Goal: Task Accomplishment & Management: Complete application form

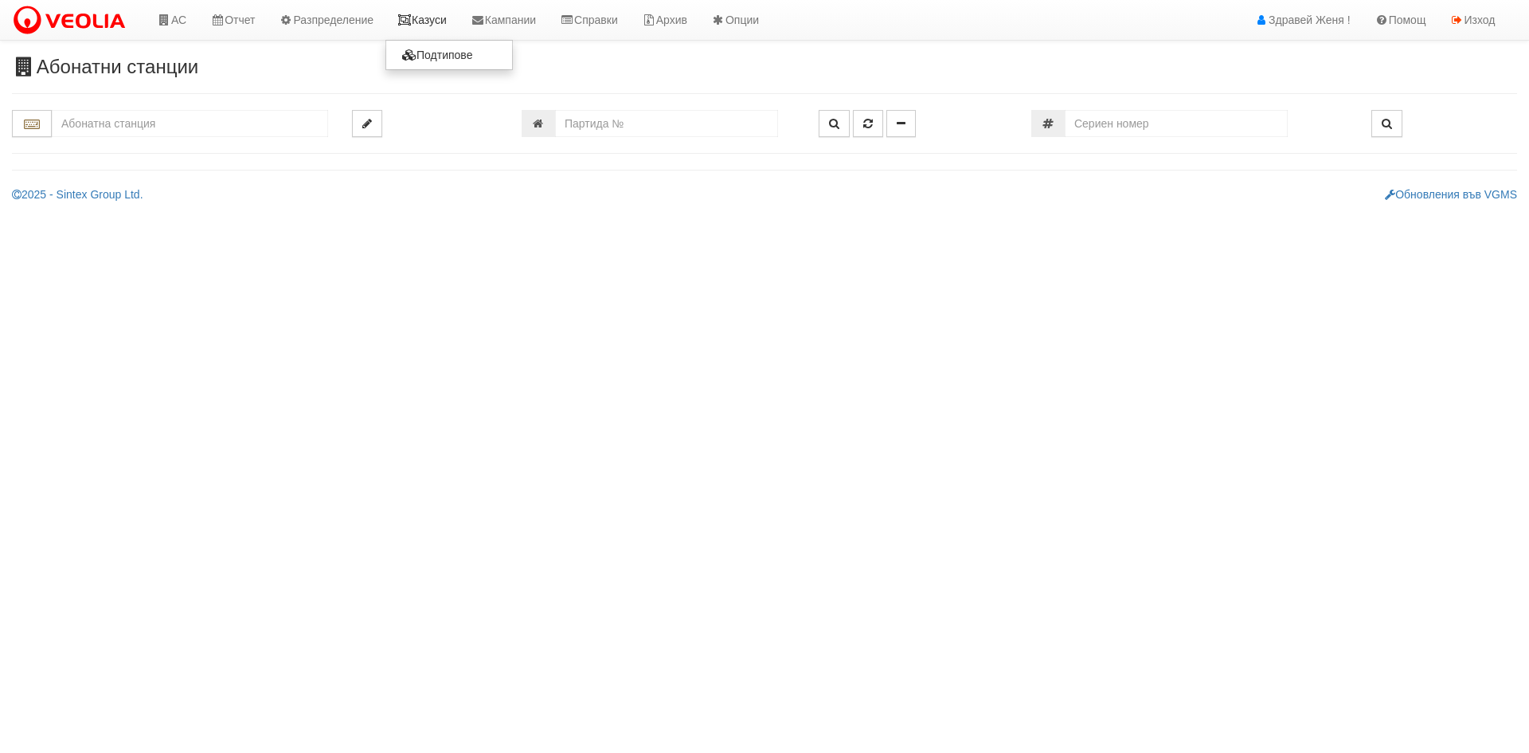
click at [412, 15] on icon at bounding box center [404, 19] width 14 height 11
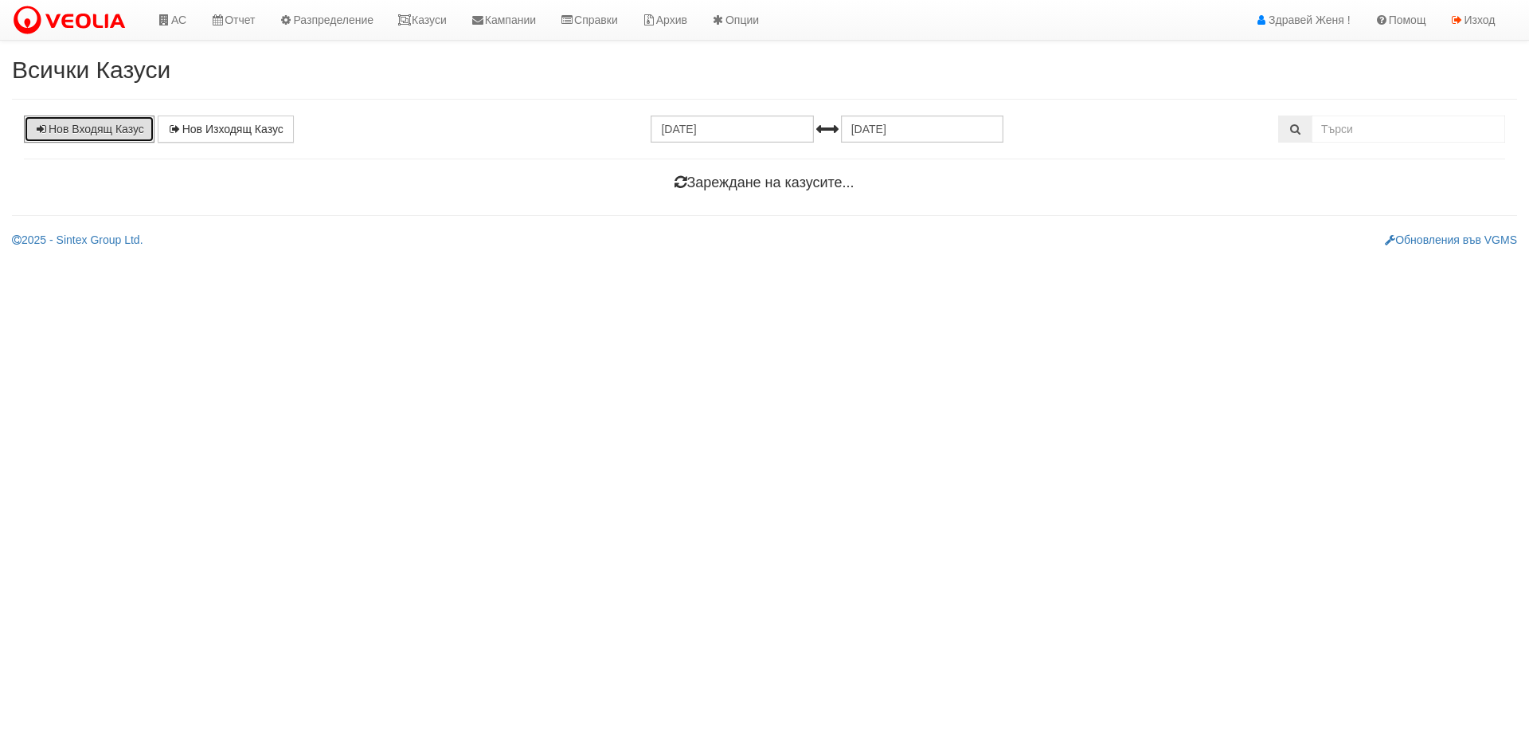
click at [61, 135] on link "Нов Входящ Казус" at bounding box center [89, 128] width 131 height 27
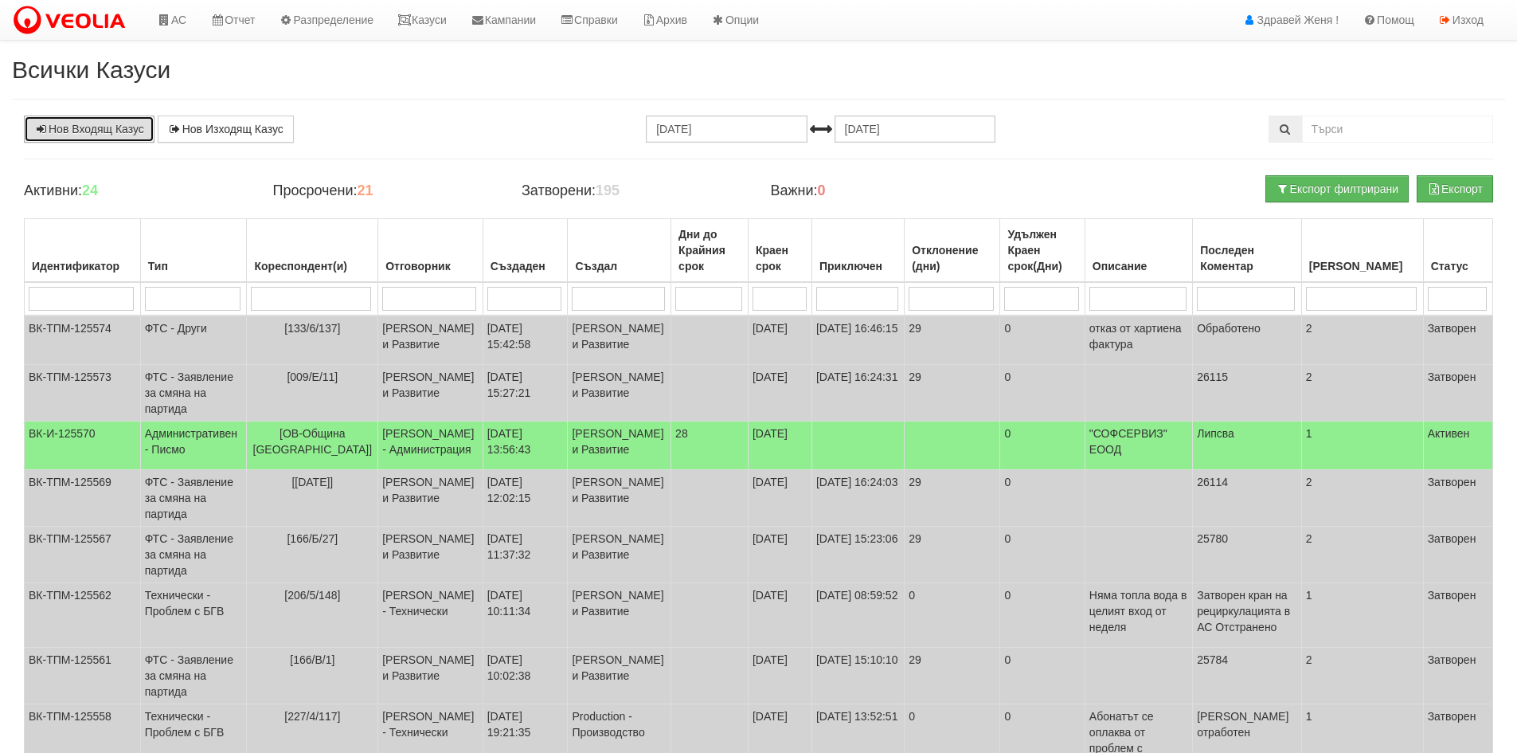
click at [88, 131] on link "Нов Входящ Казус" at bounding box center [89, 128] width 131 height 27
click at [438, 23] on link "Казуси" at bounding box center [422, 20] width 73 height 40
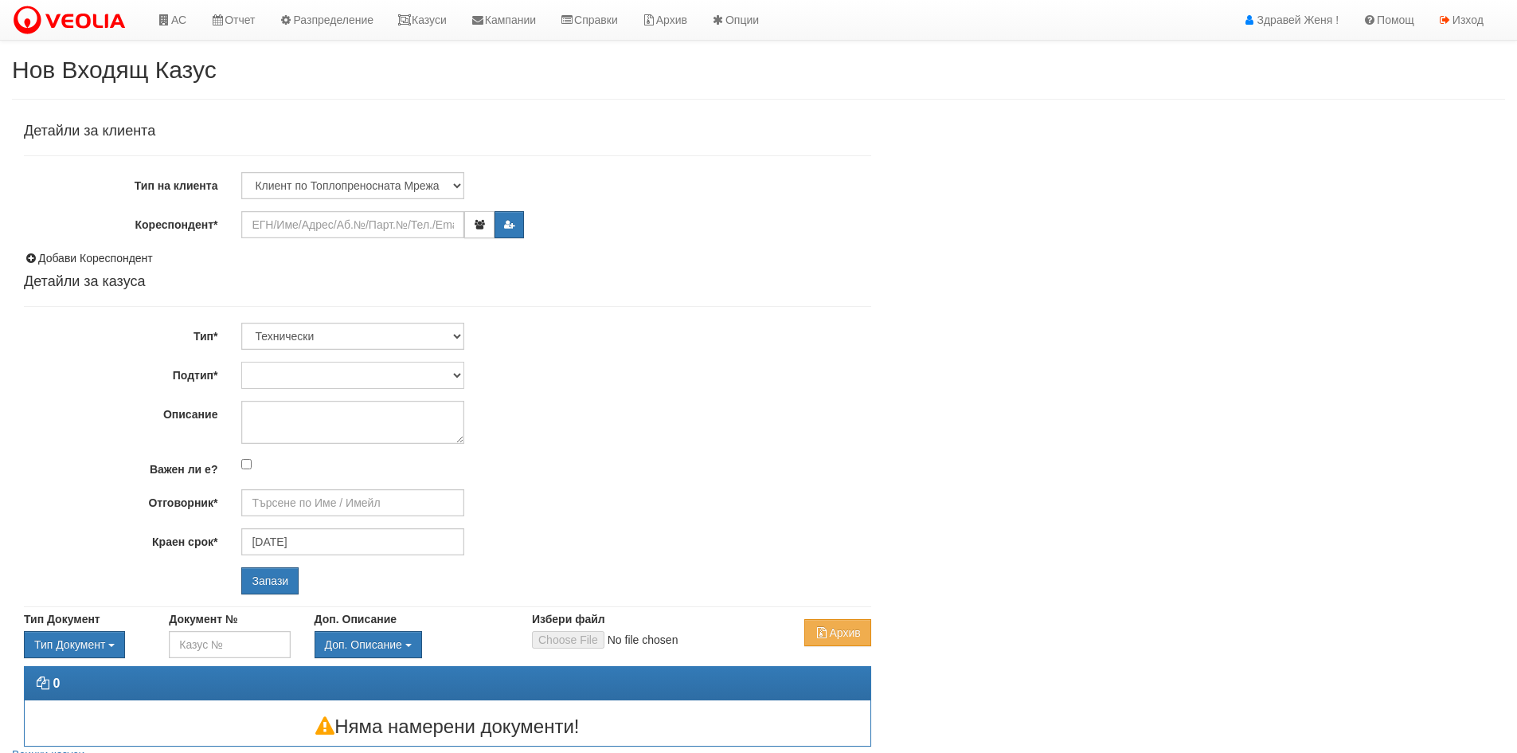
type input "[DATE]"
type input "[PERSON_NAME] - Технически"
click at [456, 182] on select "Клиент по Топлопреносната Мрежа Институция Партньори Други" at bounding box center [352, 185] width 223 height 27
select select "Institution"
click at [241, 172] on select "Клиент по Топлопреносната Мрежа Институция Партньори Други" at bounding box center [352, 185] width 223 height 27
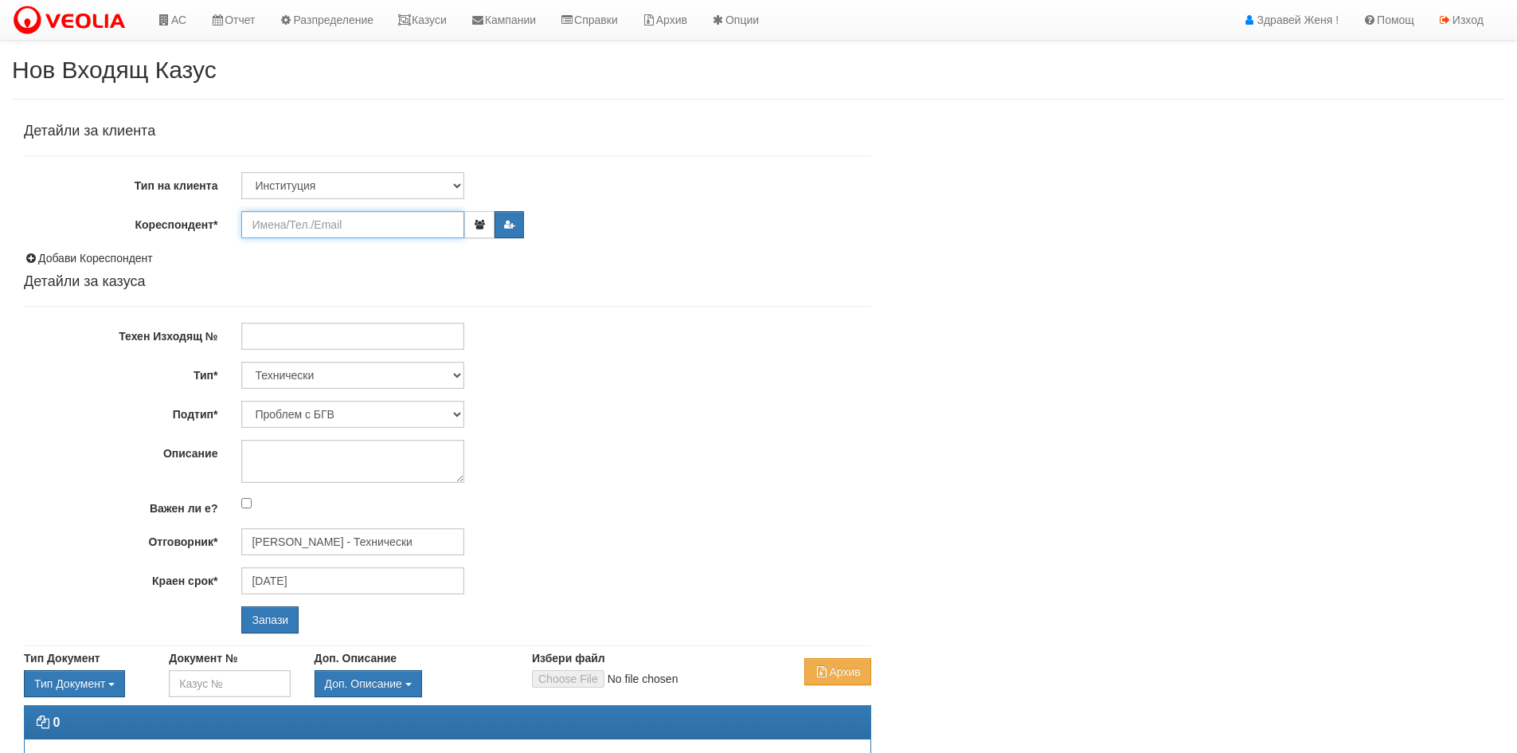
click at [288, 229] on input "Кореспондент*" at bounding box center [352, 224] width 223 height 27
type input "D"
type input "А"
click at [275, 225] on input "Кореспондент*" at bounding box center [352, 224] width 223 height 27
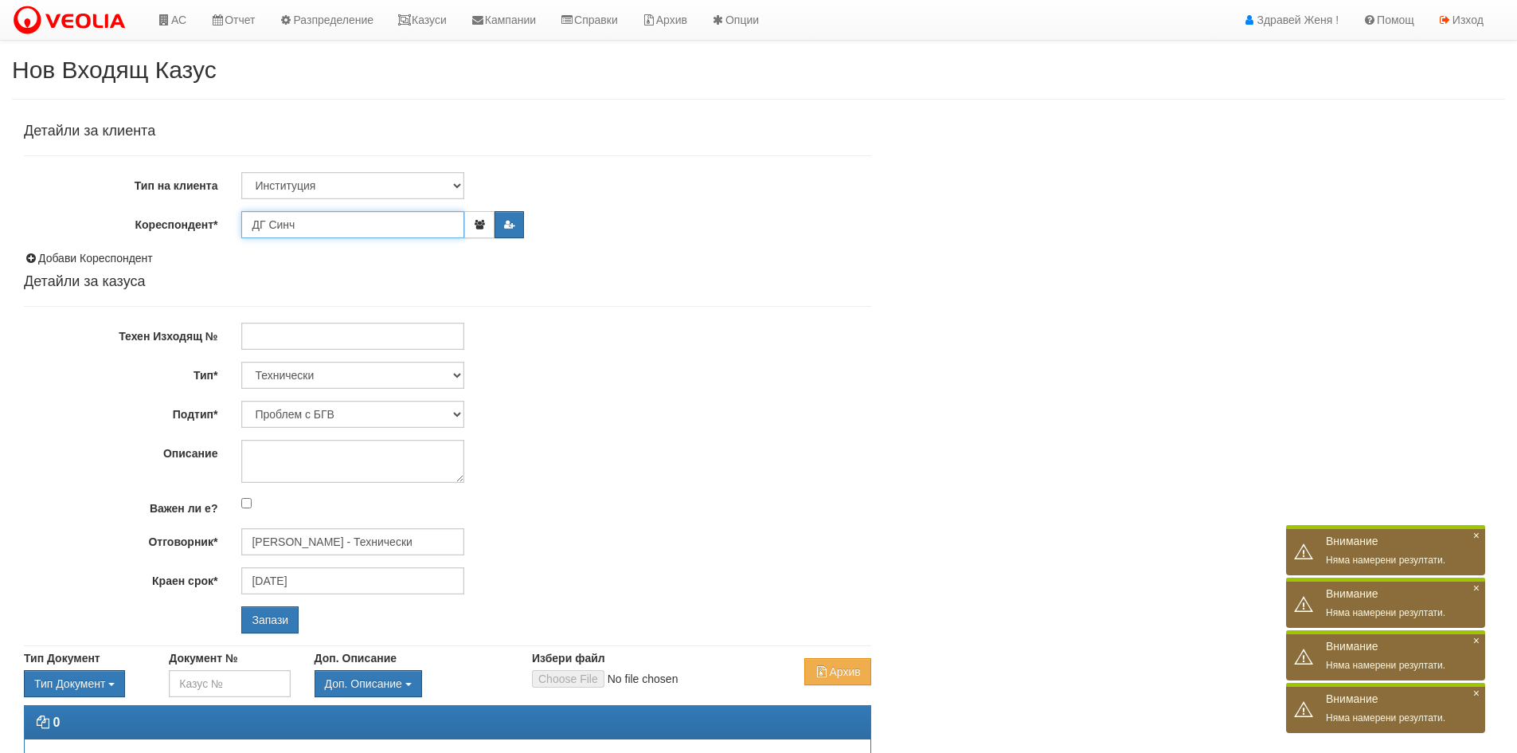
type input "ДГ Синче"
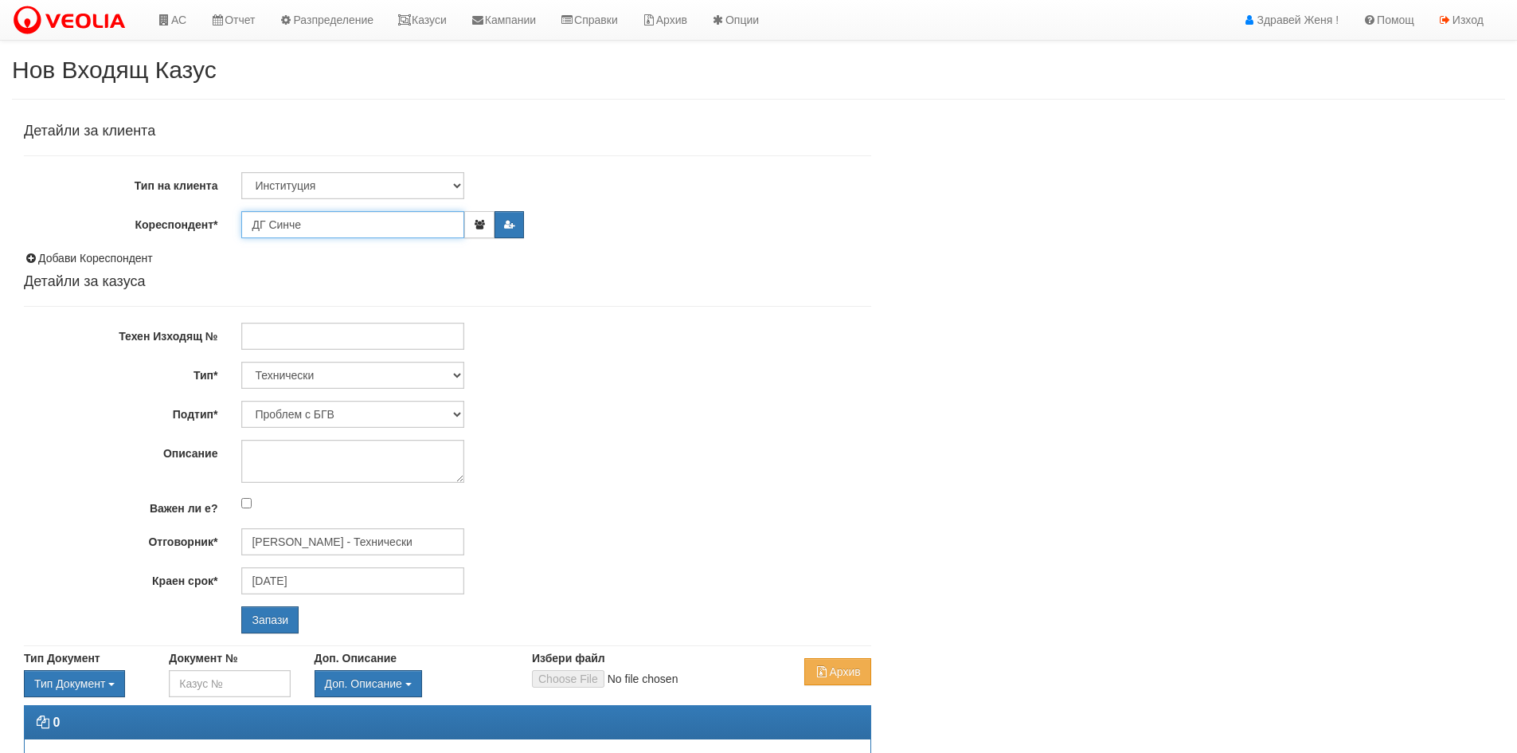
drag, startPoint x: 335, startPoint y: 227, endPoint x: 221, endPoint y: 214, distance: 113.8
click at [221, 214] on div "Кореспондент* ДГ Синче" at bounding box center [447, 224] width 871 height 27
click at [196, 18] on link "АС" at bounding box center [171, 20] width 53 height 40
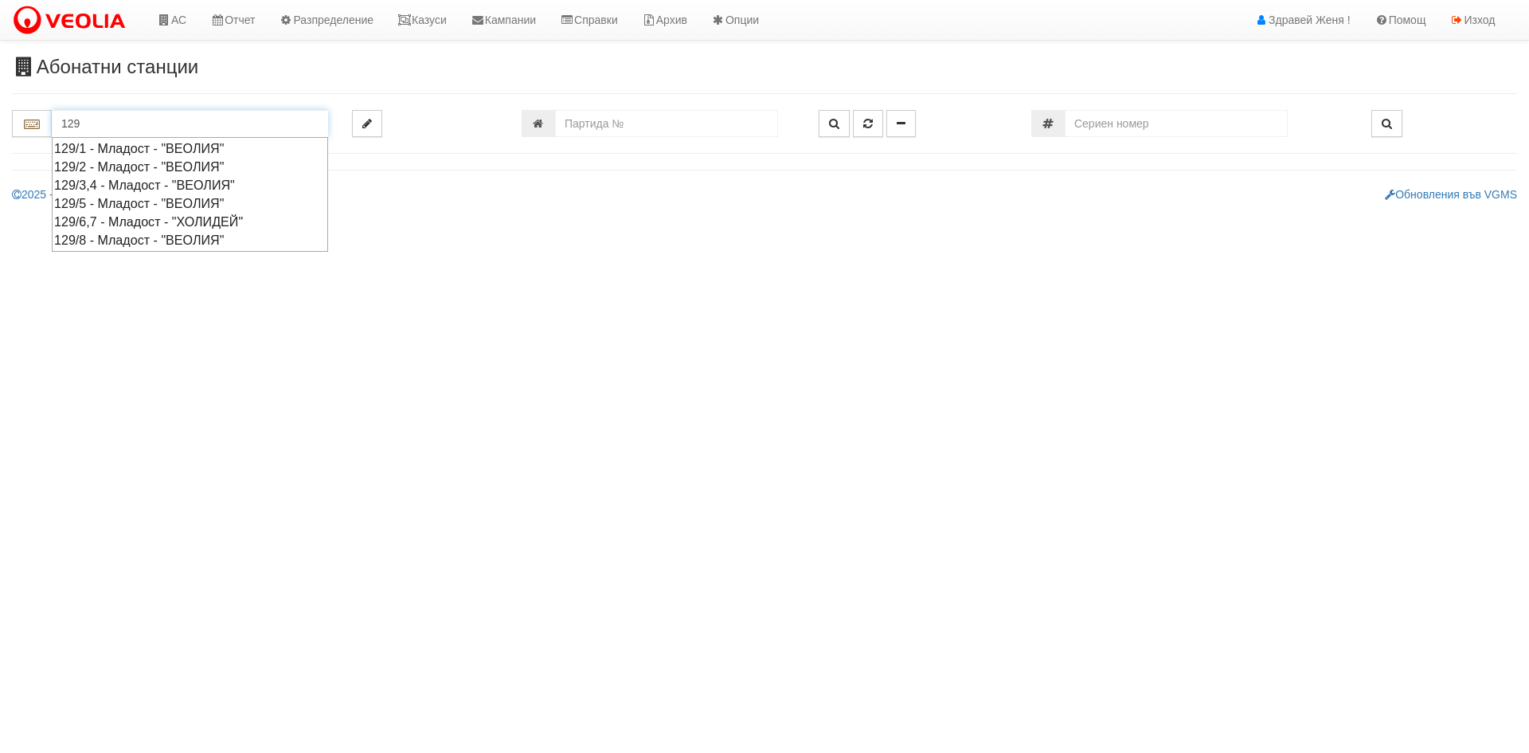
click at [143, 201] on div "129/5 - Младост - "ВЕОЛИЯ"" at bounding box center [190, 203] width 272 height 18
type input "129/5 - Младост - "ВЕОЛИЯ""
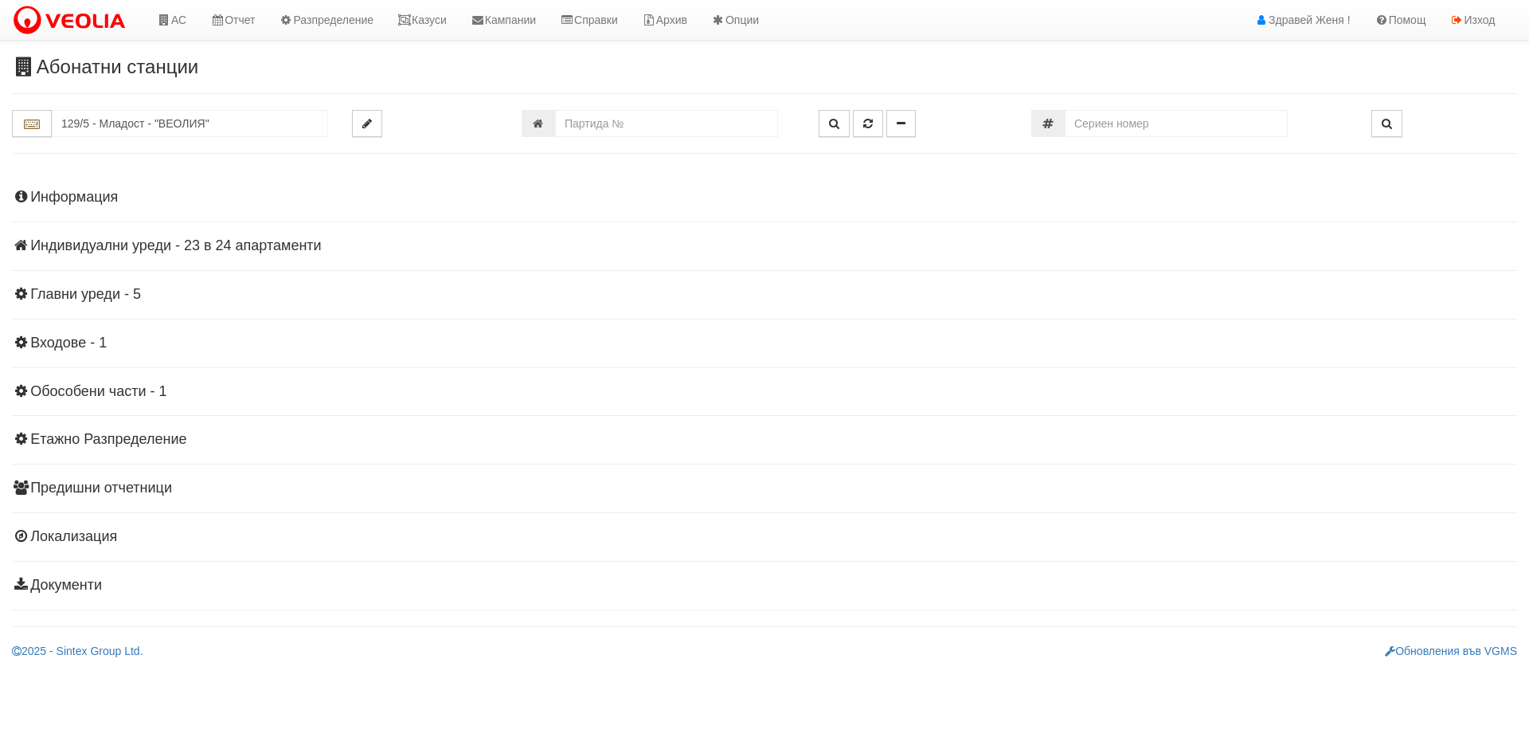
click at [119, 242] on h4 "Индивидуални уреди - 23 в 24 апартаменти" at bounding box center [764, 246] width 1505 height 16
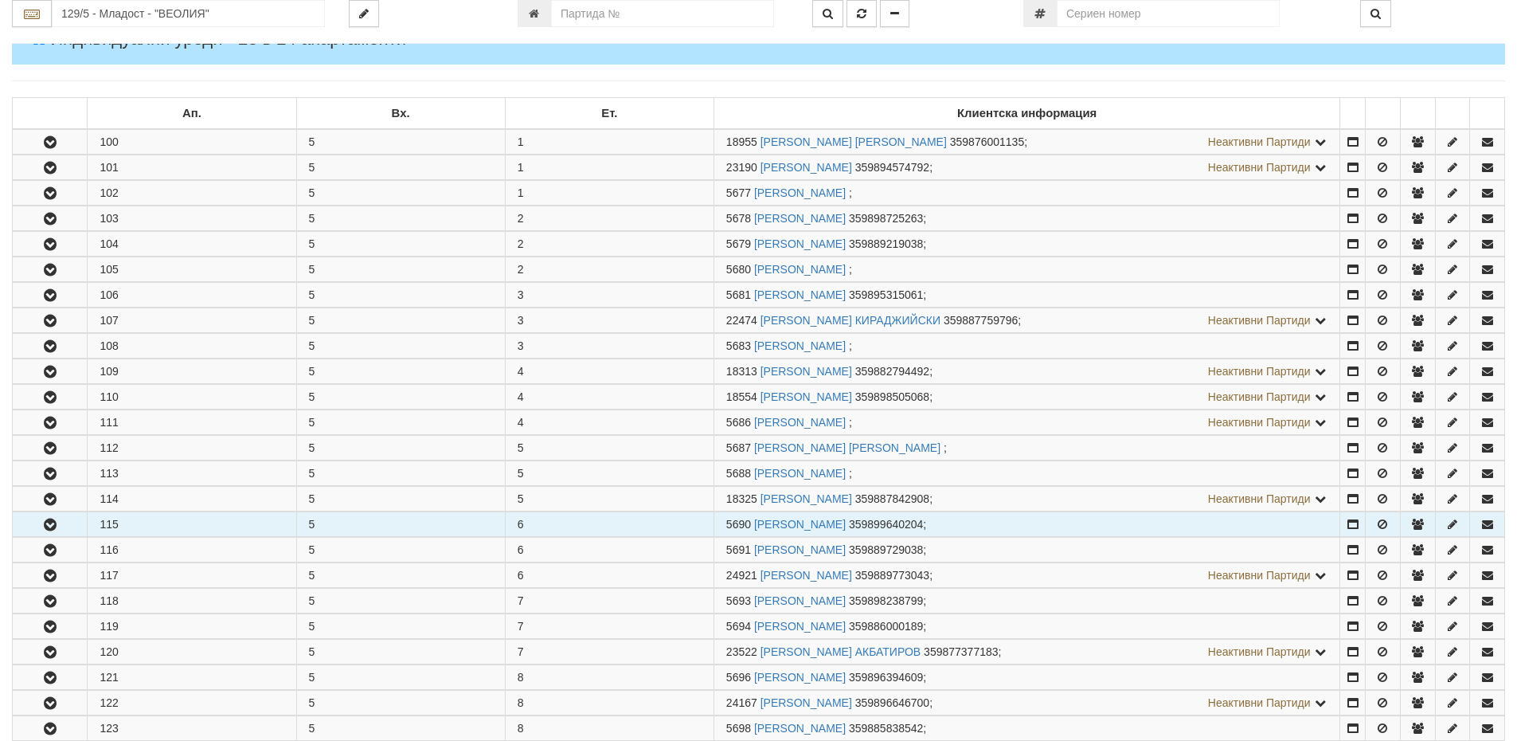
scroll to position [239, 0]
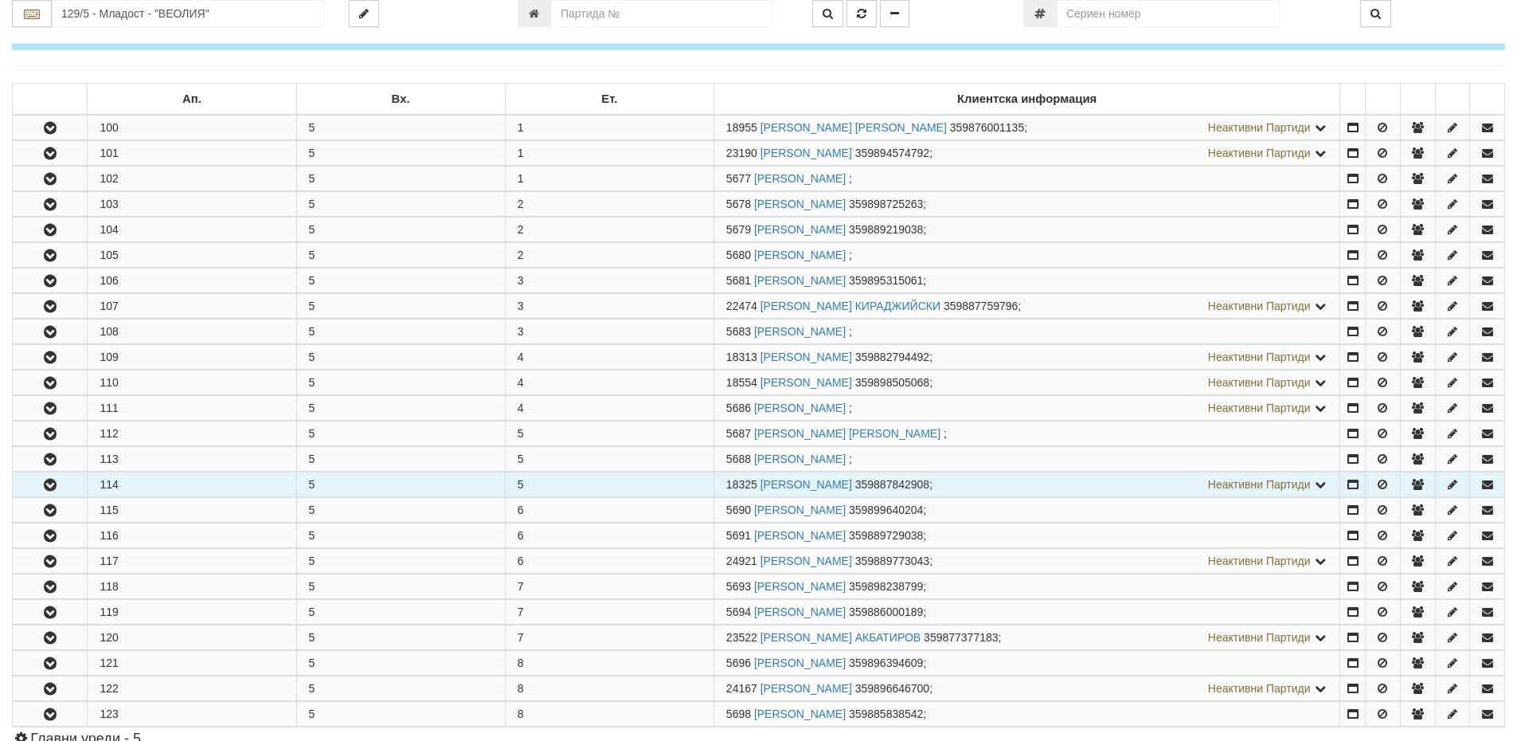
click at [45, 485] on icon "button" at bounding box center [50, 485] width 19 height 11
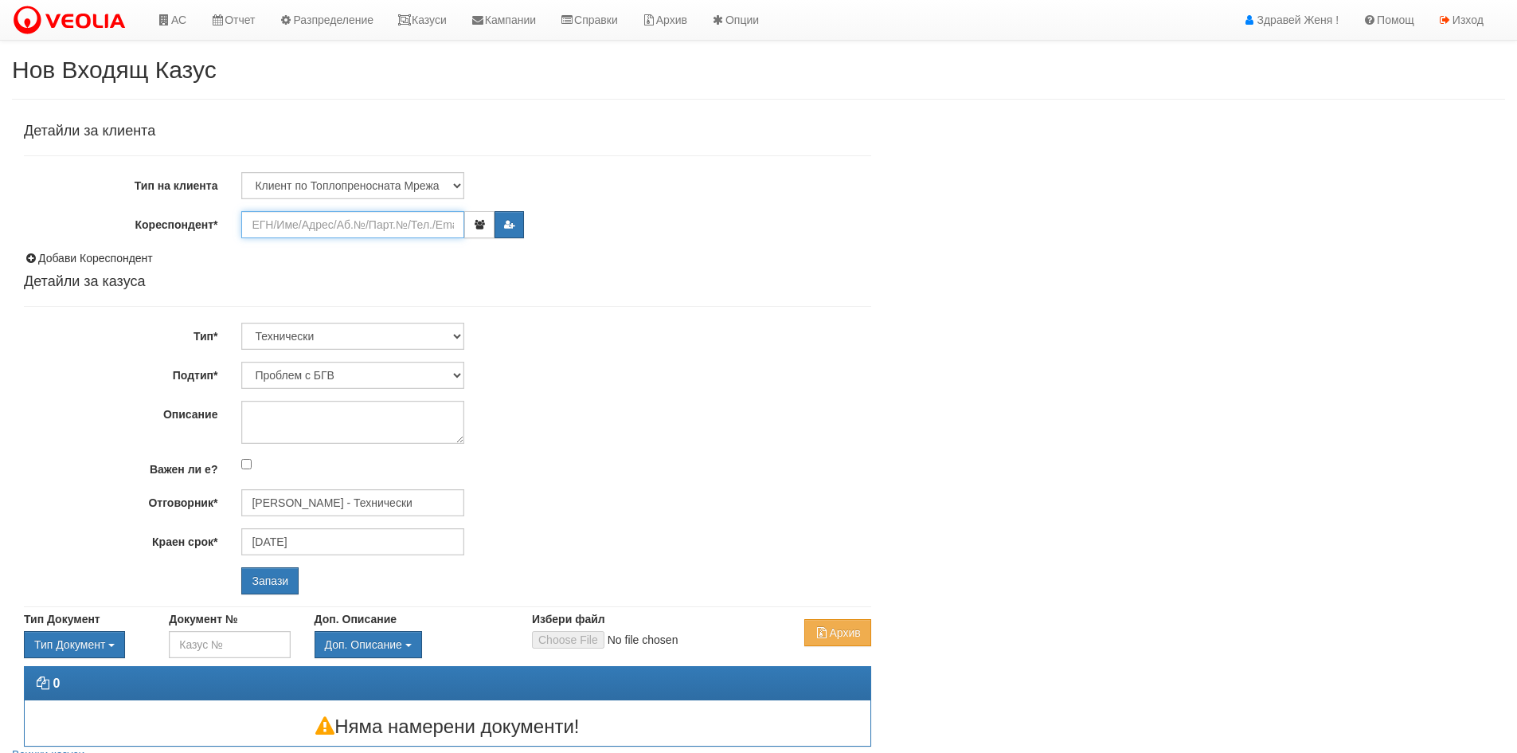
click at [283, 225] on input "Кореспондент*" at bounding box center [352, 224] width 223 height 27
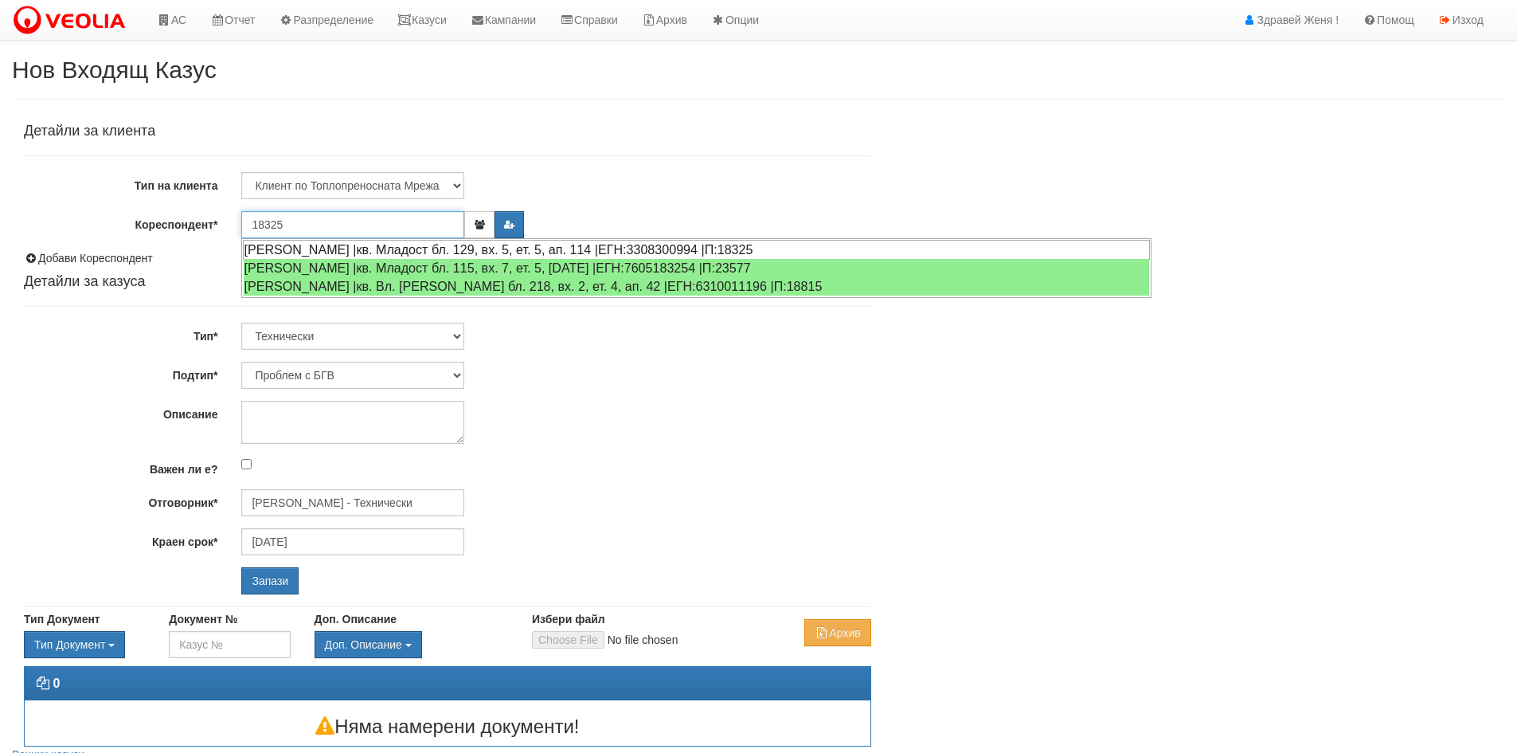
click at [408, 249] on div "ЗЛАТКА КОЛЕВА МАРИНОВА |кв. Младост бл. 129, вх. 5, ет. 5, ап. 114 |ЕГН:3308300…" at bounding box center [696, 250] width 907 height 20
type input "ЗЛАТКА КОЛЕВА МАРИНОВА"
type input "[PERSON_NAME] - Технически"
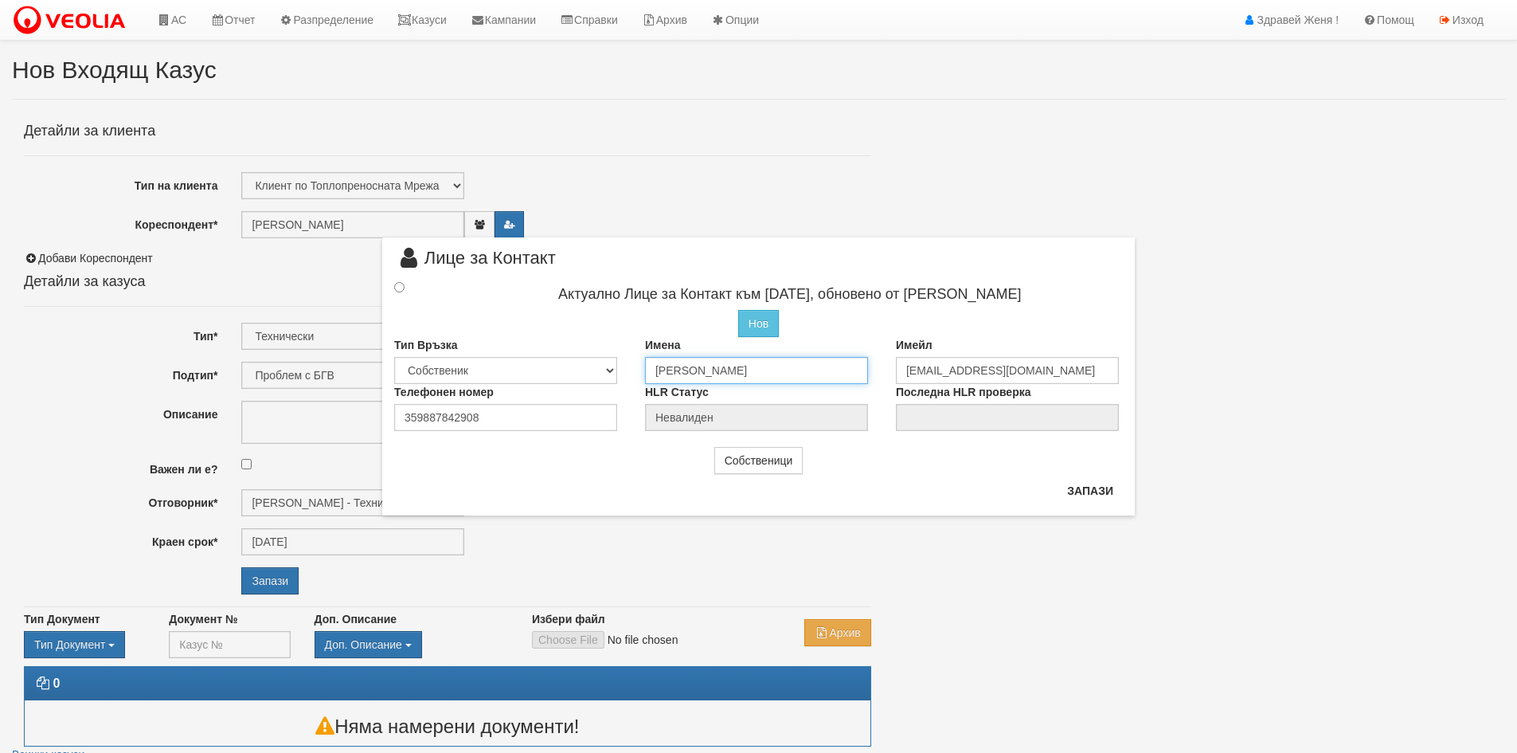
drag, startPoint x: 796, startPoint y: 368, endPoint x: 643, endPoint y: 365, distance: 153.0
click at [643, 365] on div "Имена ЗЛАТКА КОЛЕВА МАРИНОВА" at bounding box center [758, 360] width 251 height 47
type input "ВЕСЕЛИН МАРИНОВ ВАСИЛЕВ"
drag, startPoint x: 1076, startPoint y: 369, endPoint x: 902, endPoint y: 374, distance: 174.5
click at [902, 374] on input "miglena_kostadinova85@abv.bg" at bounding box center [1007, 370] width 223 height 27
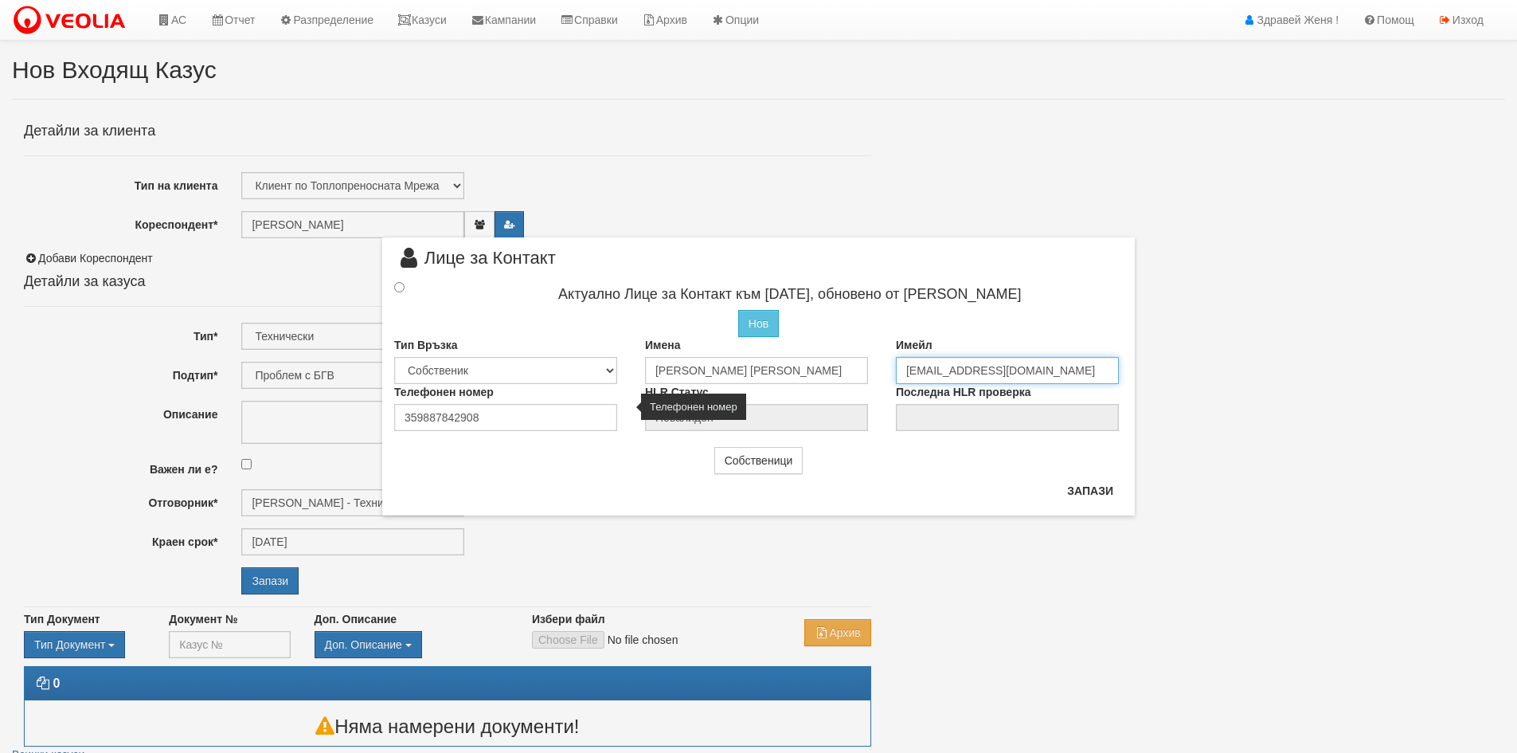
type input "penelopa@abv.bg"
drag, startPoint x: 487, startPoint y: 413, endPoint x: 405, endPoint y: 413, distance: 82.0
click at [405, 413] on input "359887842908" at bounding box center [505, 417] width 223 height 27
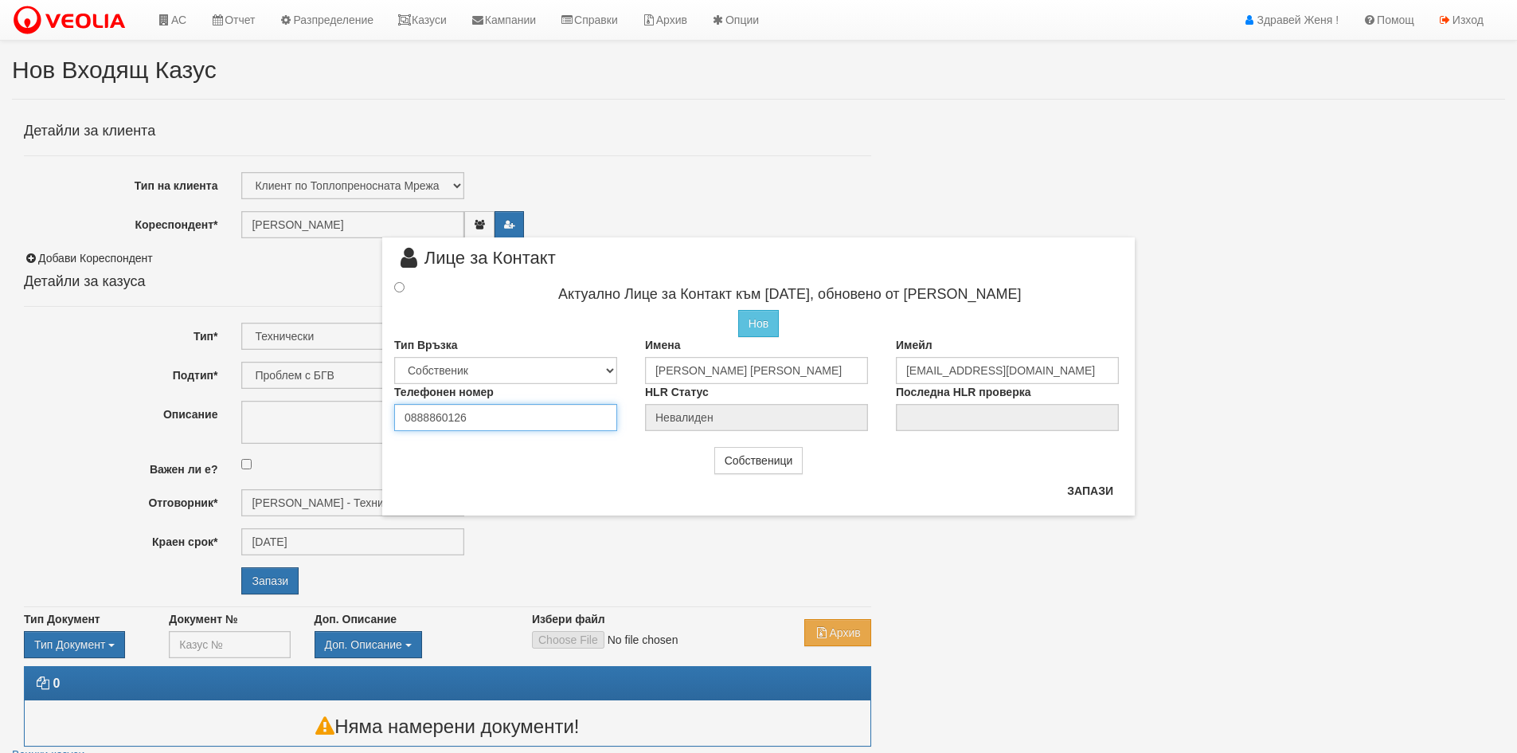
type input "0888860126"
click at [401, 288] on input "radio" at bounding box center [399, 287] width 10 height 10
radio input "true"
type input "[PERSON_NAME] [PERSON_NAME]"
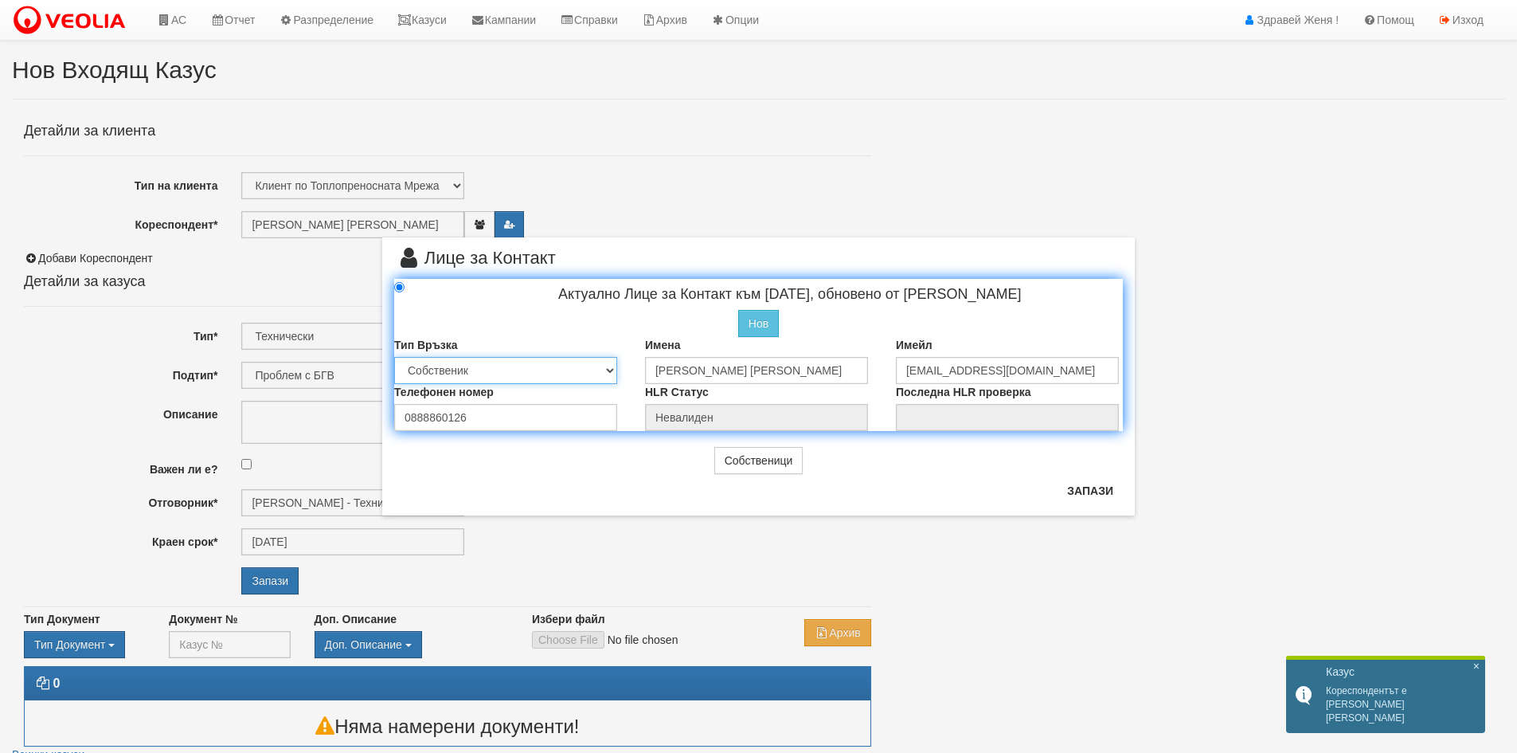
click at [609, 368] on select "Собственик Наемател Роднина Съсед Приятел" at bounding box center [505, 370] width 223 height 27
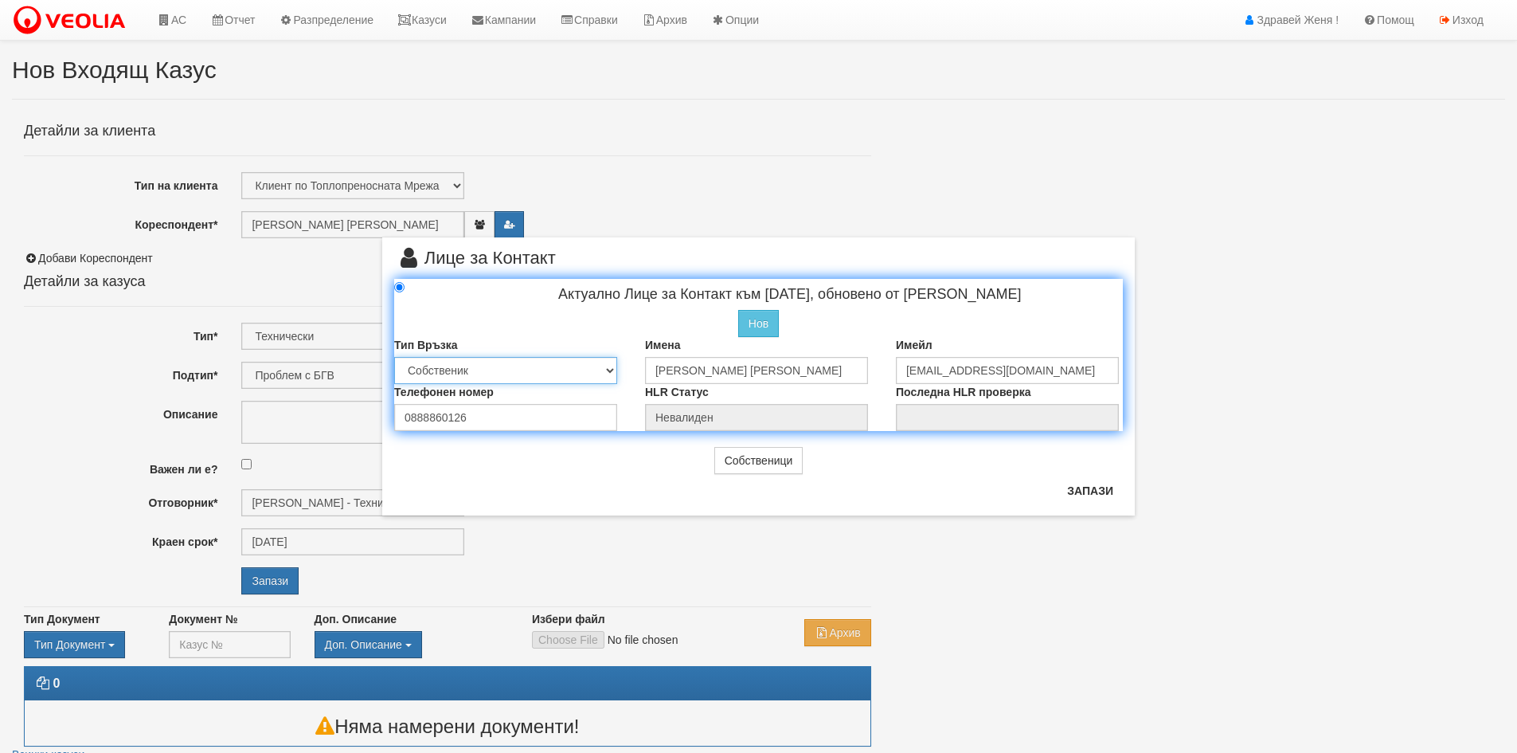
click at [609, 368] on select "Собственик Наемател Роднина Съсед Приятел" at bounding box center [505, 370] width 223 height 27
click at [1098, 488] on button "Запази" at bounding box center [1090, 490] width 65 height 25
radio input "true"
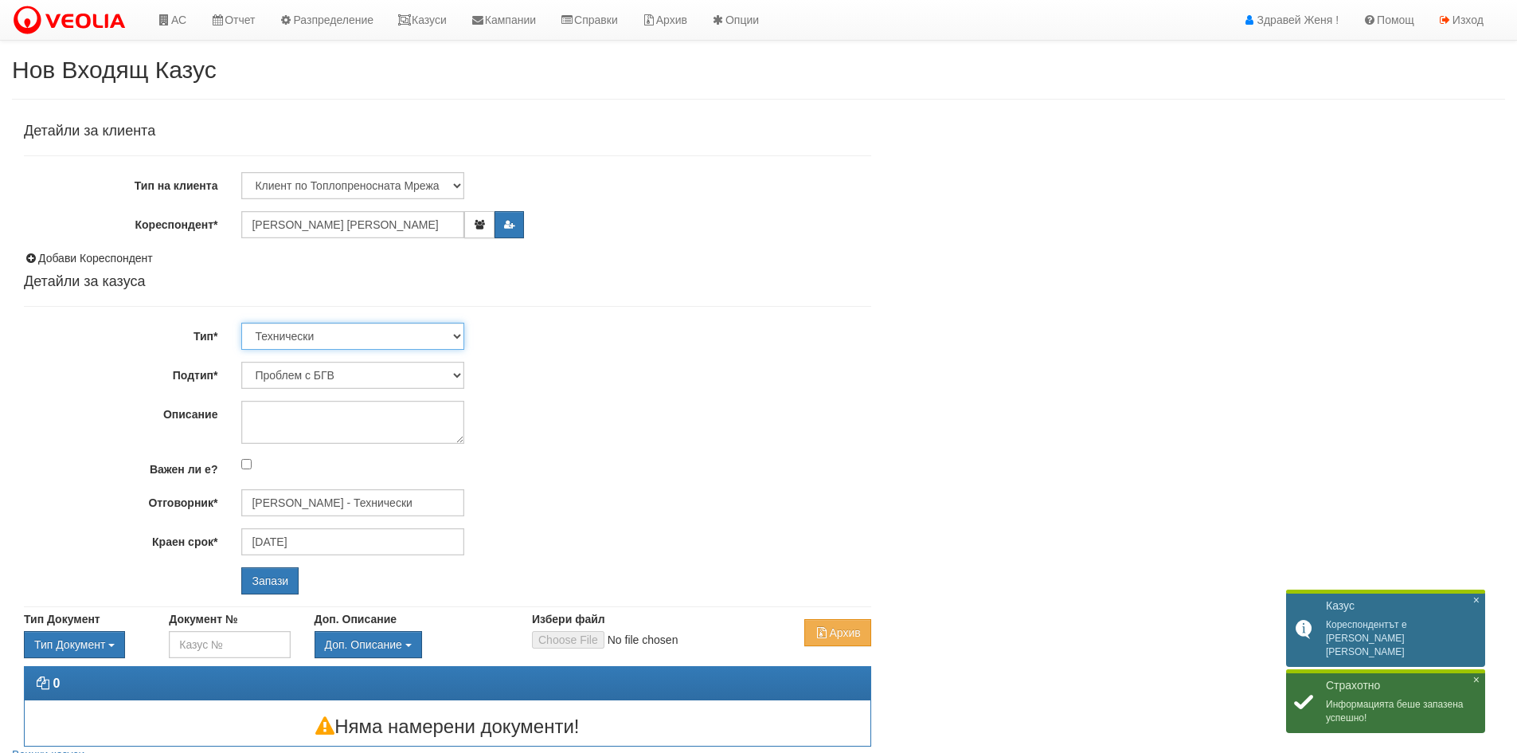
click at [308, 343] on select "Технически ФТС Търговски Административен Производствен Експлоатационен Финансов…" at bounding box center [352, 336] width 223 height 27
select select "1"
click at [241, 323] on select "Технически ФТС Търговски Административен Производствен Експлоатационен Финансов…" at bounding box center [352, 336] width 223 height 27
type input "[DATE]"
type input "[PERSON_NAME] и Развитие"
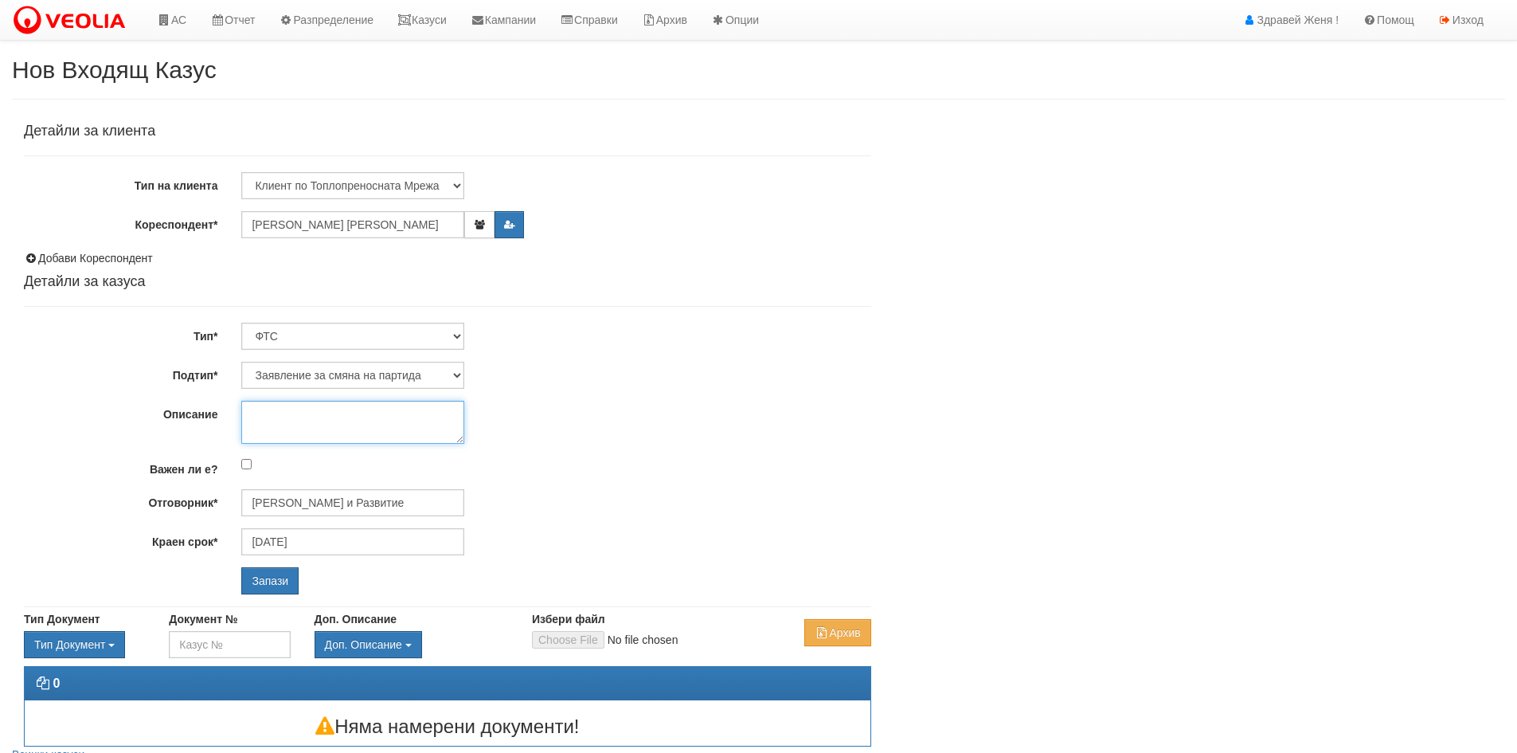
drag, startPoint x: 304, startPoint y: 411, endPoint x: 312, endPoint y: 423, distance: 14.4
click at [306, 417] on textarea "Описание" at bounding box center [352, 422] width 223 height 43
drag, startPoint x: 368, startPoint y: 412, endPoint x: 393, endPoint y: 413, distance: 24.7
click at [393, 413] on textarea "разделяне на имот на оле" at bounding box center [352, 422] width 223 height 43
type textarea "разделяне на имот на две"
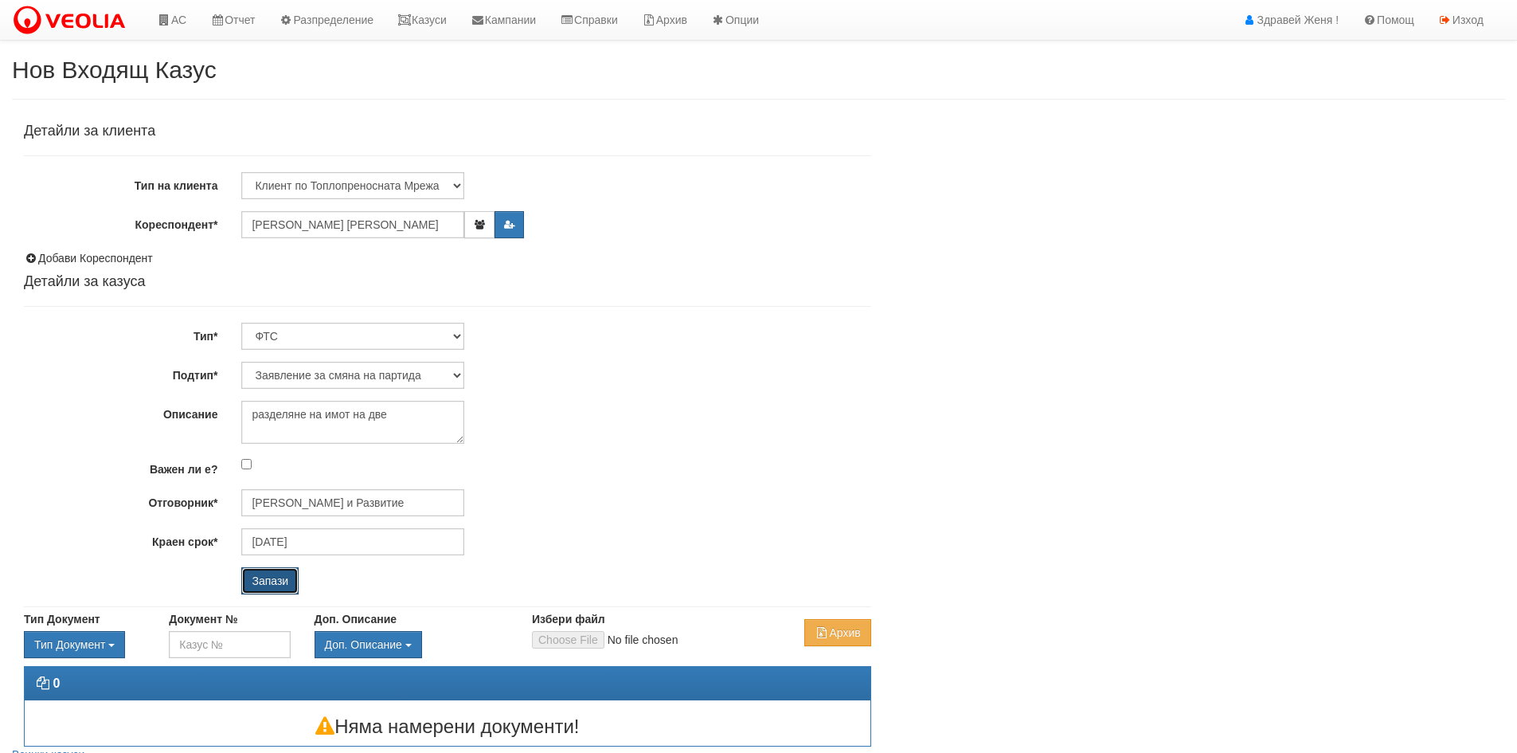
click at [268, 581] on input "Запази" at bounding box center [269, 580] width 57 height 27
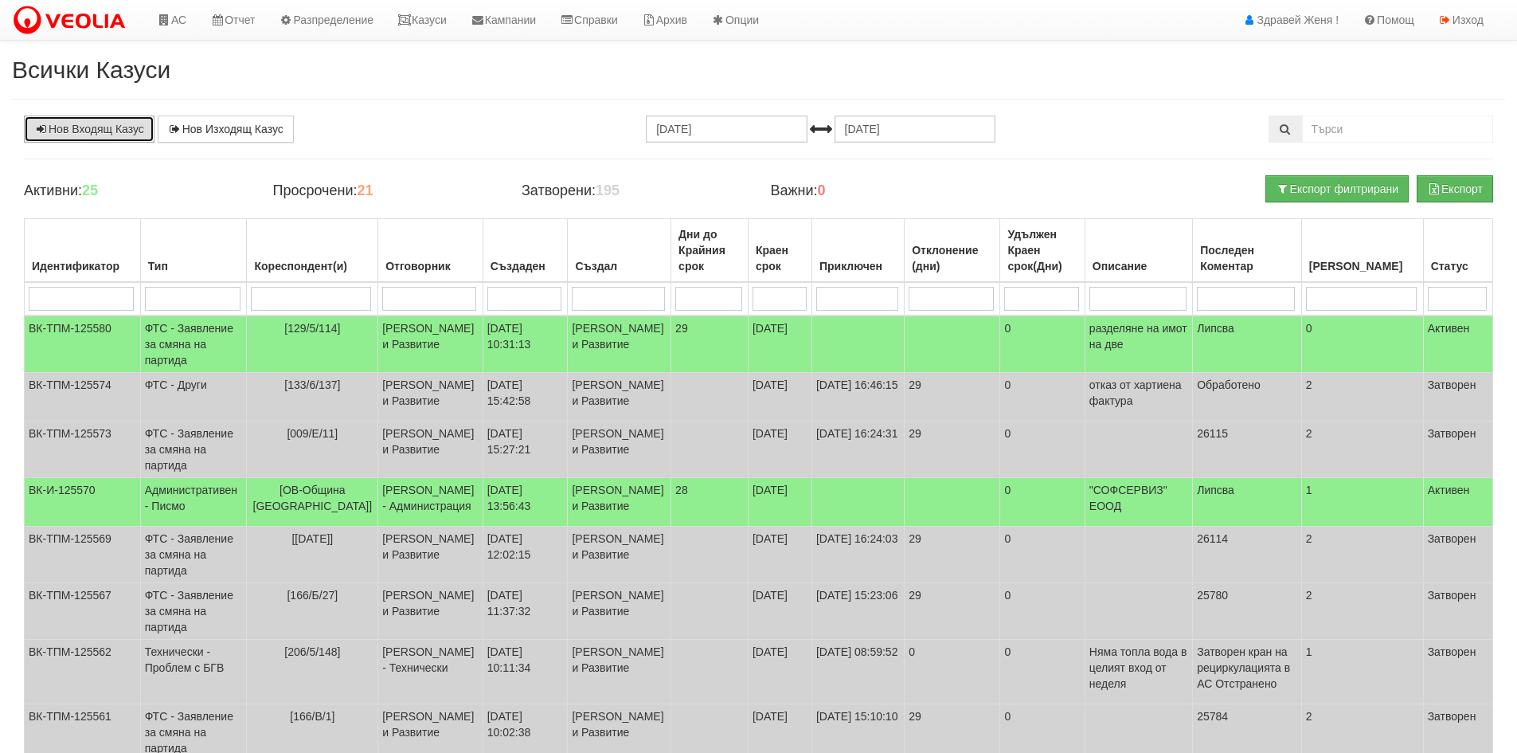
click at [120, 128] on link "Нов Входящ Казус" at bounding box center [89, 128] width 131 height 27
click at [89, 131] on link "Нов Входящ Казус" at bounding box center [89, 128] width 131 height 27
click at [427, 18] on link "Казуси" at bounding box center [422, 20] width 73 height 40
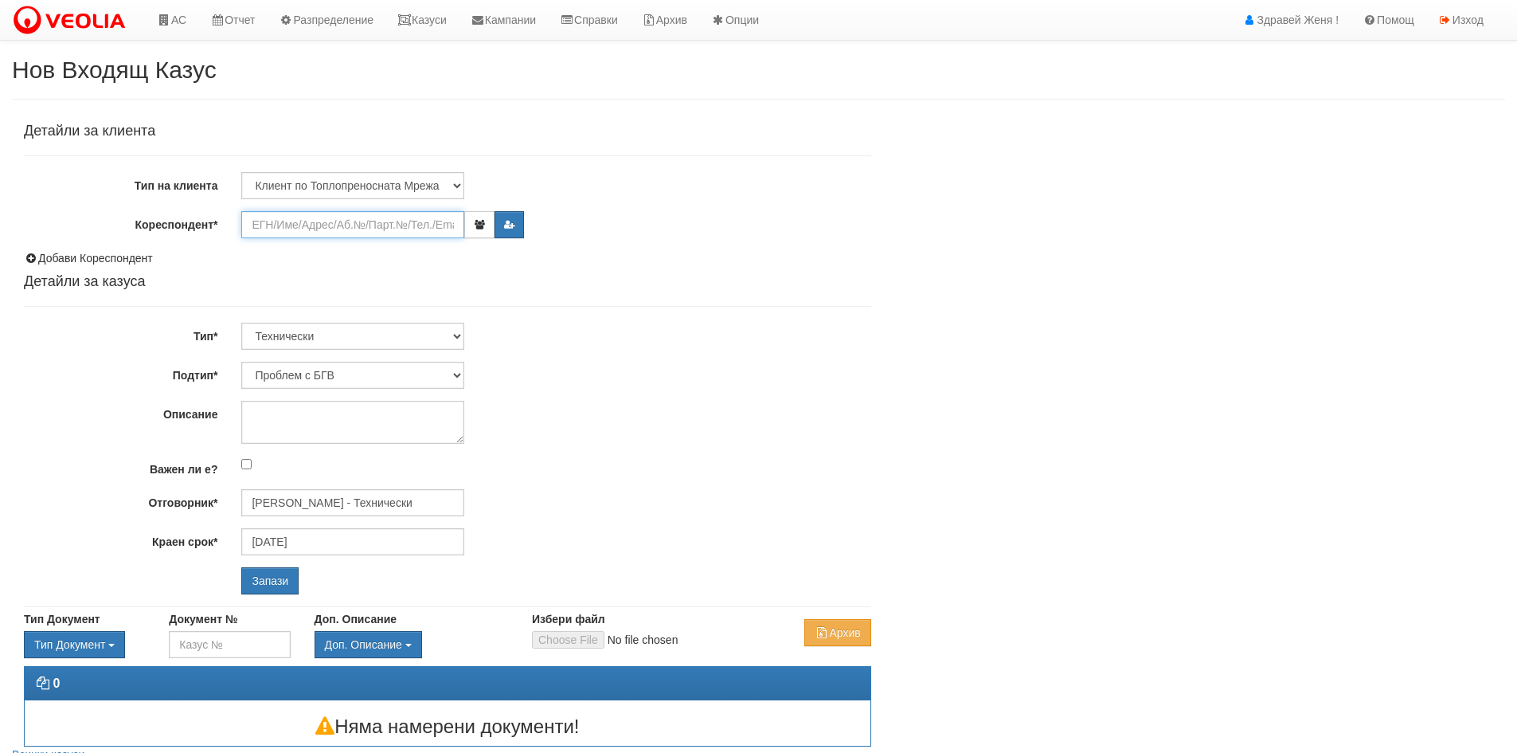
click at [293, 221] on input "Кореспондент*" at bounding box center [352, 224] width 223 height 27
drag, startPoint x: 456, startPoint y: 189, endPoint x: 460, endPoint y: 198, distance: 9.3
click at [456, 189] on select "Клиент по Топлопреносната Мрежа Институция Партньори Други" at bounding box center [352, 185] width 223 height 27
click at [241, 172] on select "Клиент по Топлопреносната Мрежа Институция Партньори Други" at bounding box center [352, 185] width 223 height 27
click at [316, 229] on input "Кореспондент*" at bounding box center [352, 224] width 223 height 27
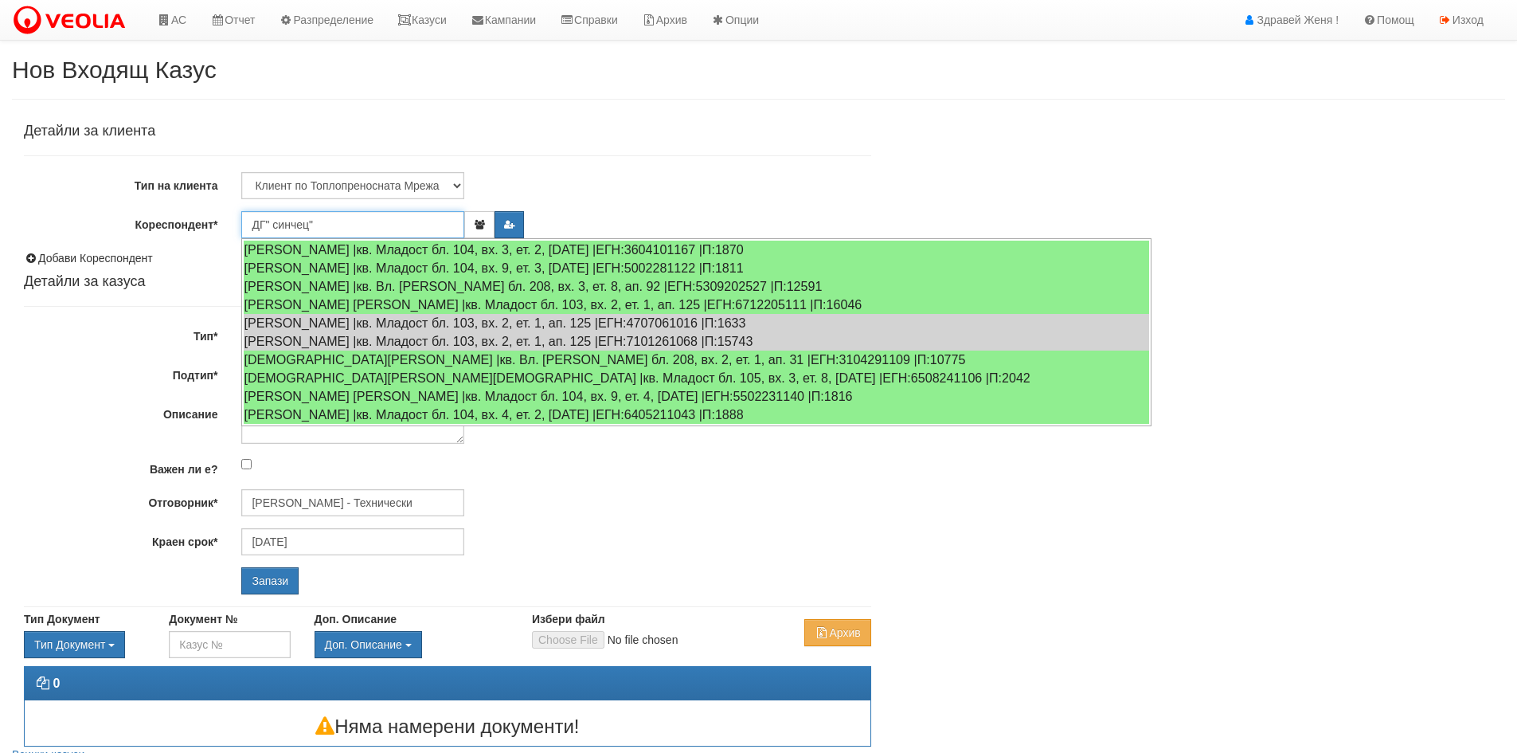
click at [280, 223] on input "ДГ" синчец"" at bounding box center [352, 224] width 223 height 27
click at [277, 223] on input "ДГ" синчец"" at bounding box center [352, 224] width 223 height 27
drag, startPoint x: 327, startPoint y: 218, endPoint x: 221, endPoint y: 229, distance: 107.3
click at [221, 229] on div "Кореспондент* ДГ" Синчец"" at bounding box center [447, 224] width 871 height 27
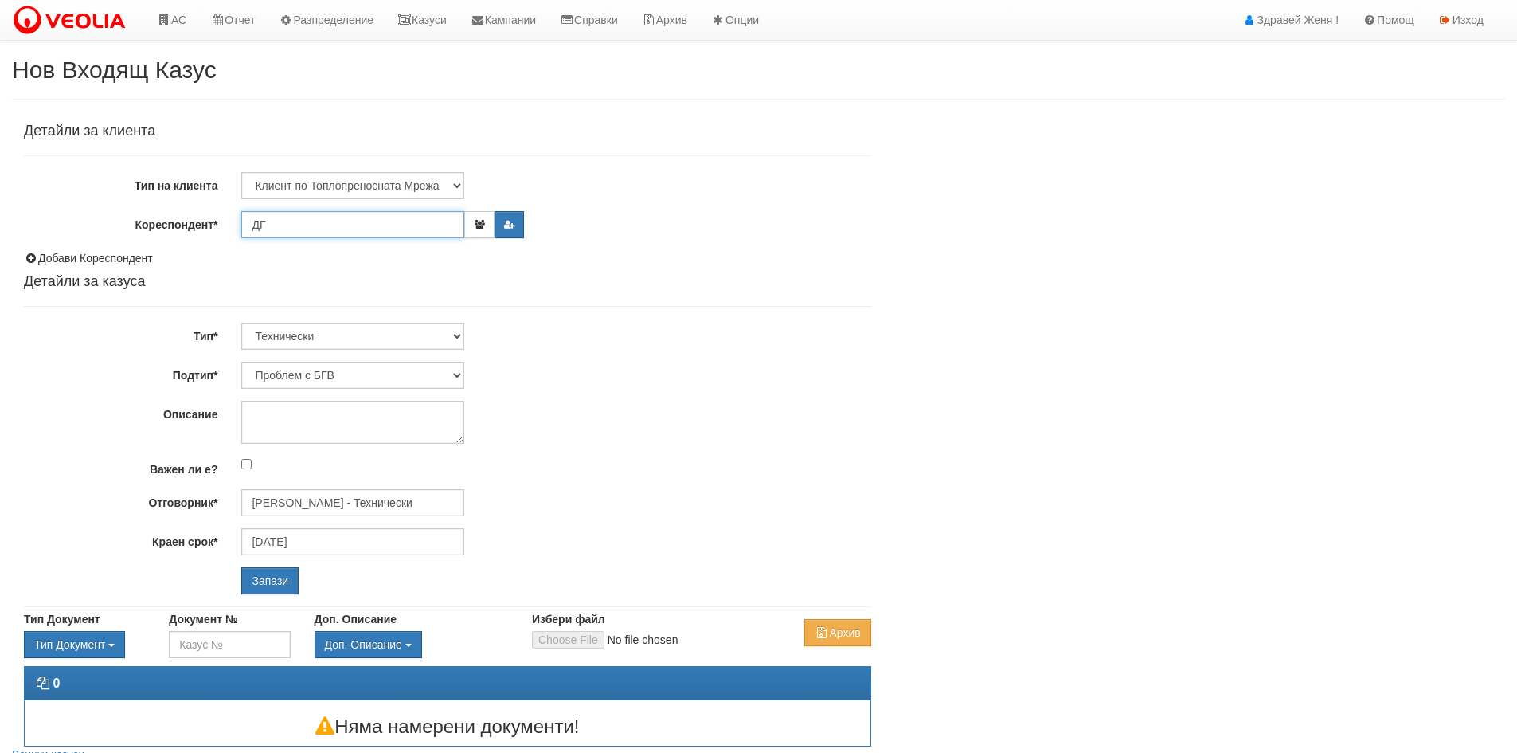
type input "ДГ"
click at [456, 181] on select "Клиент по Топлопреносната Мрежа Институция Партньори Други" at bounding box center [352, 185] width 223 height 27
select select "Institution"
click at [241, 172] on select "Клиент по Топлопреносната Мрежа Институция Партньори Други" at bounding box center [352, 185] width 223 height 27
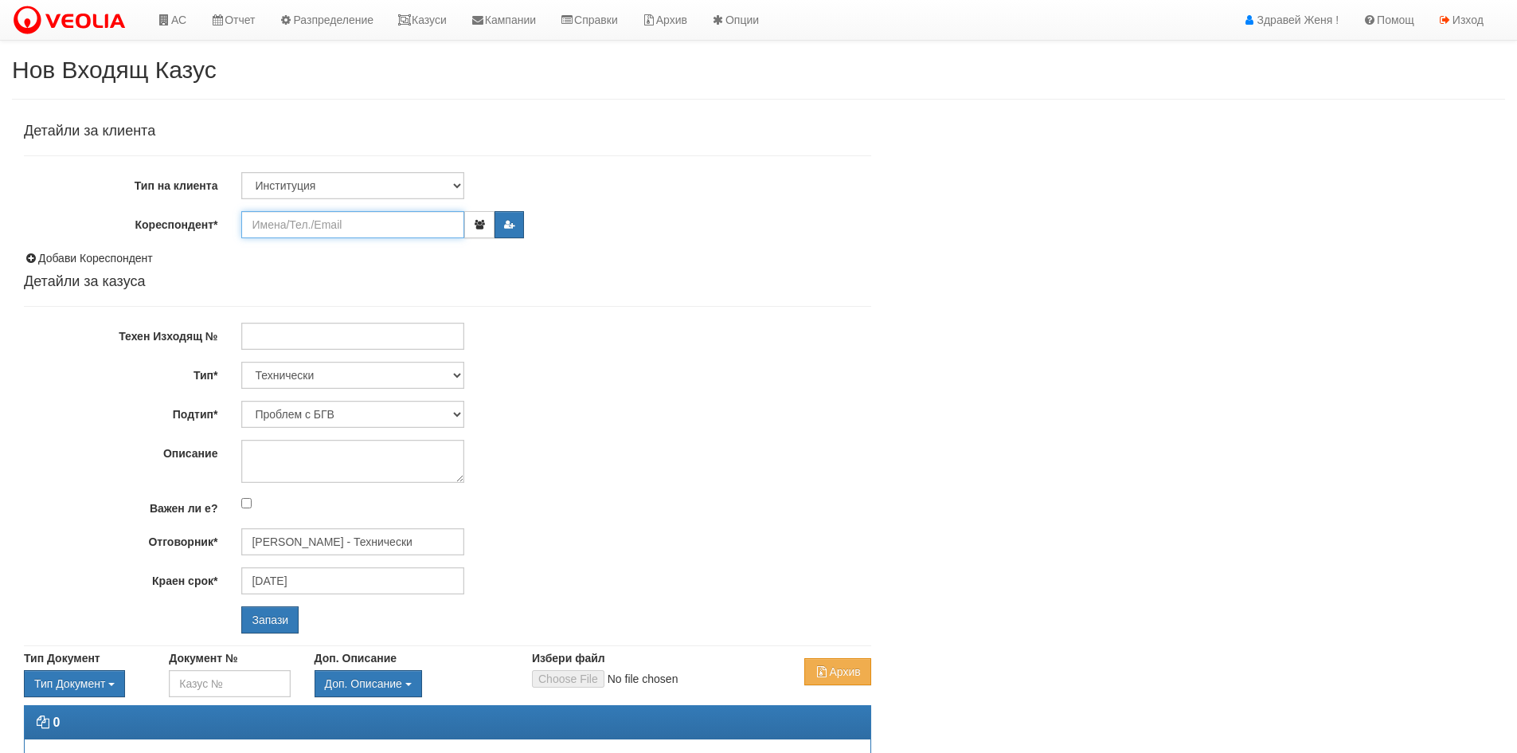
click at [377, 224] on input "Кореспондент*" at bounding box center [352, 224] width 223 height 27
type input "ДГ"
click at [459, 183] on select "Клиент по Топлопреносната Мрежа Институция Партньори Други" at bounding box center [352, 185] width 223 height 27
select select "Other"
click at [241, 172] on select "Клиент по Топлопреносната Мрежа Институция Партньори Други" at bounding box center [352, 185] width 223 height 27
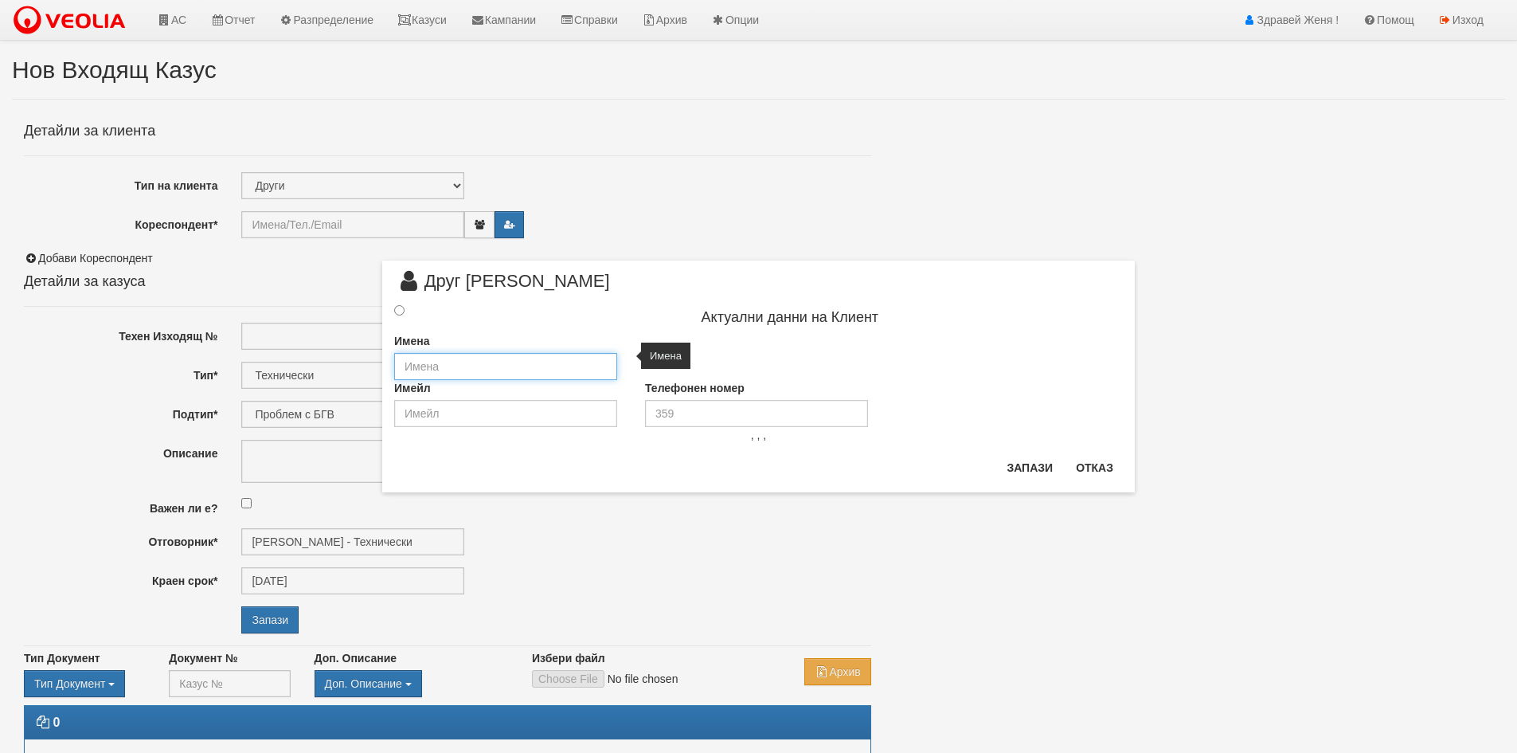
click at [448, 361] on input "text" at bounding box center [505, 366] width 223 height 27
type input "ДГ" Синчец""
click at [457, 184] on div "× Друг Клиент Актуални данни на Клиент Имена ДГ" Синчец" Имейл Телефонен номер …" at bounding box center [758, 246] width 777 height 492
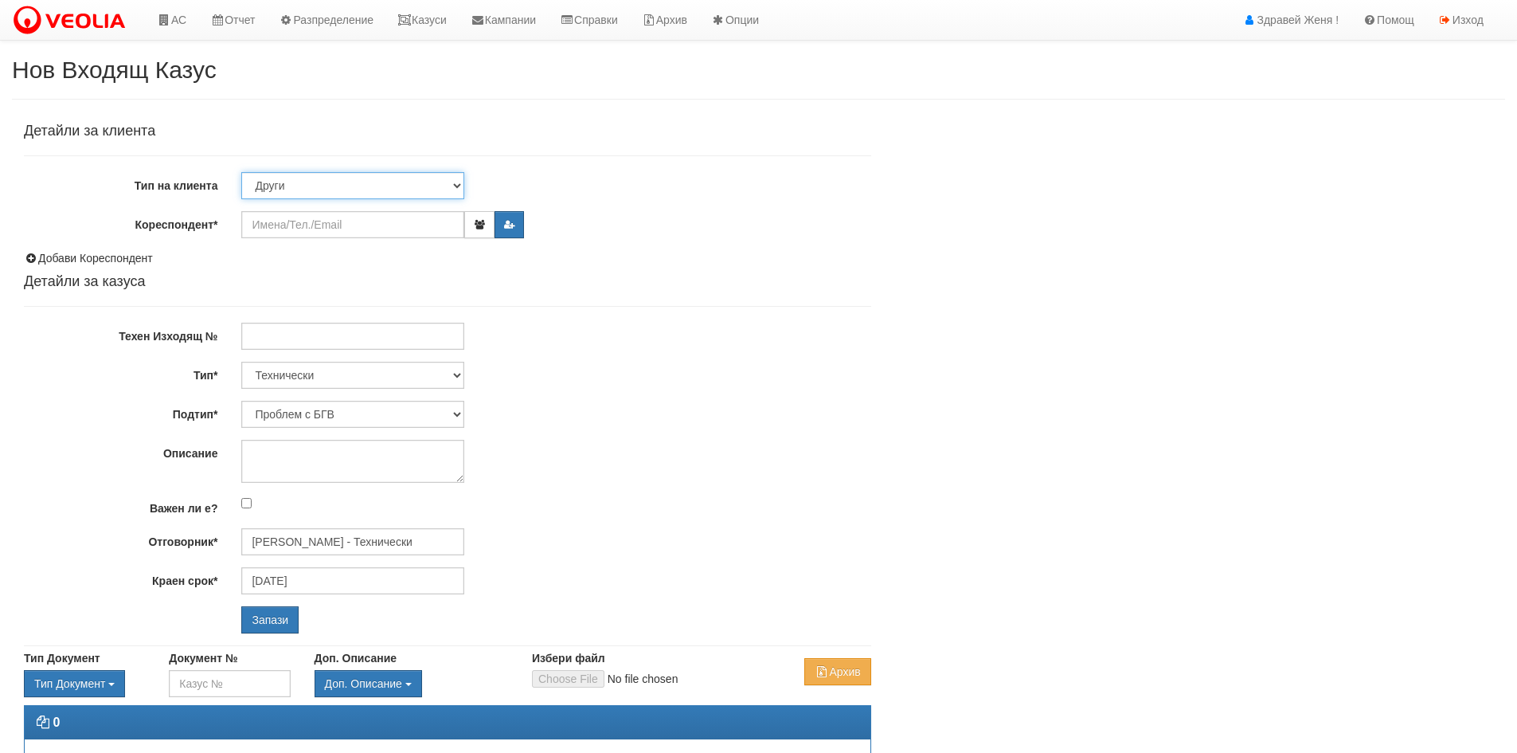
click at [457, 185] on select "Клиент по Топлопреносната Мрежа Институция Партньори Други" at bounding box center [352, 185] width 223 height 27
select select "VeoliaClient"
click at [241, 172] on select "Клиент по Топлопреносната Мрежа Институция Партньори Други" at bounding box center [352, 185] width 223 height 27
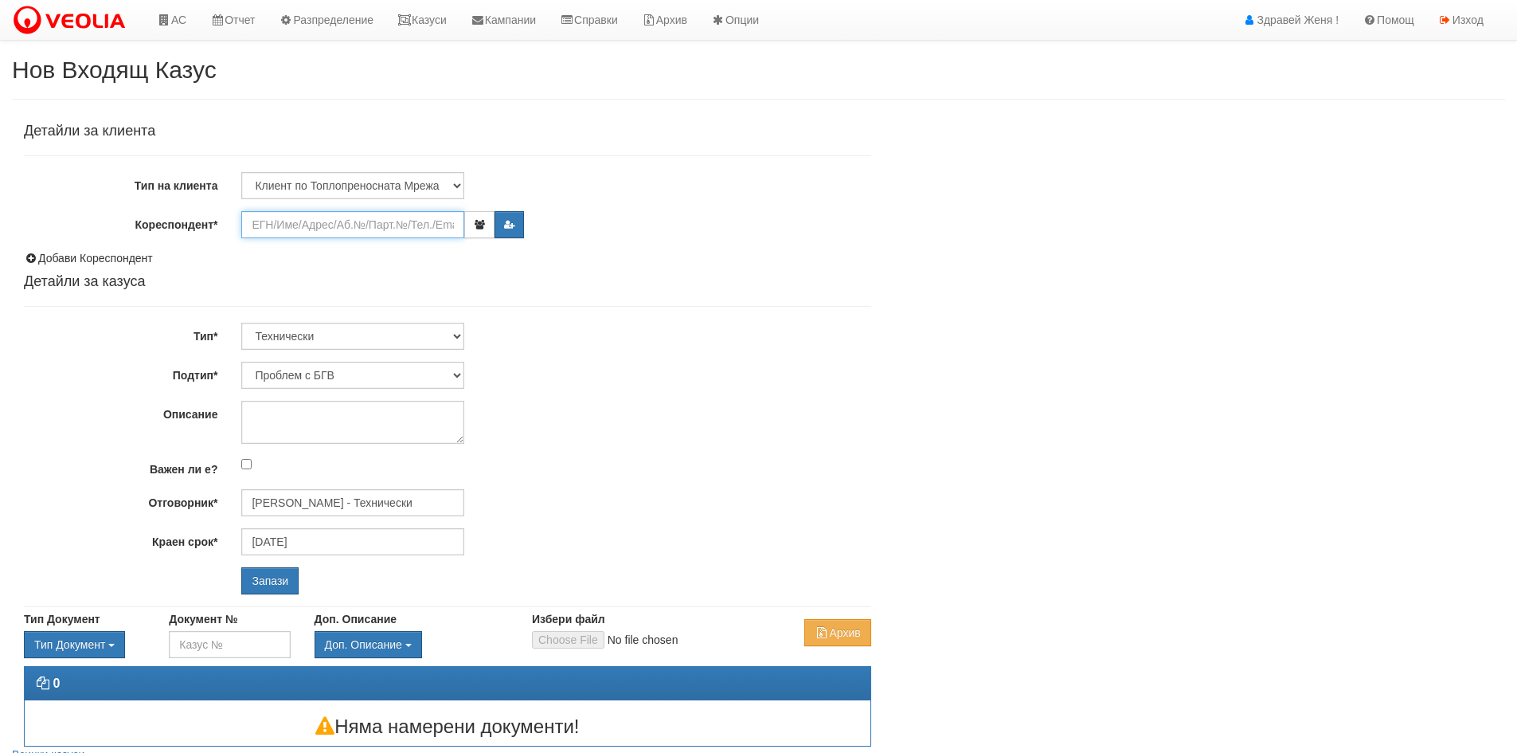
click at [351, 225] on input "Кореспондент*" at bounding box center [352, 224] width 223 height 27
type input "Г"
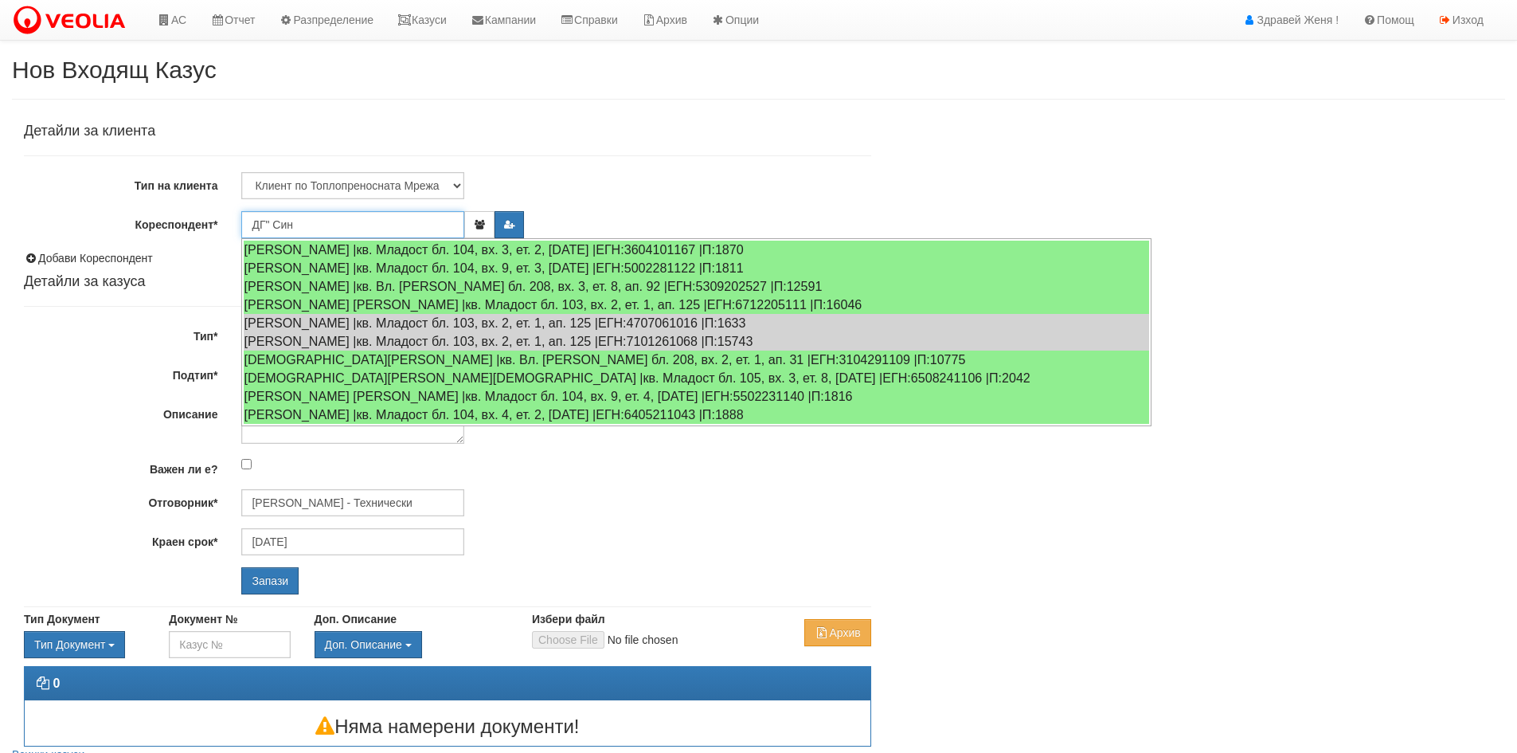
type input "ГЕОРГИ ИВАНОВ ВАСИЛЕВ"
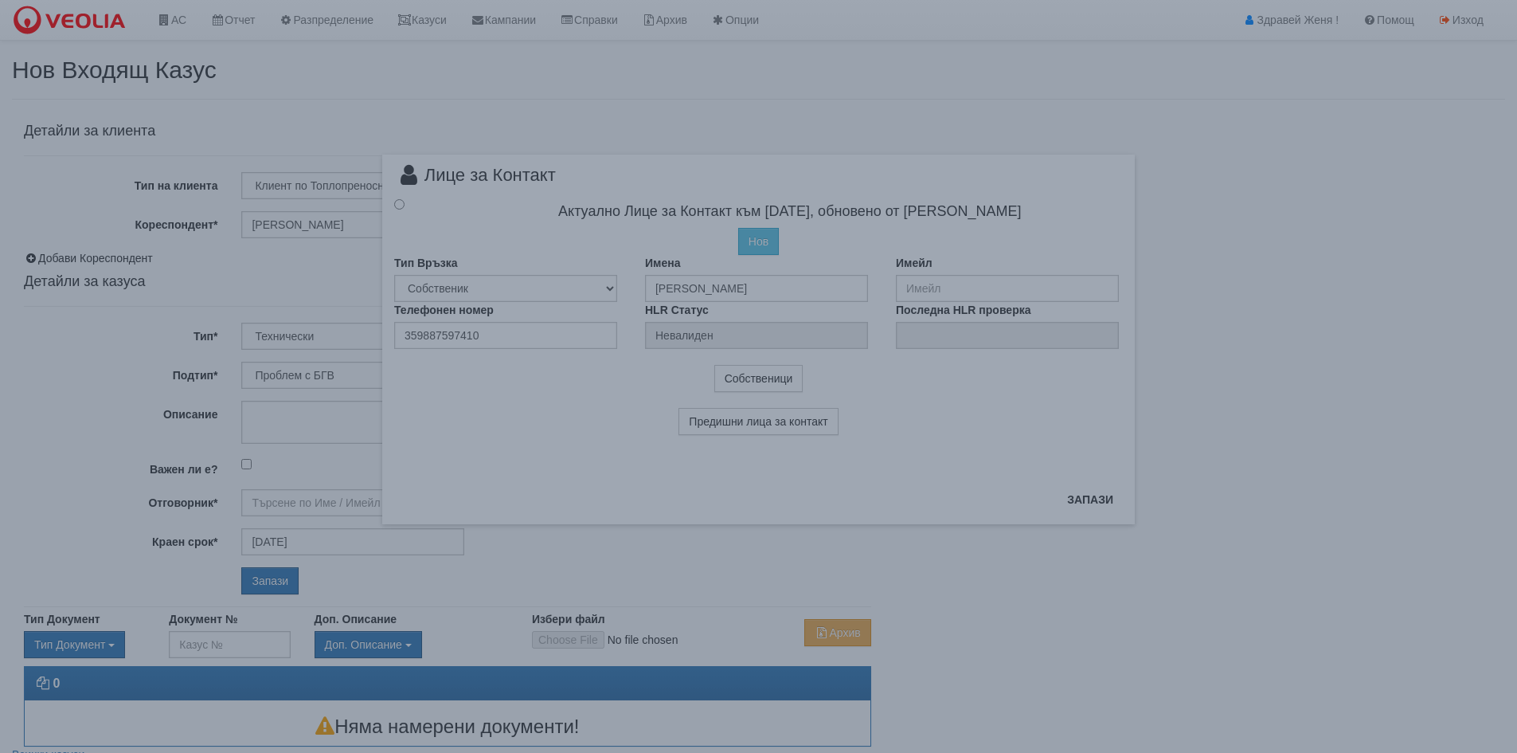
type input "[PERSON_NAME] - Технически"
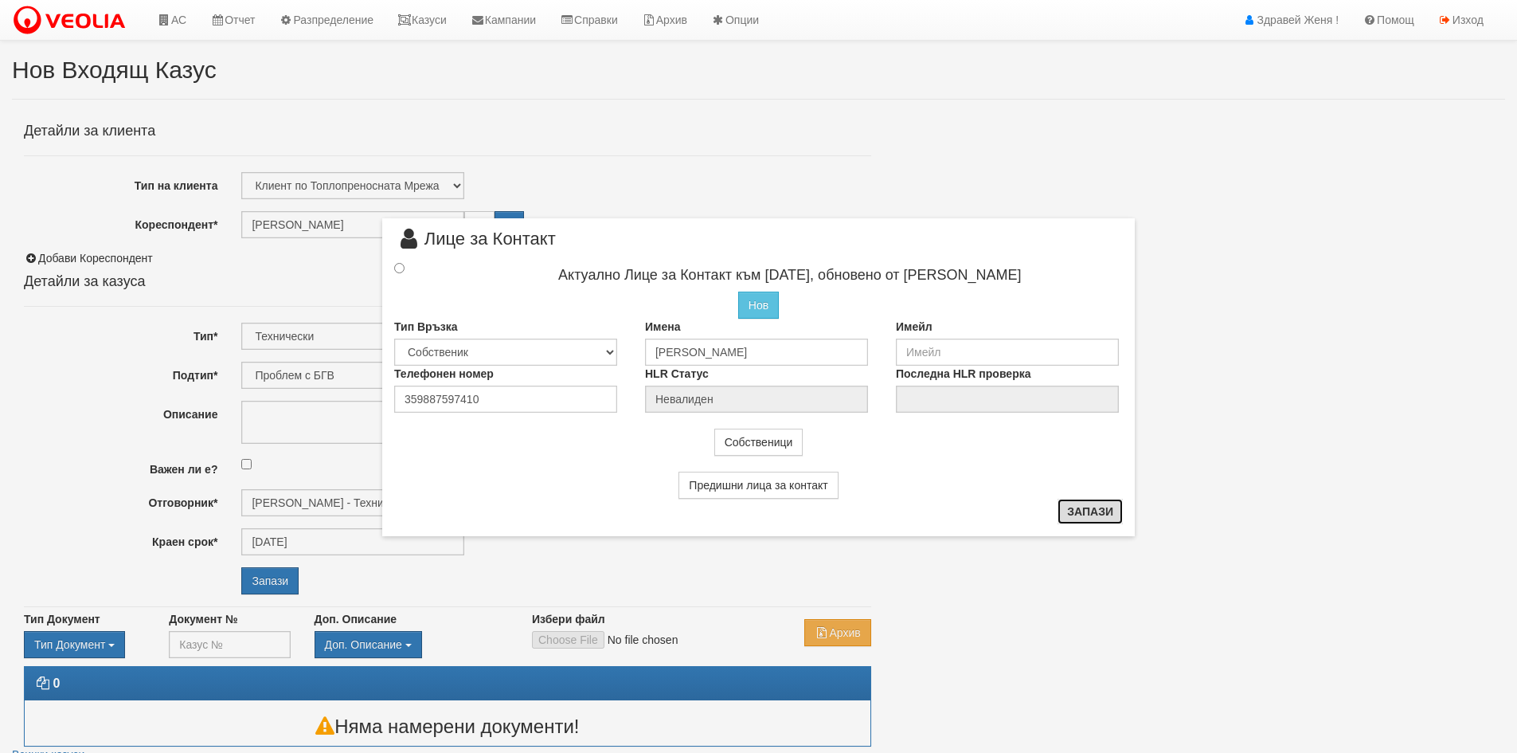
click at [1097, 507] on button "Запази" at bounding box center [1090, 511] width 65 height 25
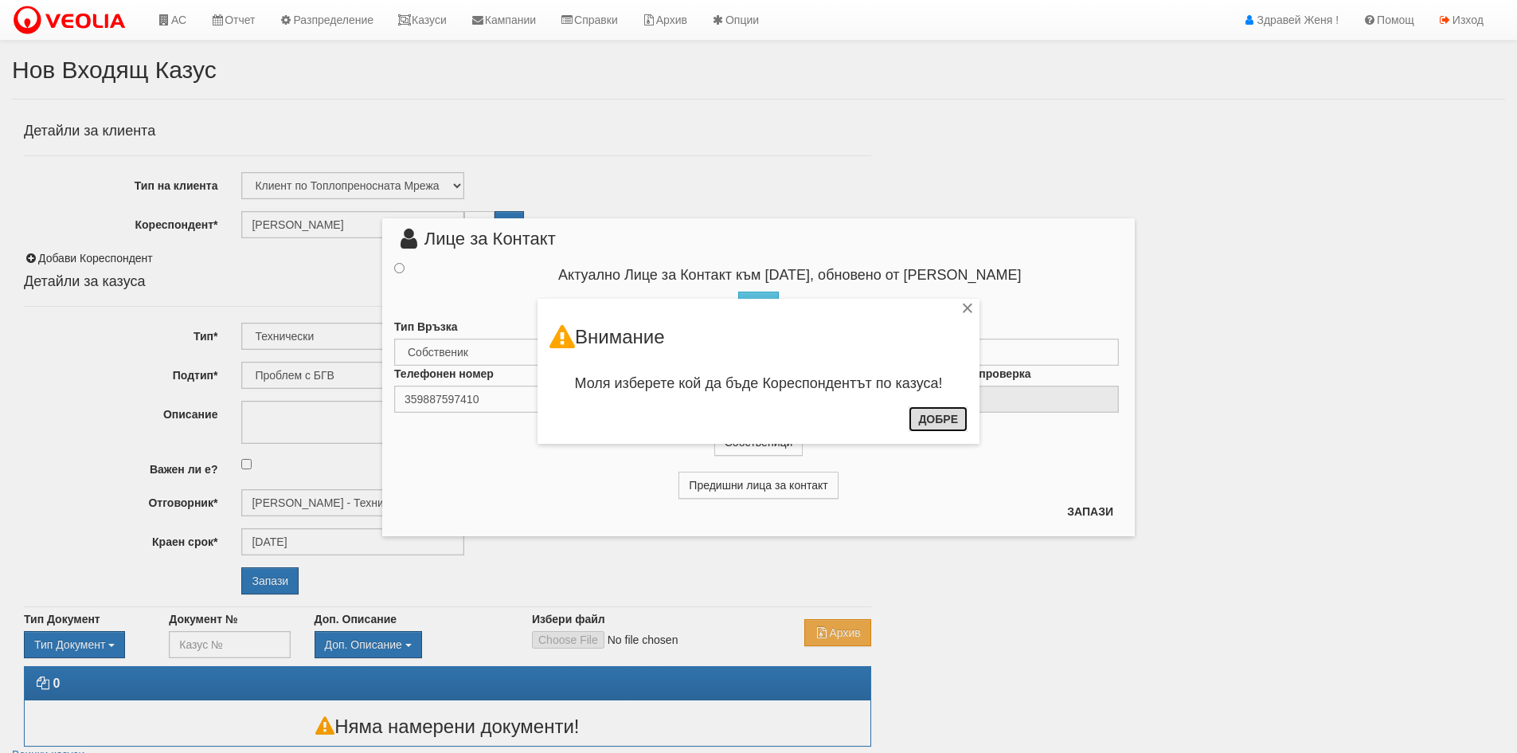
click at [931, 421] on button "Добре" at bounding box center [938, 418] width 59 height 25
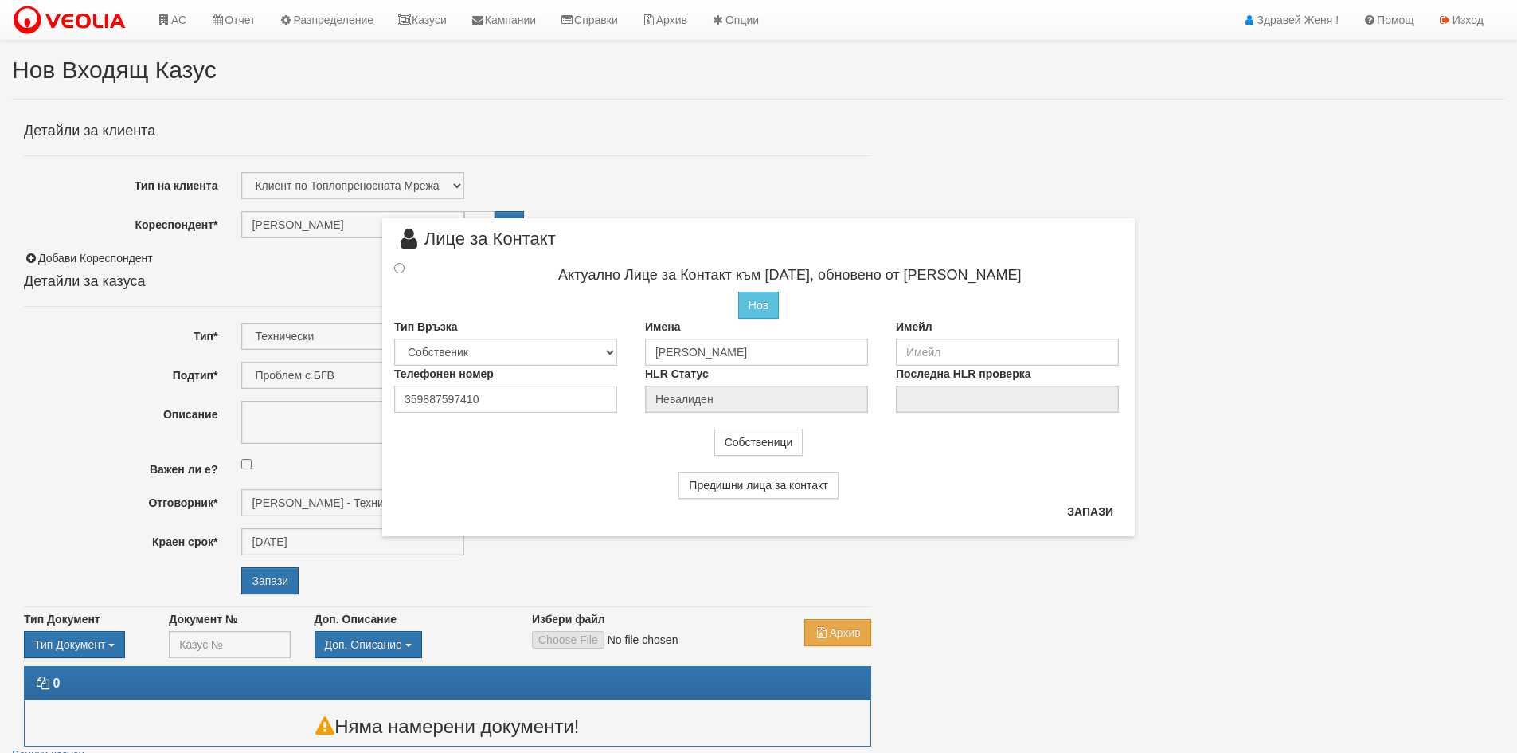
click at [924, 152] on div "× Лице за Контакт Актуално Лице за Контакт към 20/08/2024, обновено от Петър Мо…" at bounding box center [758, 268] width 777 height 536
click at [1084, 512] on button "Запази" at bounding box center [1090, 511] width 65 height 25
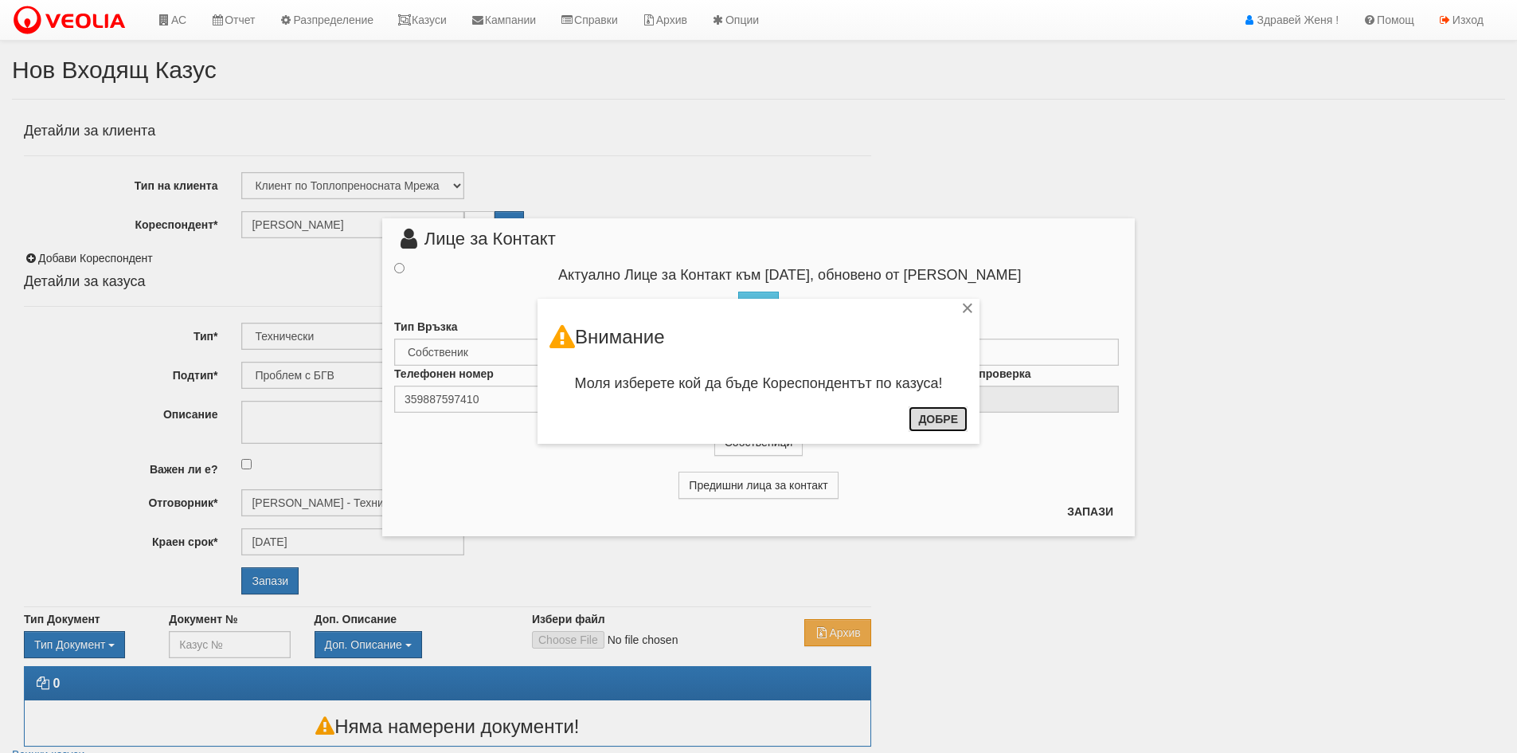
click at [931, 416] on button "Добре" at bounding box center [938, 418] width 59 height 25
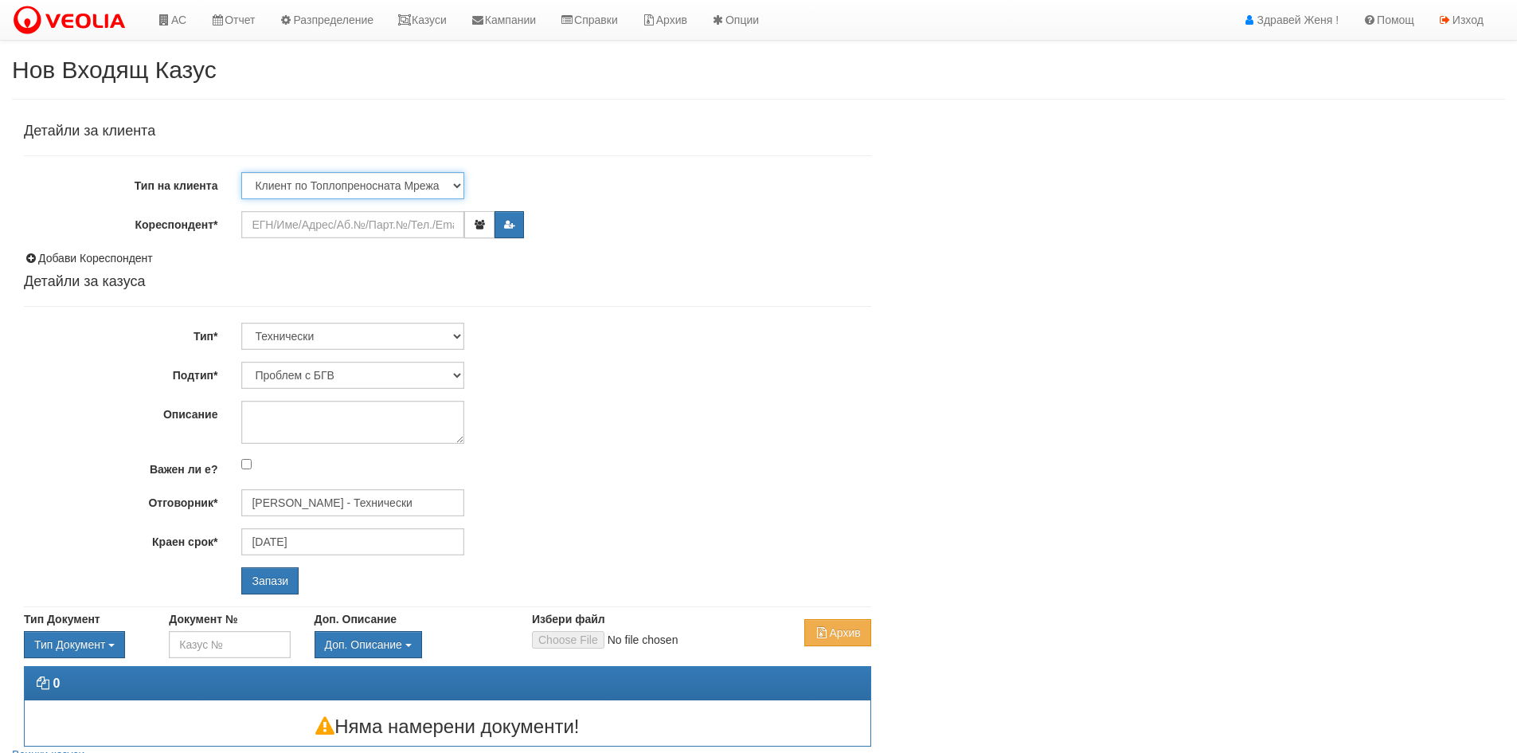
click at [272, 182] on select "Клиент по Топлопреносната Мрежа Институция Партньори Други" at bounding box center [352, 185] width 223 height 27
select select "Partner"
click at [241, 172] on select "Клиент по Топлопреносната Мрежа Институция Партньори Други" at bounding box center [352, 185] width 223 height 27
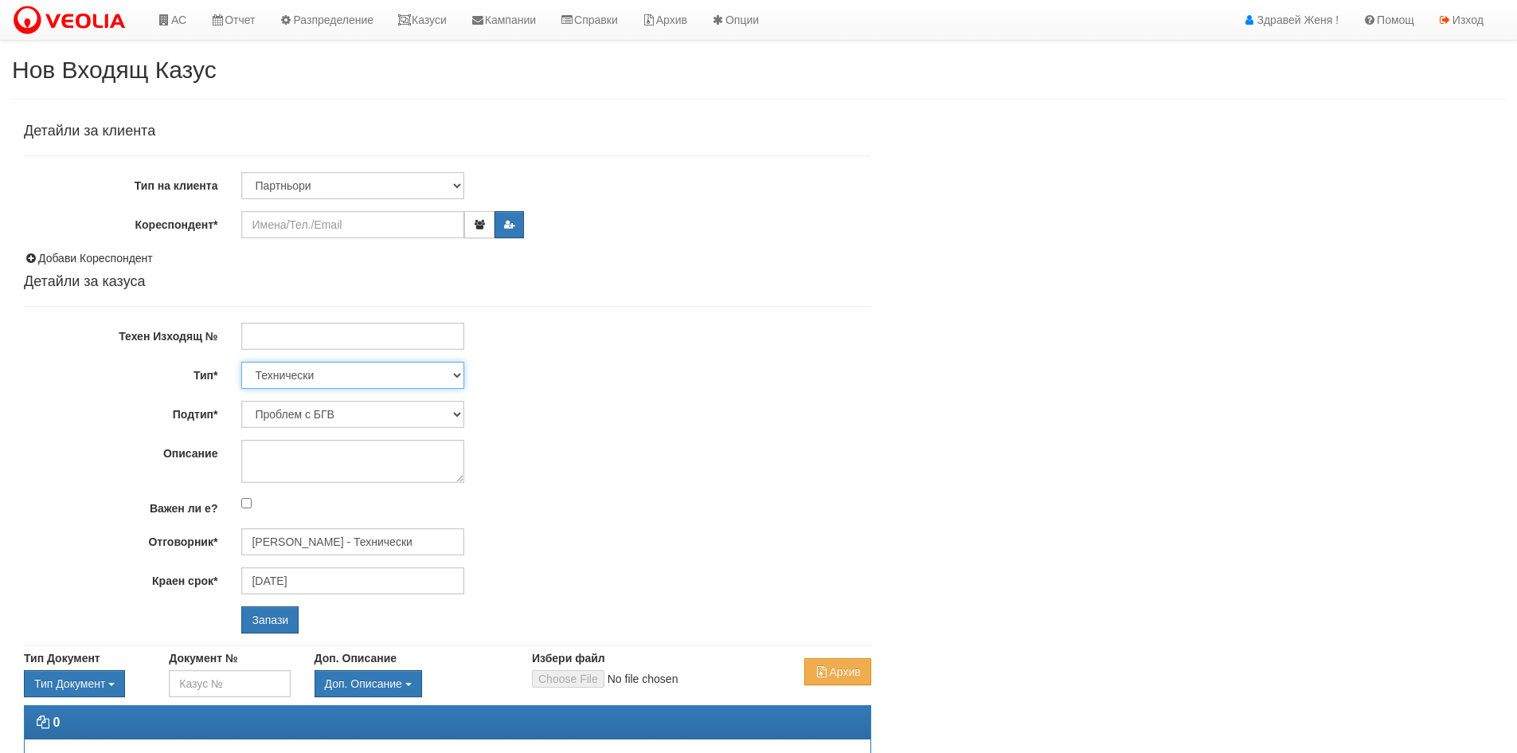
click at [457, 376] on select "Технически ФТС Търговски Административен Производствен Експлоатационен Финансов…" at bounding box center [352, 375] width 223 height 27
select select "5"
click at [241, 362] on select "Технически ФТС Търговски Административен Производствен Експлоатационен Финансов…" at bounding box center [352, 375] width 223 height 27
type input "[DATE]"
click at [460, 410] on select "Писмо Тръжна документация Други" at bounding box center [352, 414] width 223 height 27
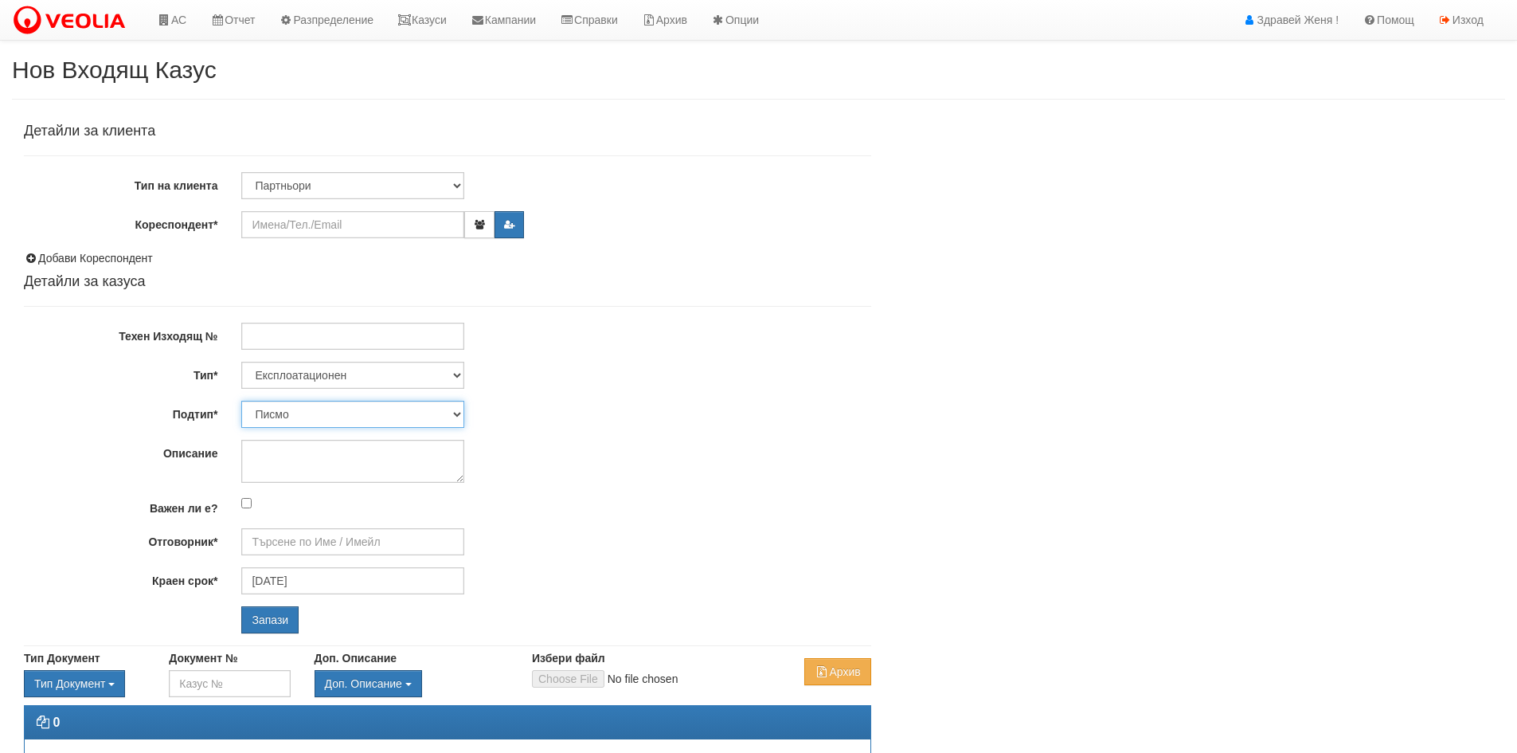
click at [241, 401] on select "Писмо Тръжна документация Други" at bounding box center [352, 414] width 223 height 27
click at [458, 371] on select "Технически ФТС Търговски Административен Производствен Експлоатационен Финансов…" at bounding box center [352, 375] width 223 height 27
select select "0"
click at [241, 362] on select "Технически ФТС Търговски Административен Производствен Експлоатационен Финансов…" at bounding box center [352, 375] width 223 height 27
type input "[DATE]"
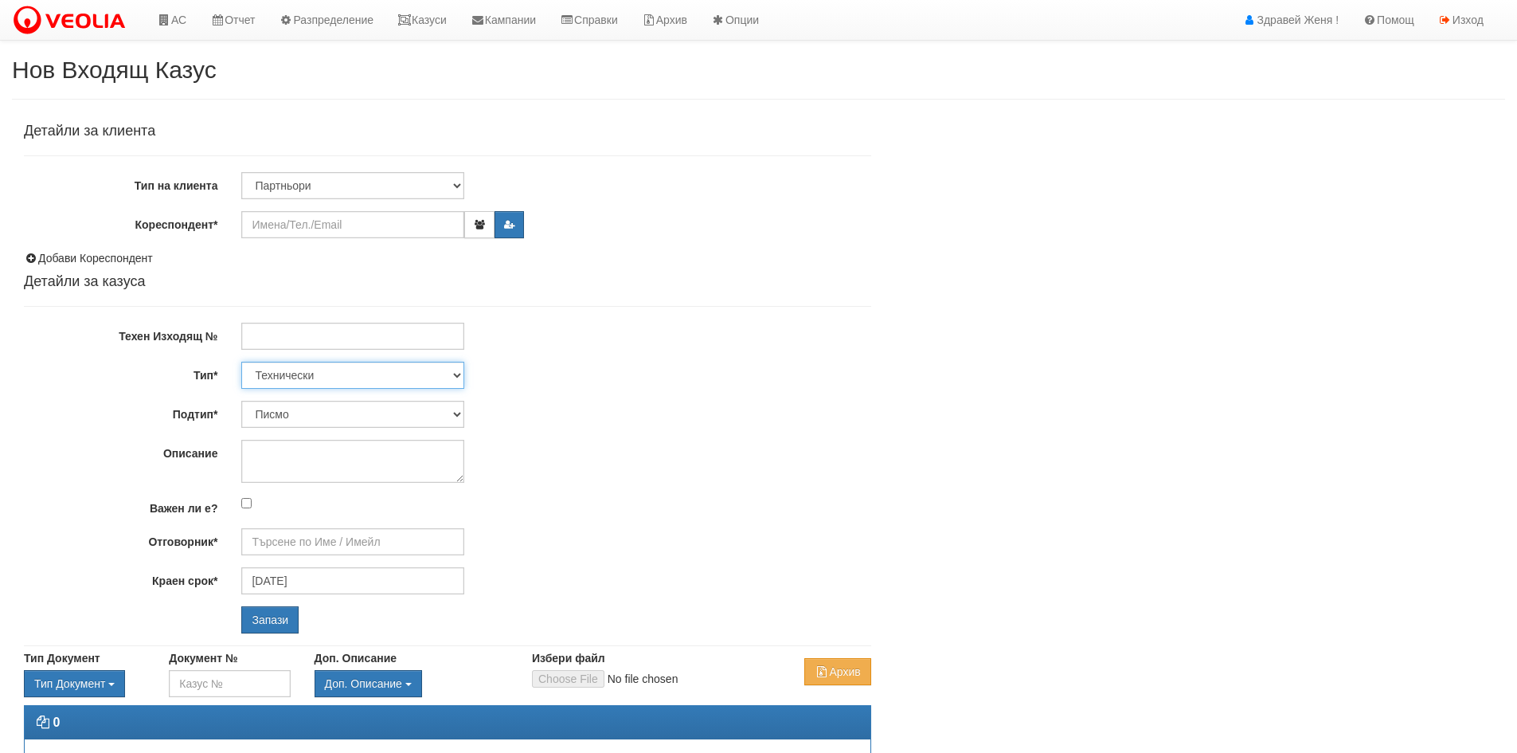
type input "[PERSON_NAME] - Технически"
click at [456, 413] on select "Проблем с БГВ Теч ВОИ Теч БГВ Теч в АС Теч от водомер Проблем в АС Интервенция …" at bounding box center [352, 414] width 223 height 27
select select "Съгласуване на документ"
click at [241, 401] on select "Проблем с БГВ Теч ВОИ Теч БГВ Теч в АС Теч от водомер Проблем в АС Интервенция …" at bounding box center [352, 414] width 223 height 27
type input "[DATE]"
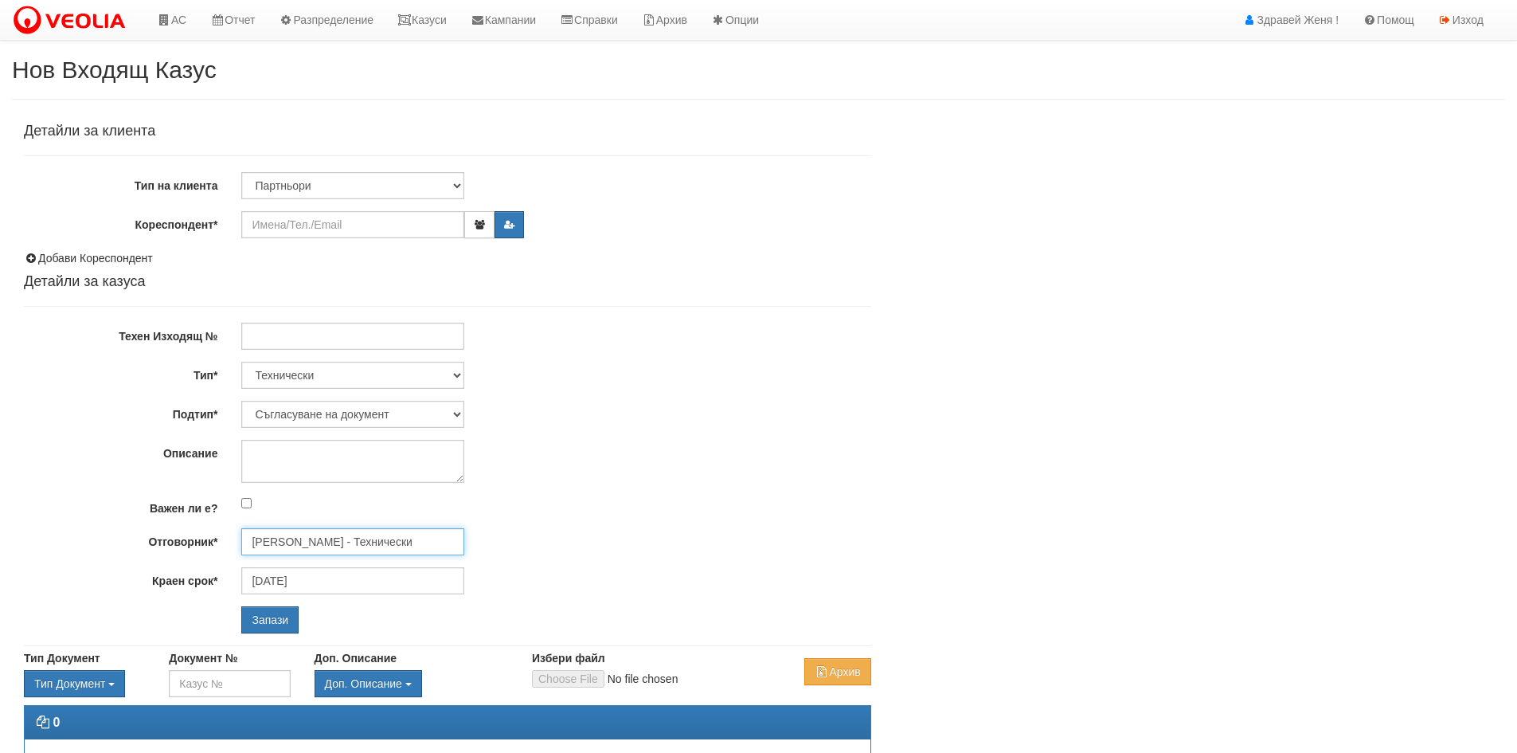
click at [292, 540] on input "Калоян Иванов - Технически" at bounding box center [352, 541] width 223 height 27
type input "Е"
click at [459, 186] on select "Клиент по Топлопреносната Мрежа Институция Партньори Други" at bounding box center [352, 185] width 223 height 27
select select "VeoliaClient"
click at [241, 172] on select "Клиент по Топлопреносната Мрежа Институция Партньори Други" at bounding box center [352, 185] width 223 height 27
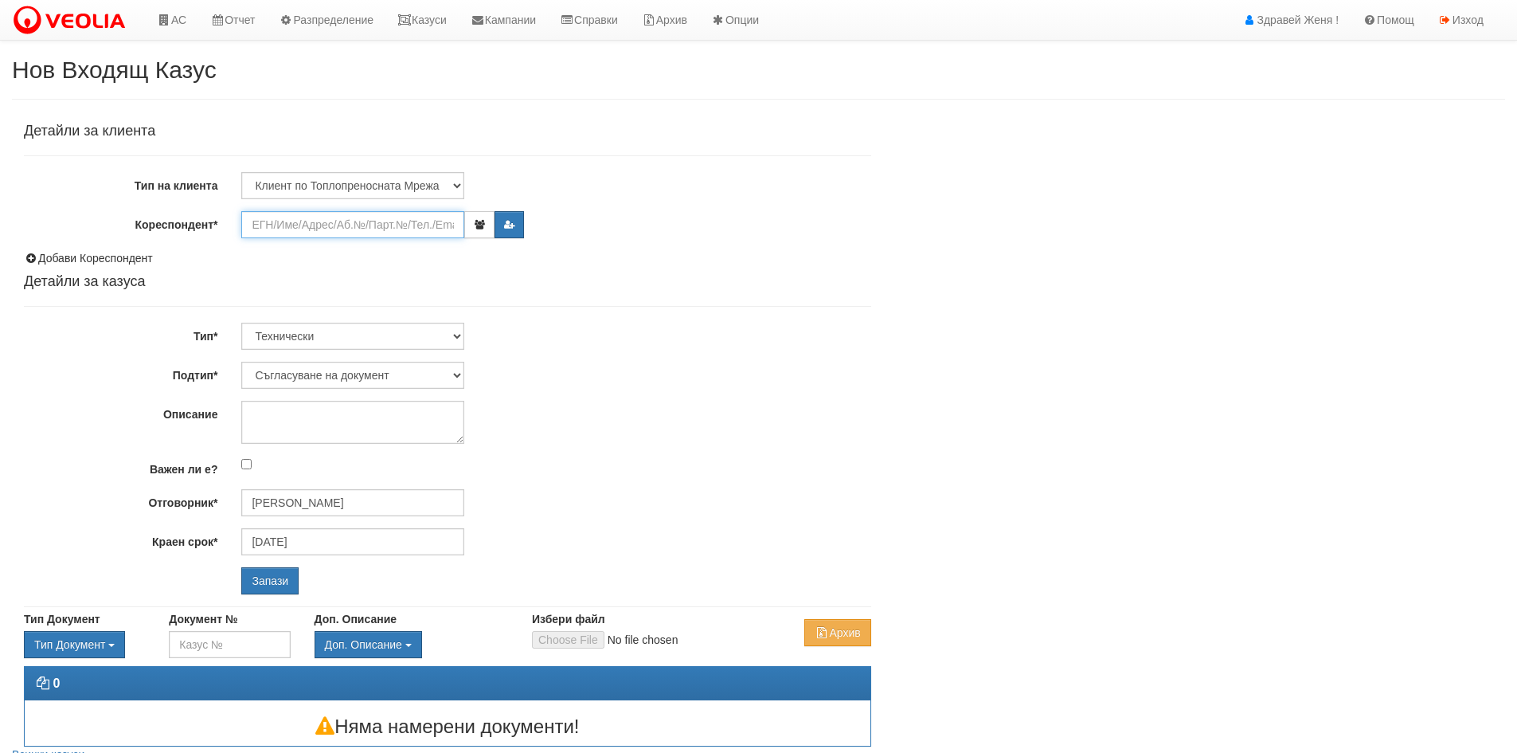
click at [318, 228] on input "Кореспондент*" at bounding box center [352, 224] width 223 height 27
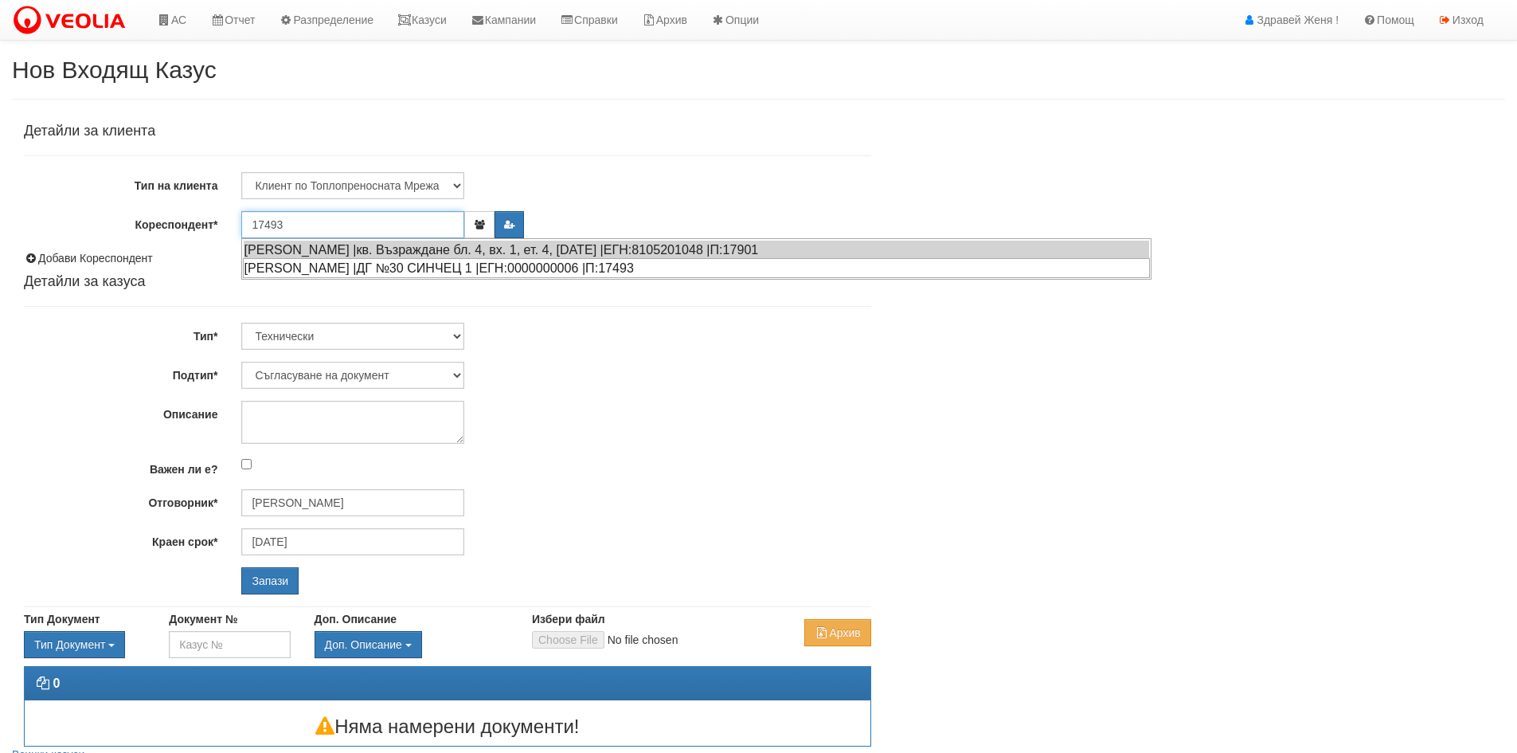
click at [390, 272] on div "ГАЛИНА АНГЕЛОВА ПАРУШЕВА |ДГ №30 СИНЧЕЦ 1 |ЕГН:0000000006 |П:17493" at bounding box center [696, 268] width 907 height 20
type input "ГАЛИНА АНГЕЛОВА ПАРУШЕВА"
type input "20/09/2025"
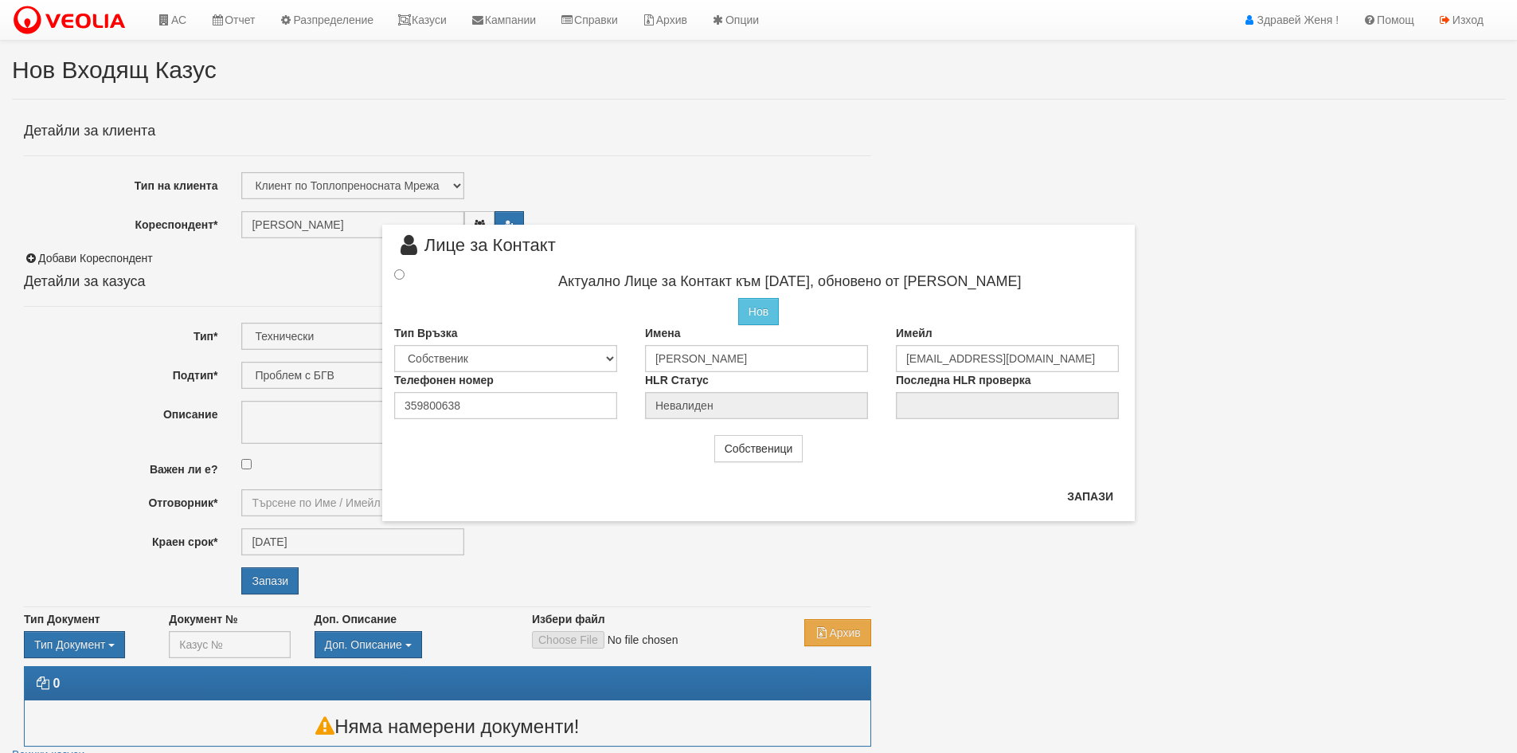
type input "Дончо Дончев - Технически"
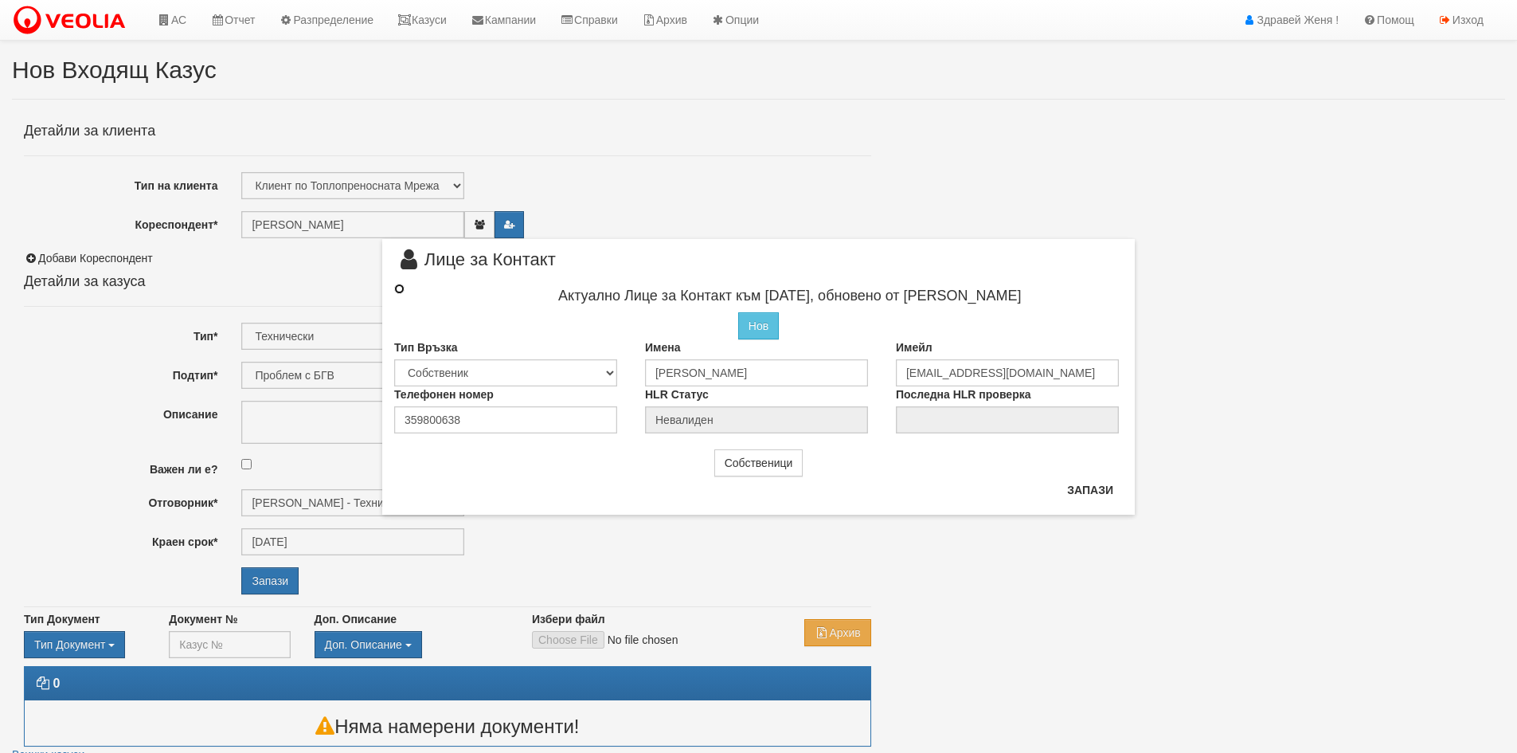
click at [401, 289] on input "radio" at bounding box center [399, 289] width 10 height 10
radio input "true"
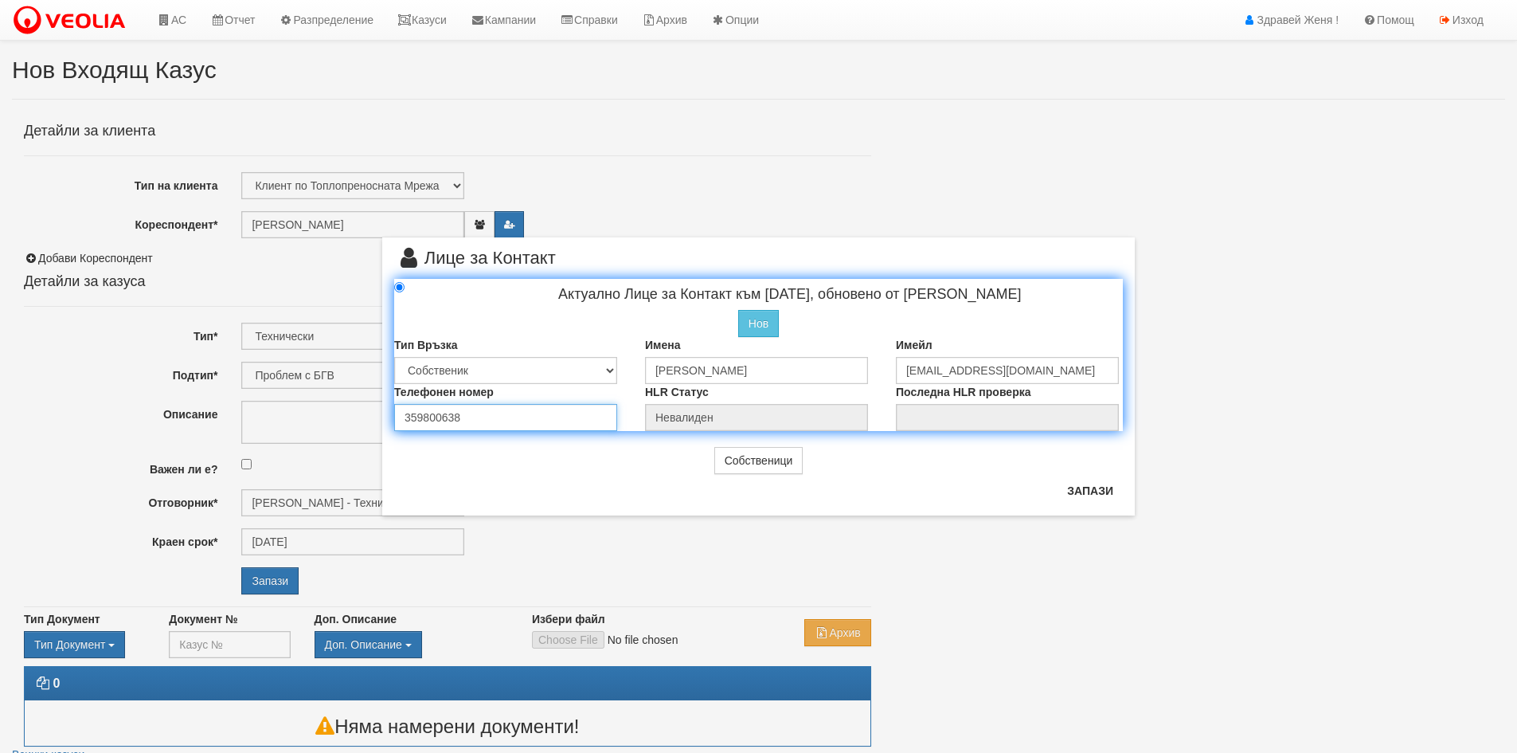
drag, startPoint x: 495, startPoint y: 408, endPoint x: 349, endPoint y: 425, distance: 146.8
click at [349, 425] on div "× Лице за Контакт Актуално Лице за Контакт към 03/11/2020, обновено от Катерина…" at bounding box center [759, 257] width 932 height 515
type input "0878870845"
drag, startPoint x: 859, startPoint y: 374, endPoint x: 568, endPoint y: 362, distance: 291.8
click at [568, 362] on div "Тип Връзка Собственик Наемател Роднина Съсед Приятел Имена ГАЛИНА АНГЕЛОВА ПАРУ…" at bounding box center [758, 360] width 753 height 47
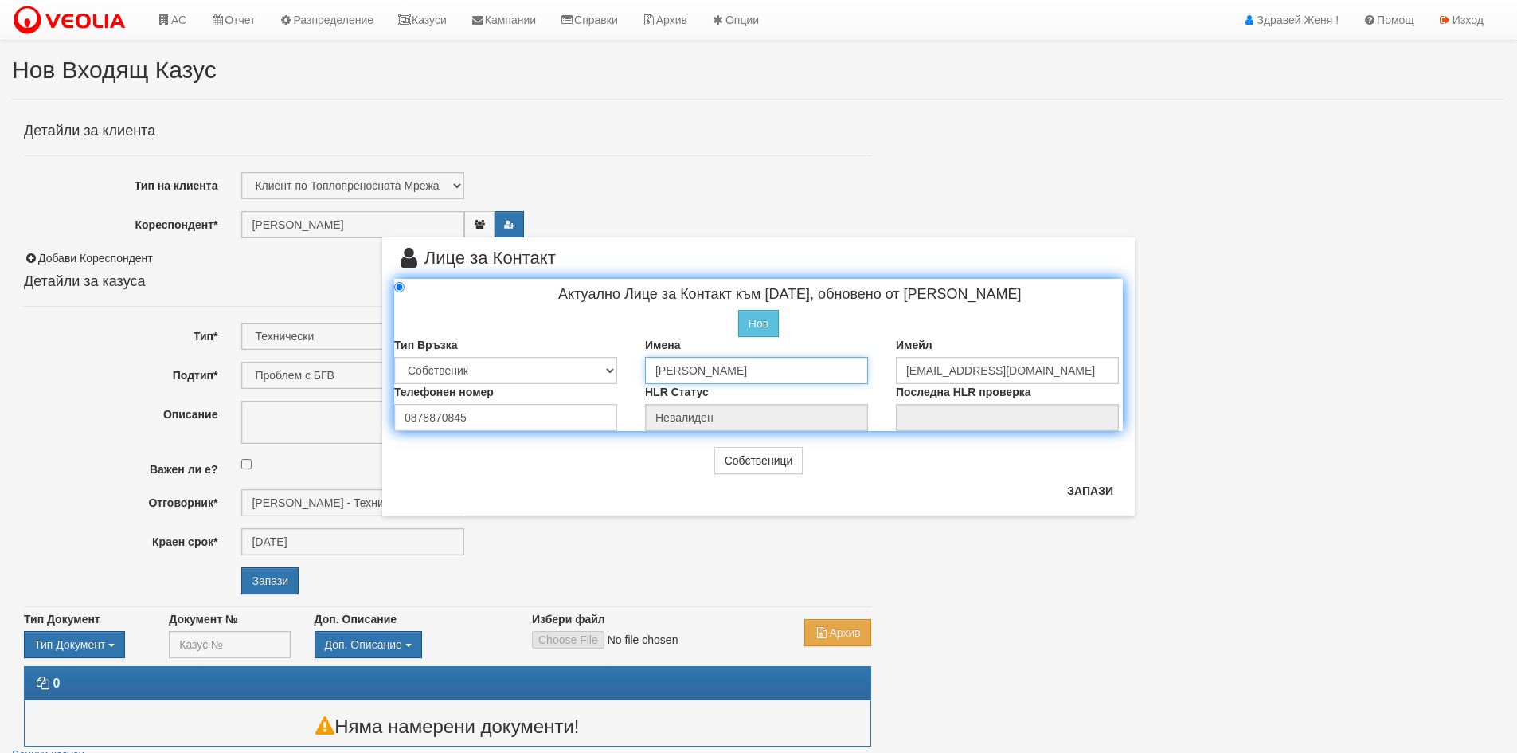
type input "Снежина Дамянова Дамянова"
drag, startPoint x: 1023, startPoint y: 366, endPoint x: 865, endPoint y: 360, distance: 157.8
click at [865, 360] on div "Тип Връзка Собственик Наемател Роднина Съсед Приятел Имена Снежина Дамянова Дам…" at bounding box center [758, 360] width 753 height 47
click at [1078, 484] on button "Запази" at bounding box center [1090, 490] width 65 height 25
type input "[PERSON_NAME]"
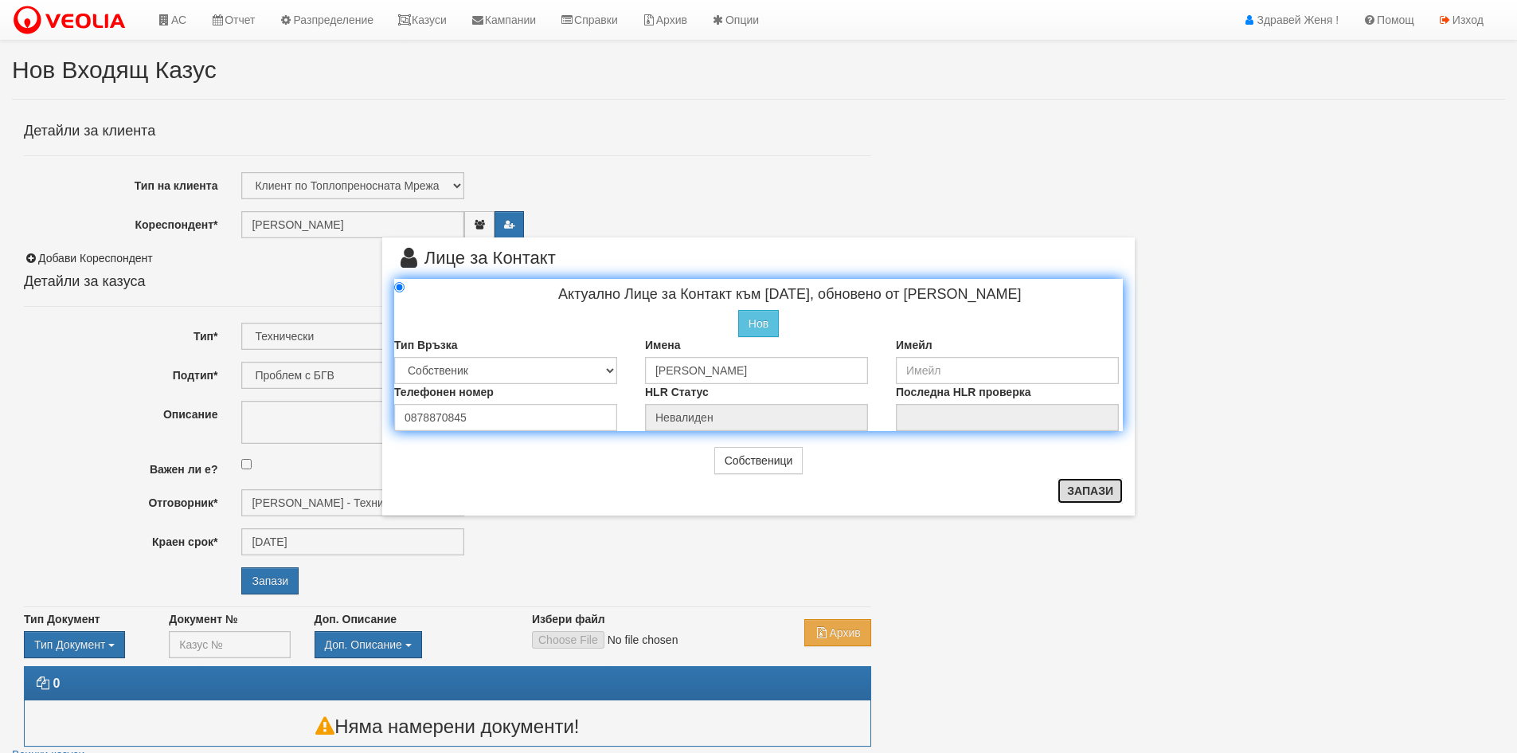
radio input "true"
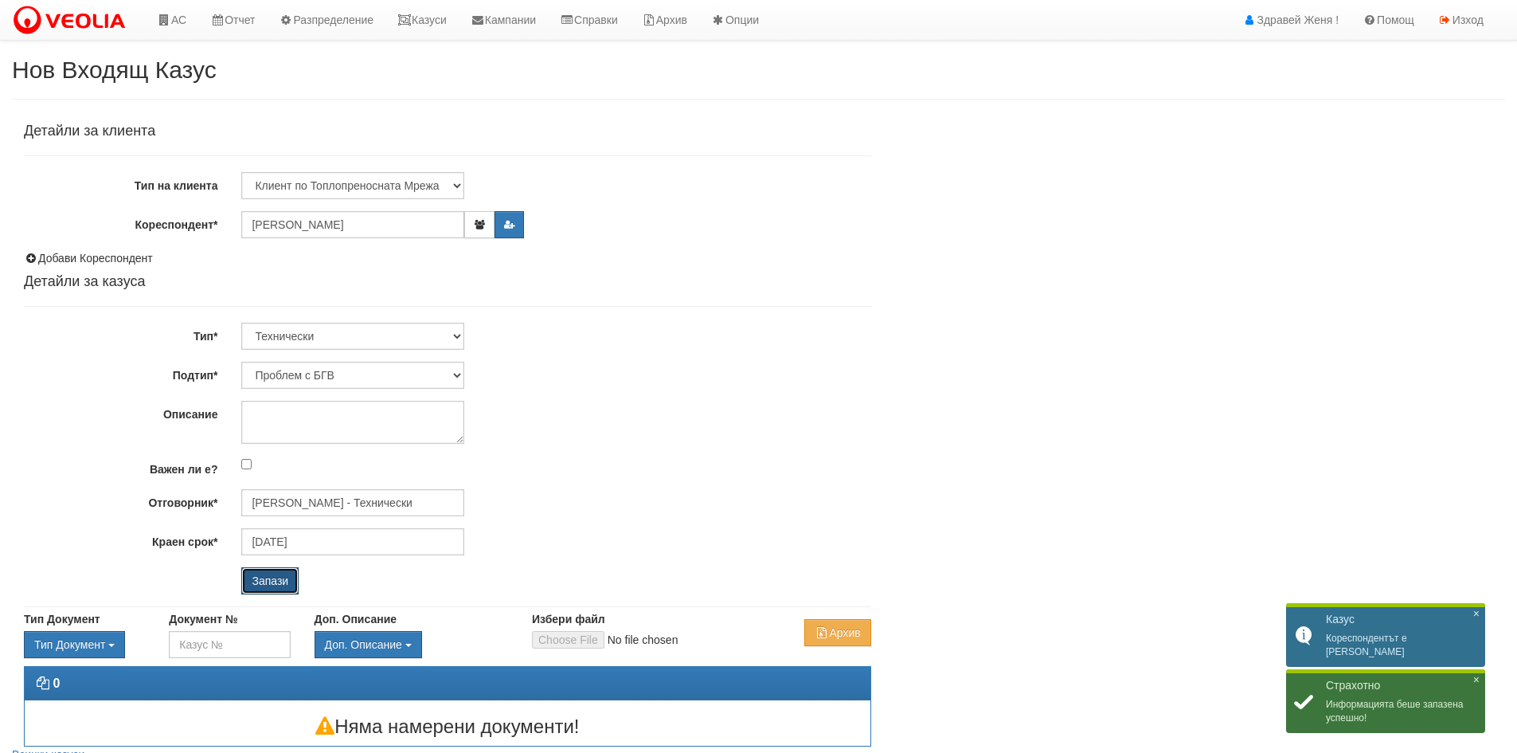
click at [283, 585] on input "Запази" at bounding box center [269, 580] width 57 height 27
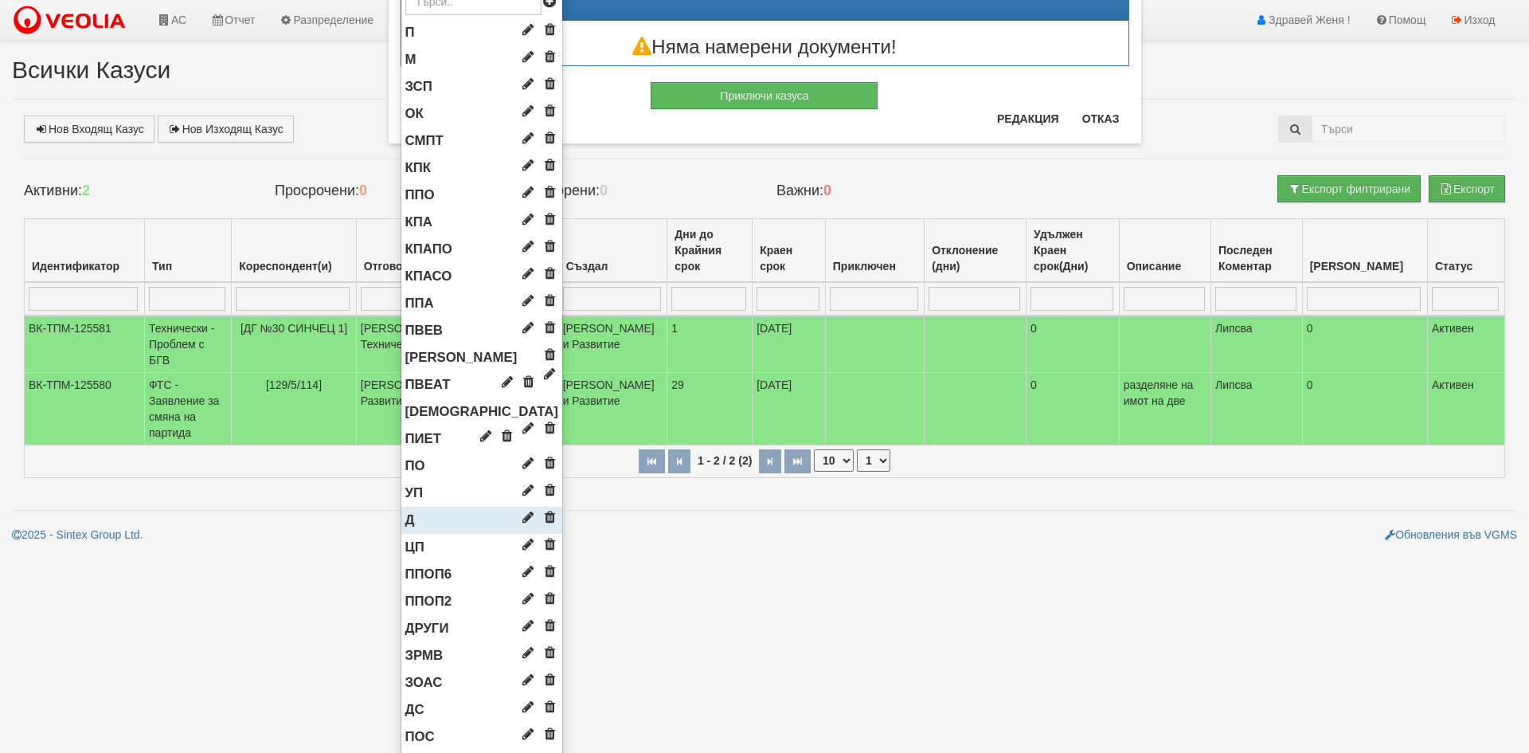
scroll to position [418, 0]
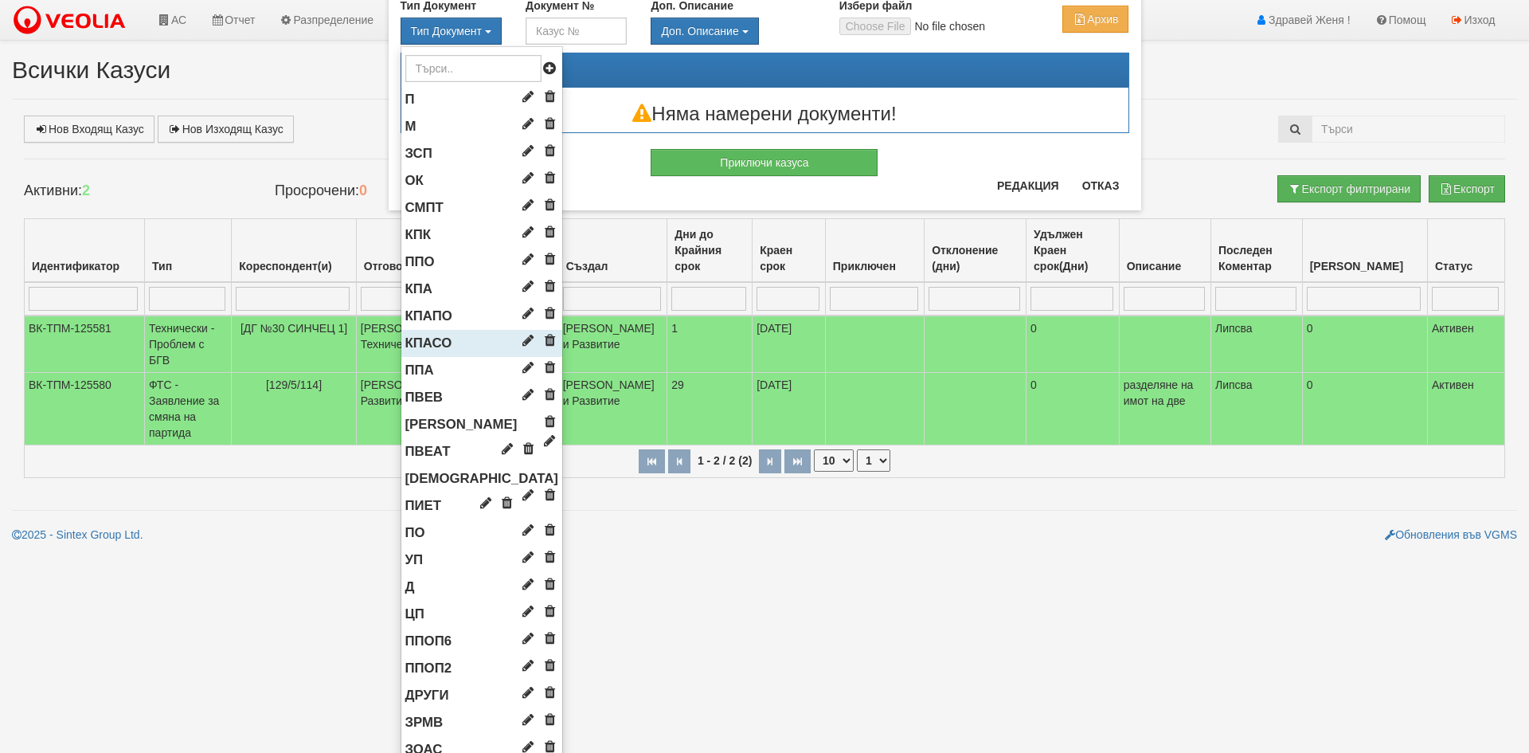
click at [436, 341] on span "КПАСО" at bounding box center [428, 342] width 47 height 15
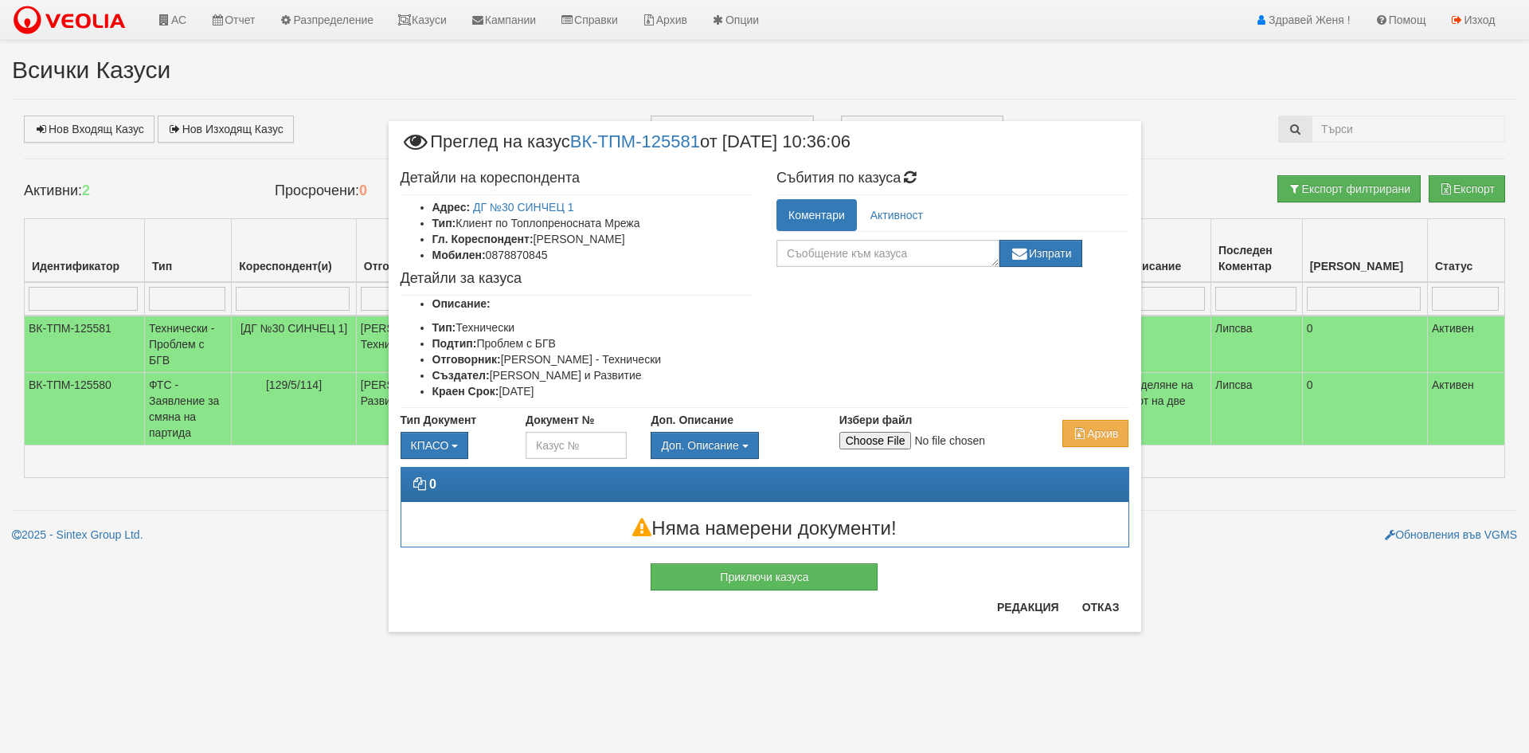
scroll to position [0, 0]
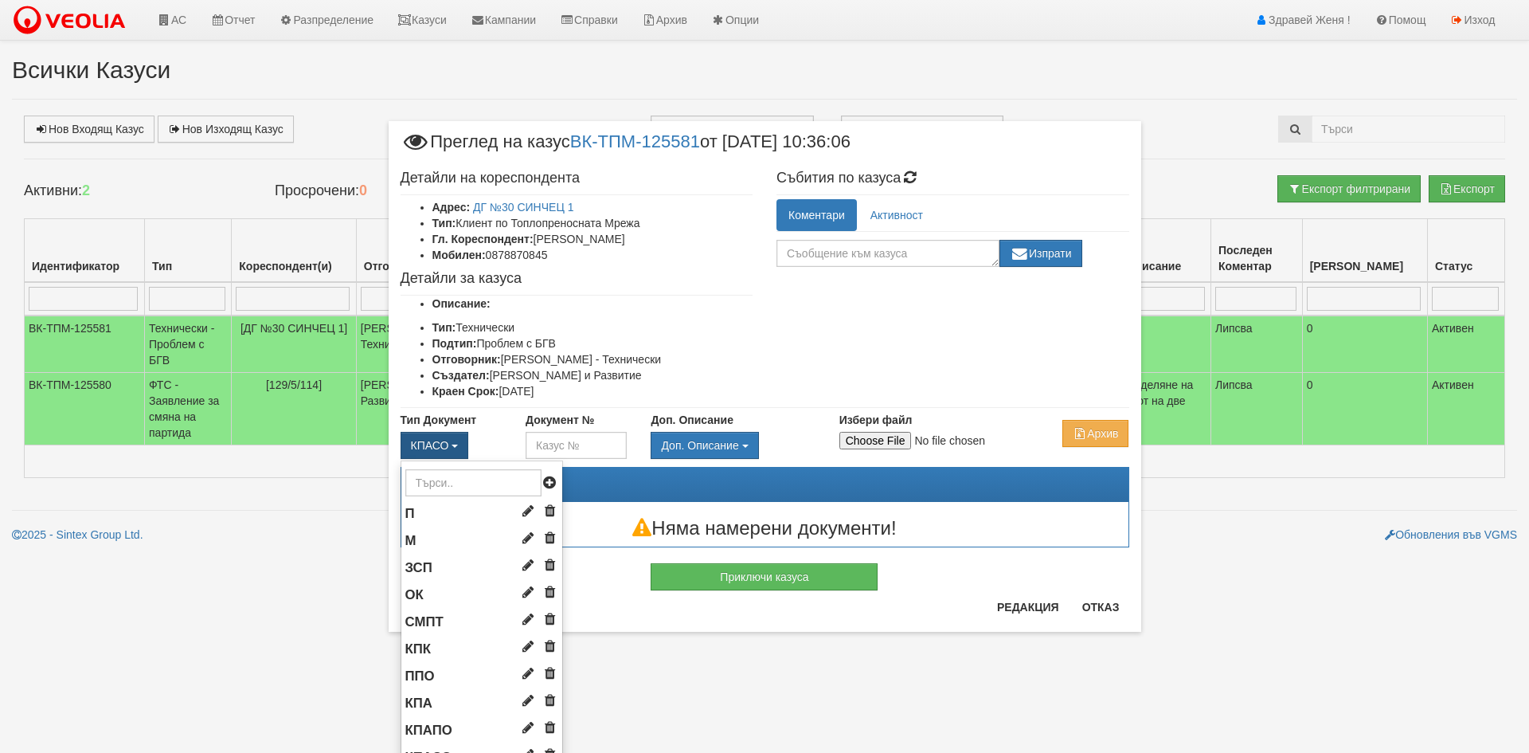
click at [440, 446] on span "КПАСО" at bounding box center [430, 445] width 38 height 13
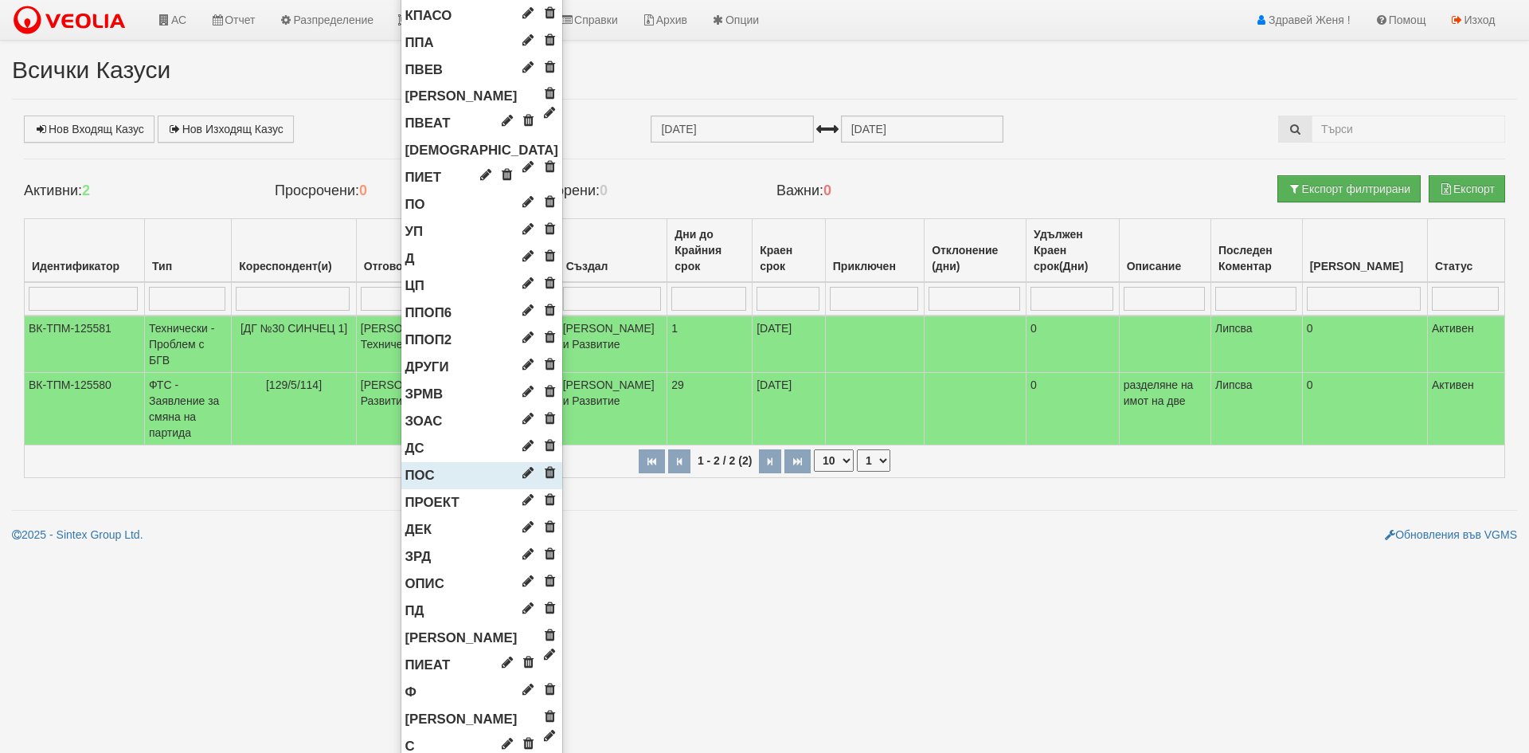
scroll to position [797, 0]
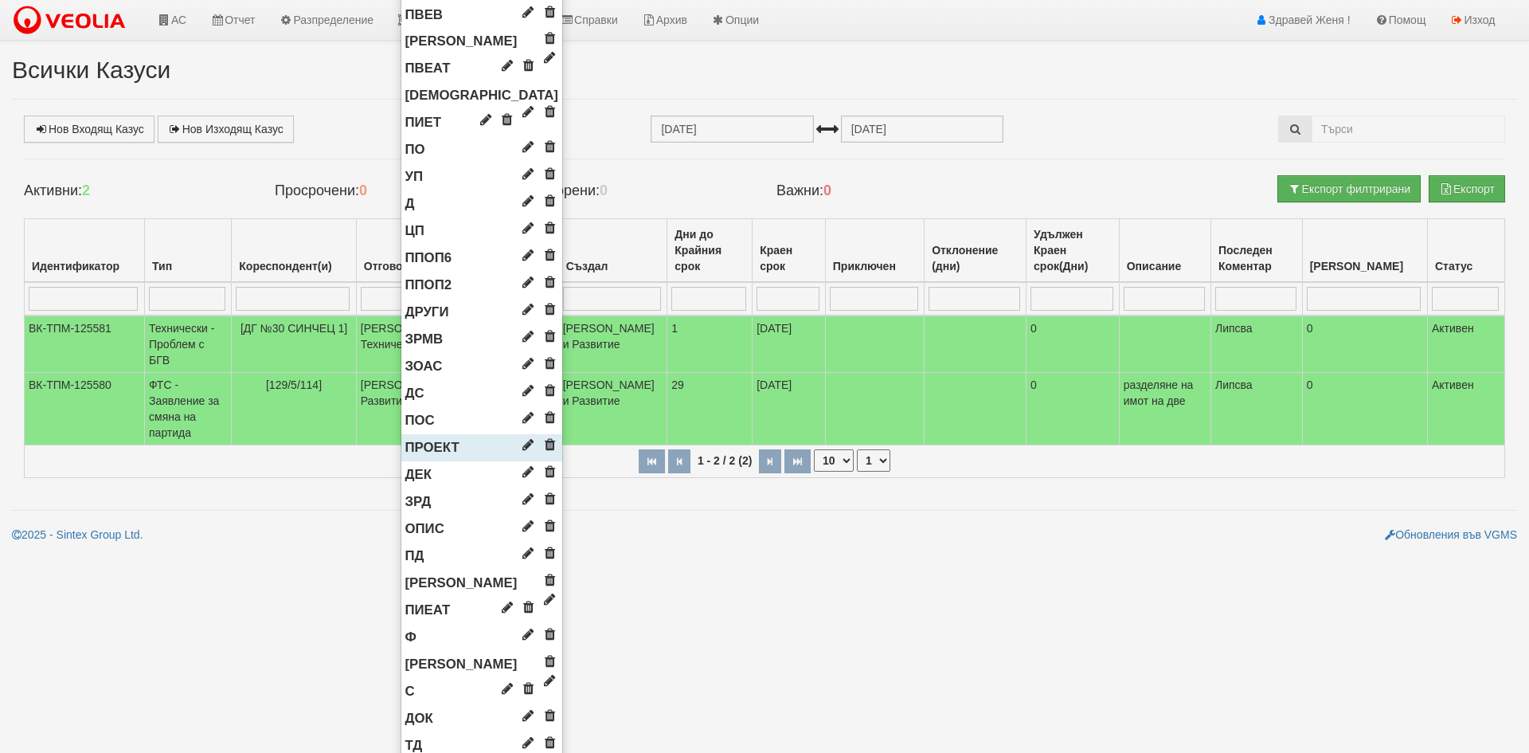
click at [429, 446] on span "ПРОЕКТ" at bounding box center [432, 447] width 54 height 15
click at [430, 451] on span "ПРОЕКТ" at bounding box center [432, 447] width 54 height 15
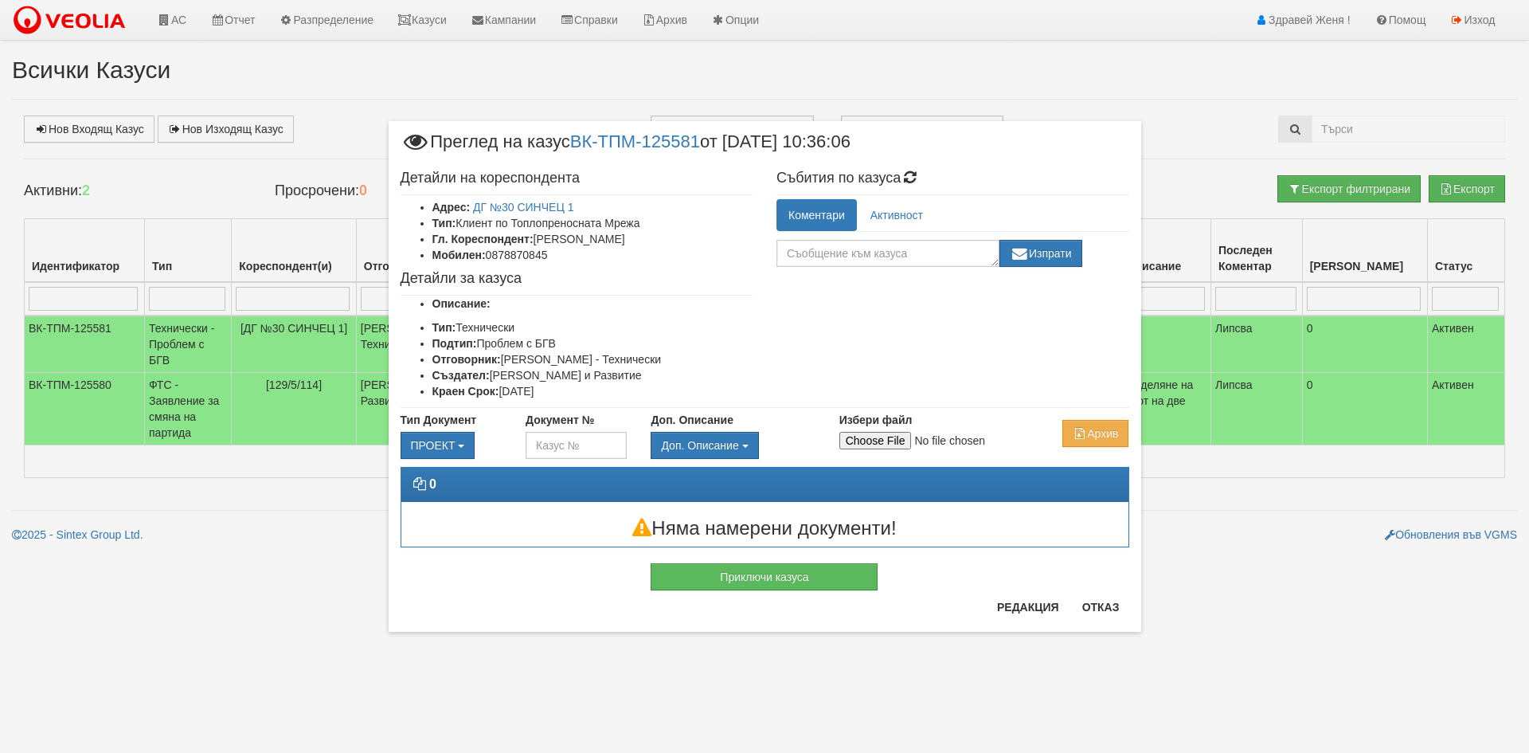
scroll to position [0, 0]
click at [864, 440] on input "Избери файл" at bounding box center [945, 441] width 211 height 18
type input "C:\fakepath\DOC132.pdf"
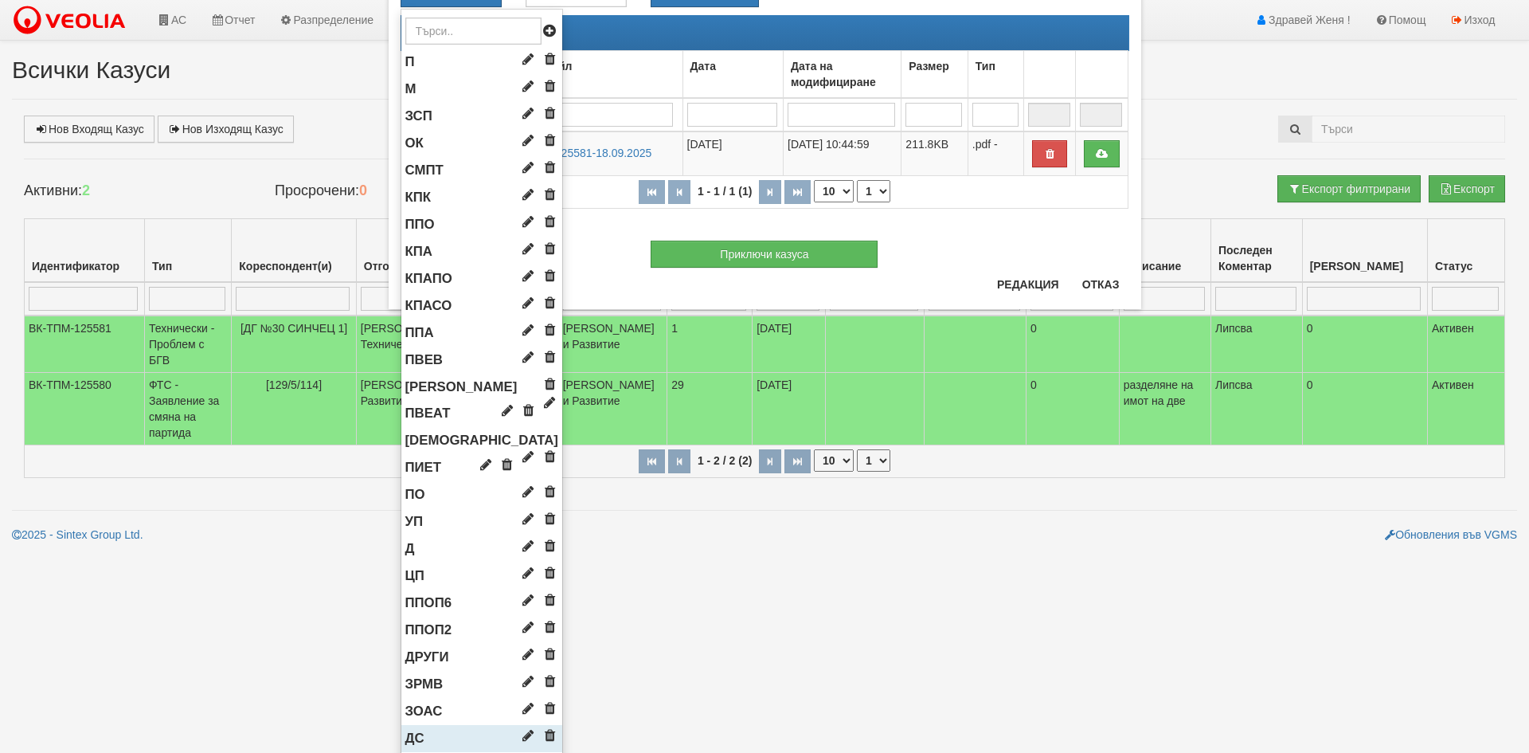
scroll to position [478, 0]
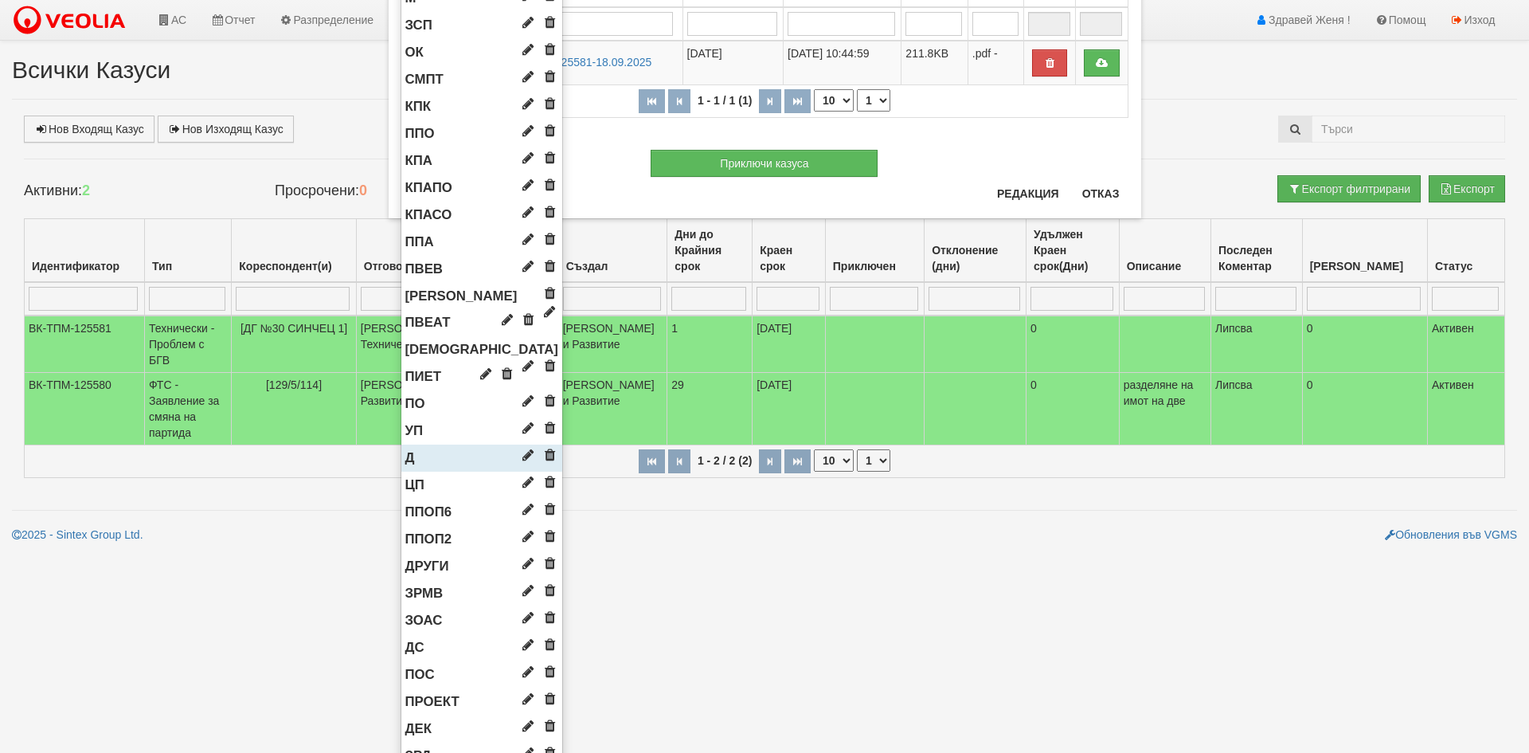
click at [416, 458] on li "Д" at bounding box center [481, 457] width 161 height 27
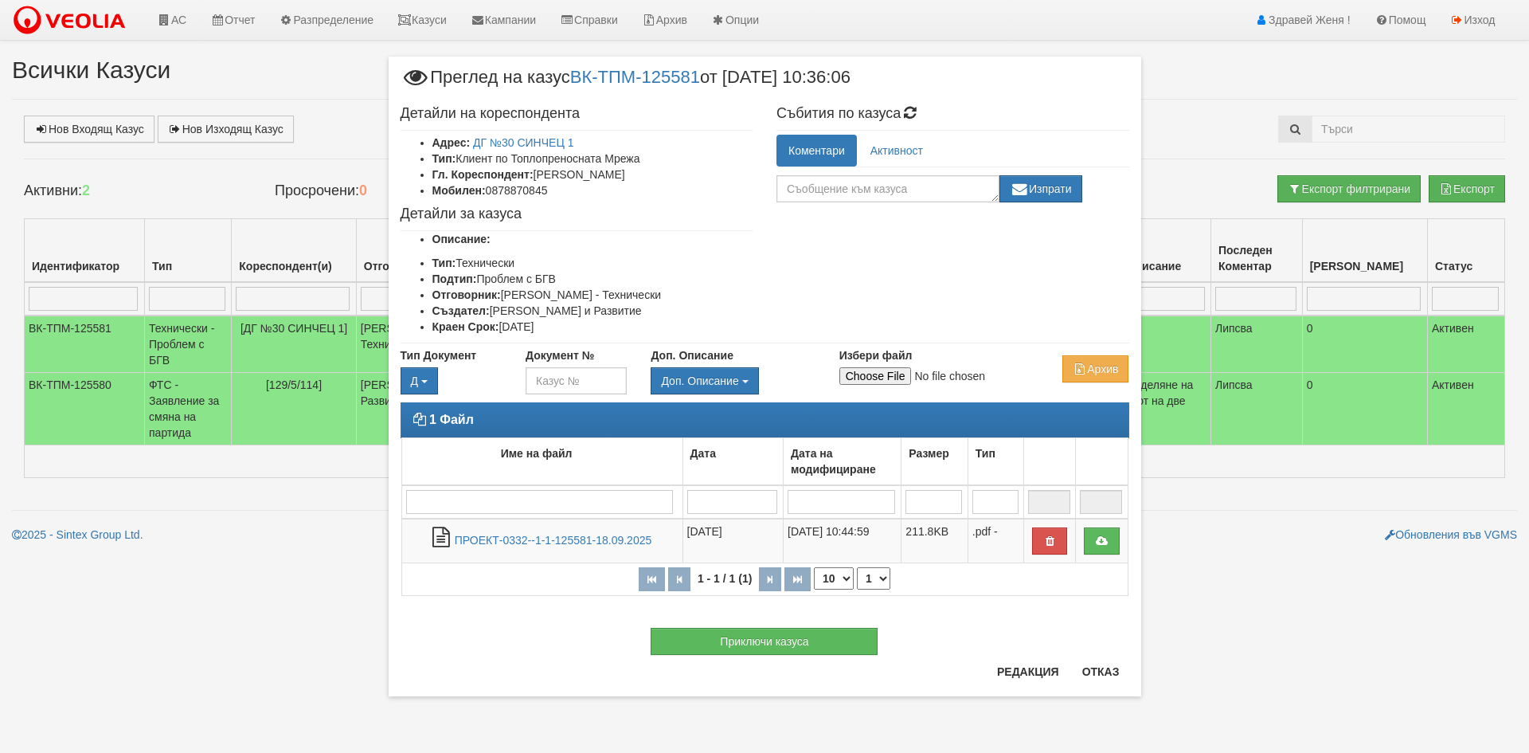
scroll to position [0, 0]
click at [854, 373] on input "Избери файл" at bounding box center [945, 376] width 211 height 18
type input "C:\fakepath\DOC131.pdf"
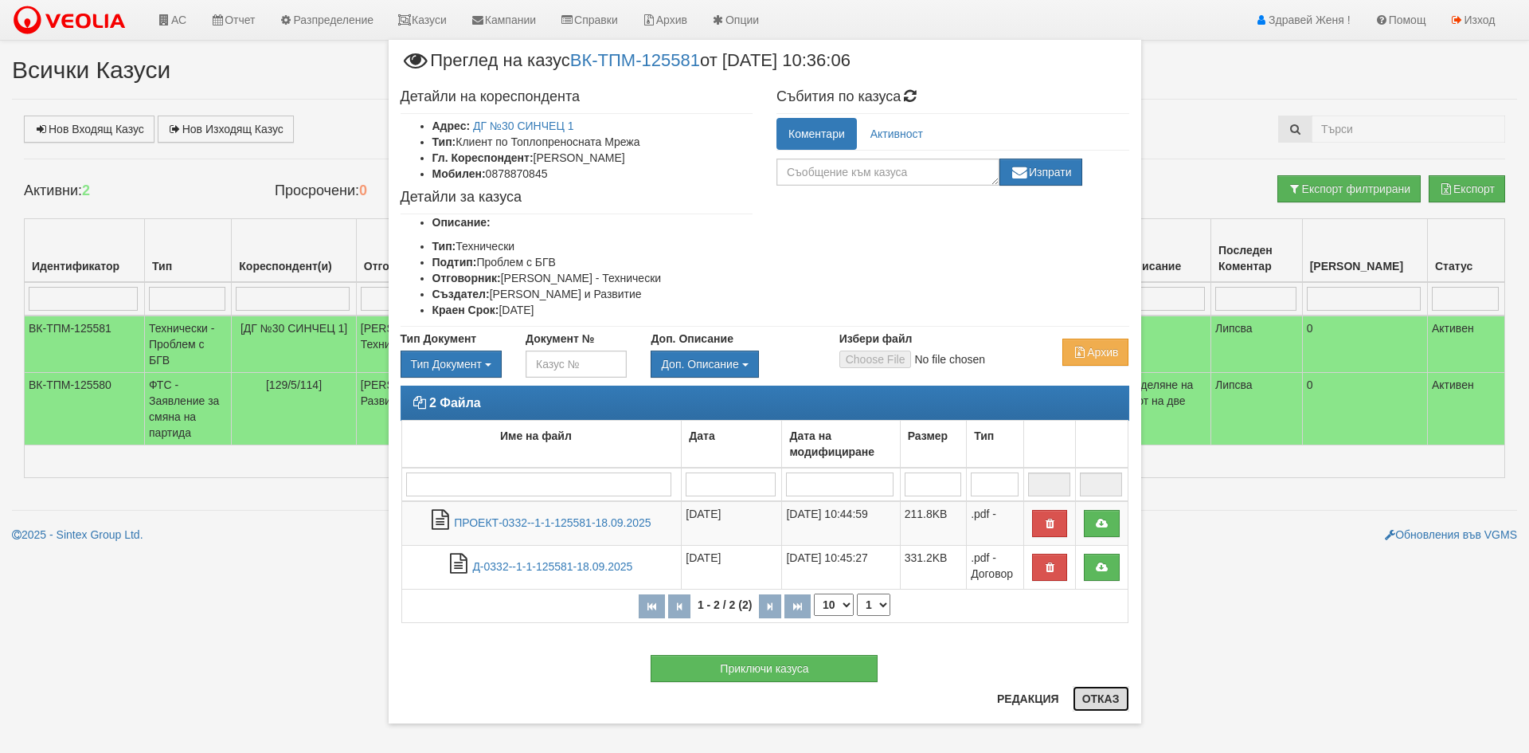
click at [1111, 707] on button "Отказ" at bounding box center [1101, 698] width 57 height 25
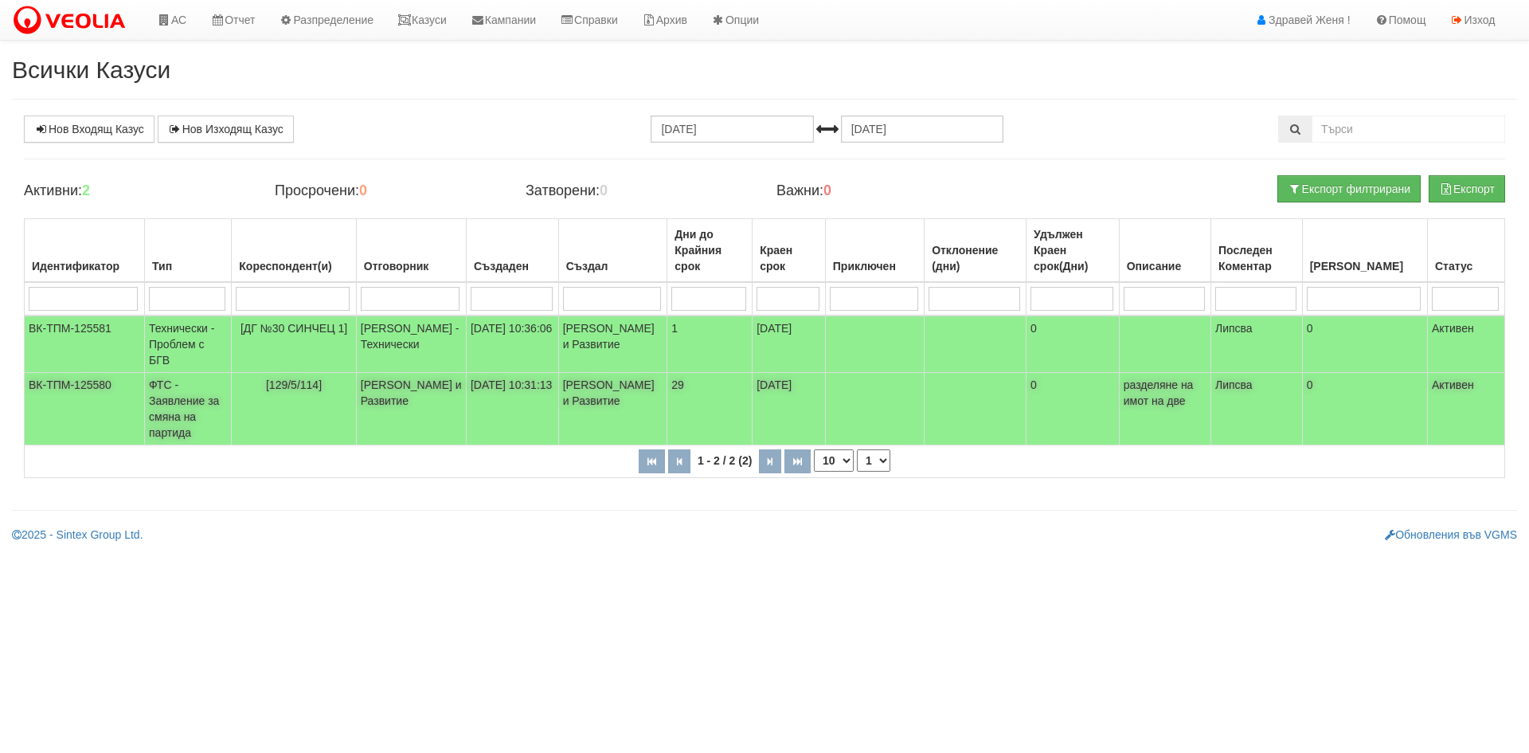
click at [310, 391] on span "[129/5/114]" at bounding box center [294, 384] width 56 height 13
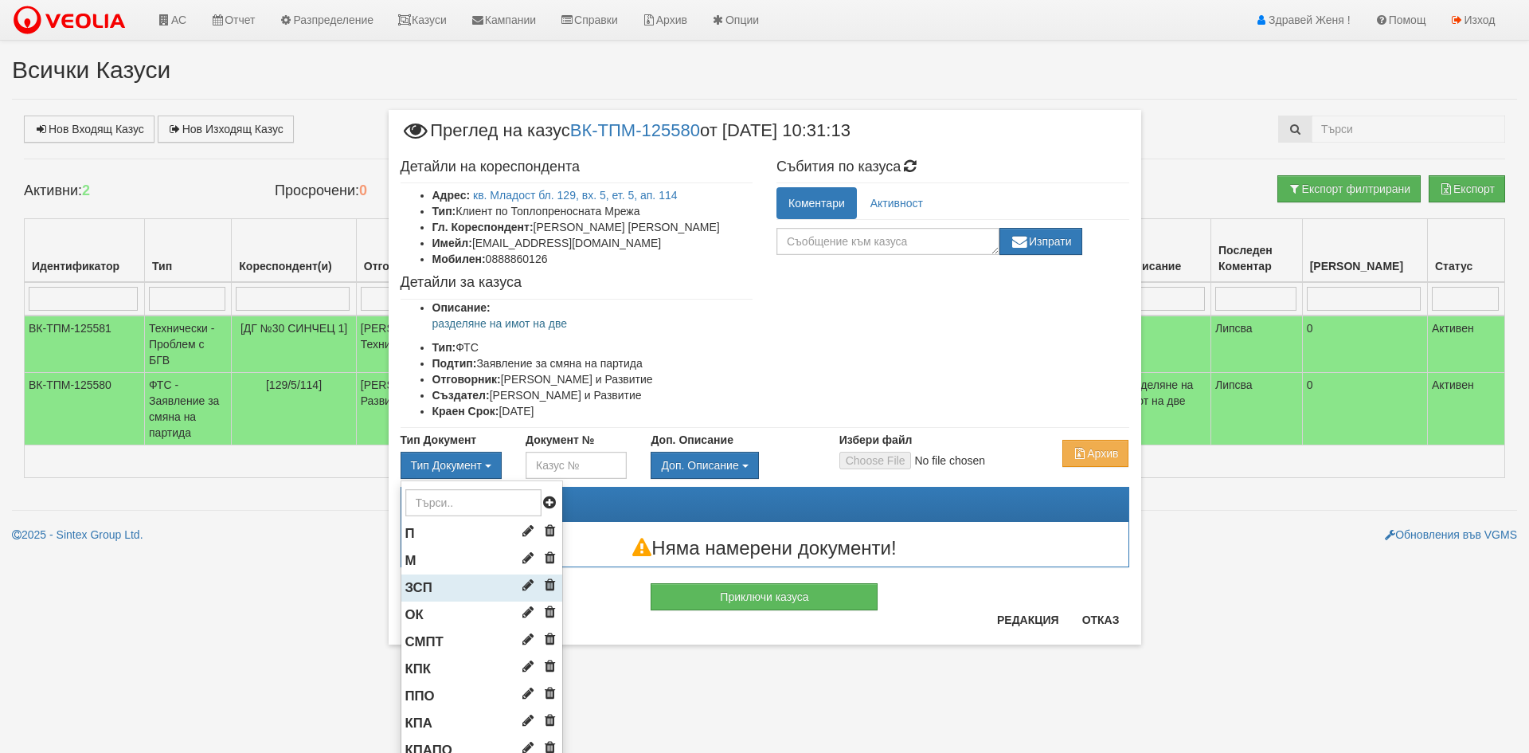
click at [418, 595] on span "ЗСП" at bounding box center [418, 587] width 27 height 15
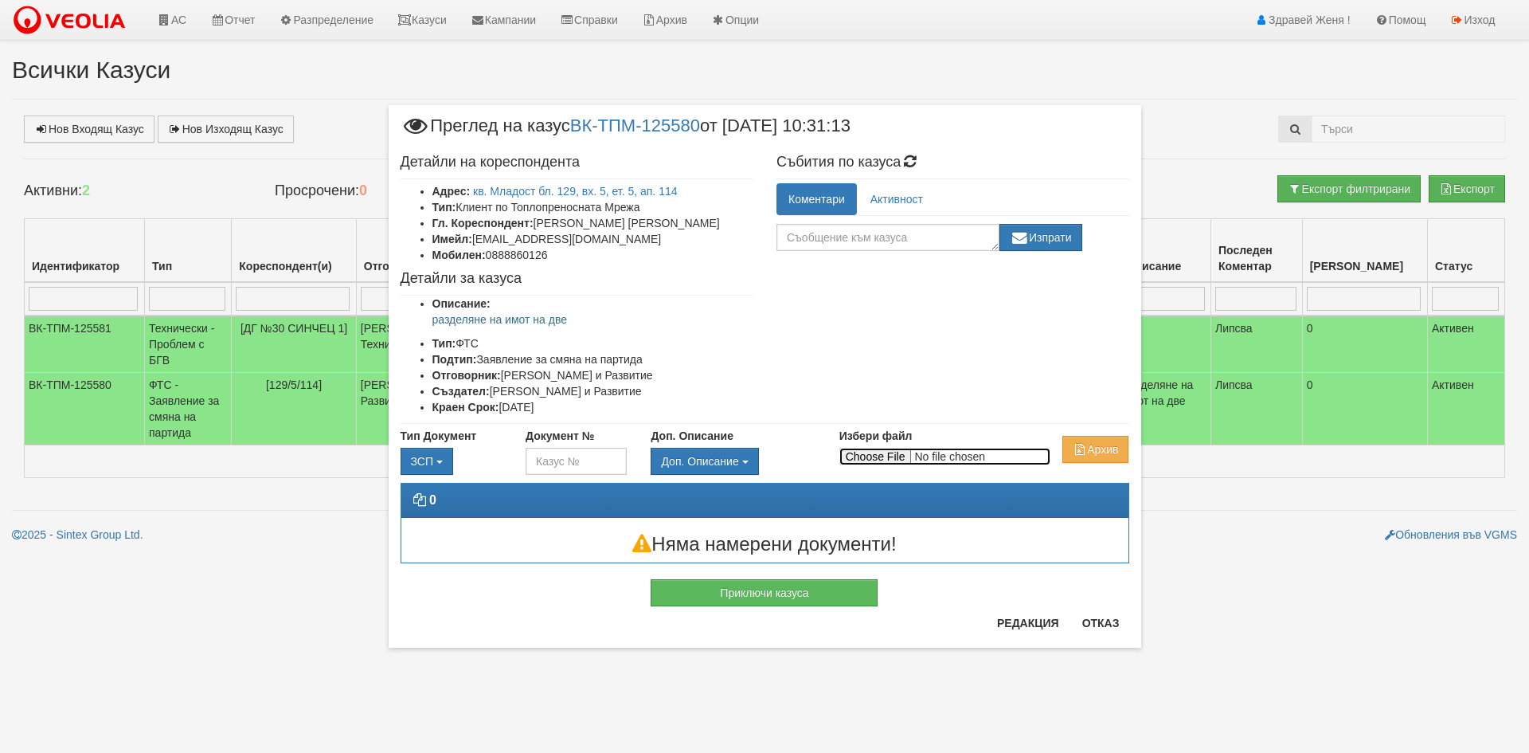
click at [869, 453] on input "Избери файл" at bounding box center [945, 457] width 211 height 18
type input "C:\fakepath\DOC137.pdf"
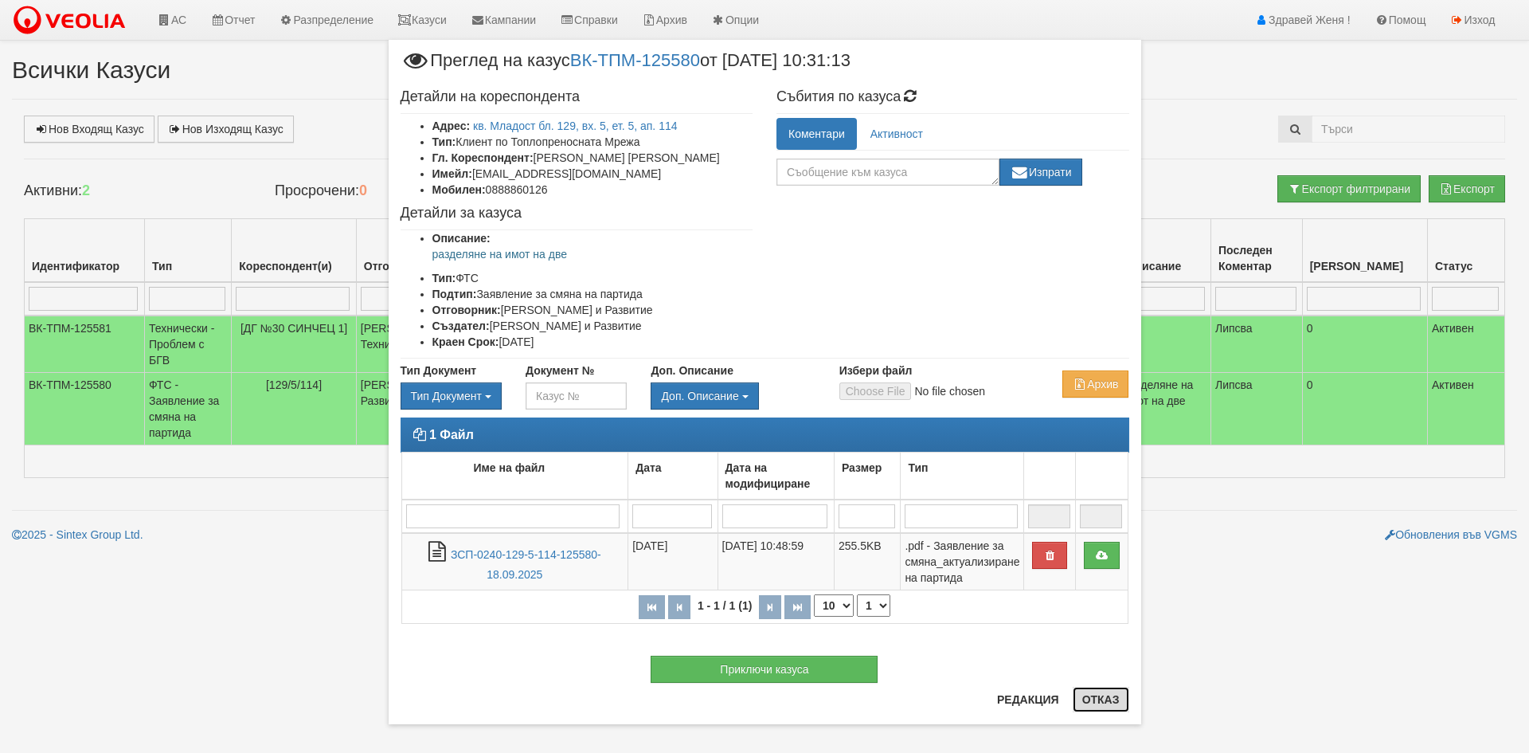
click at [1114, 704] on button "Отказ" at bounding box center [1101, 699] width 57 height 25
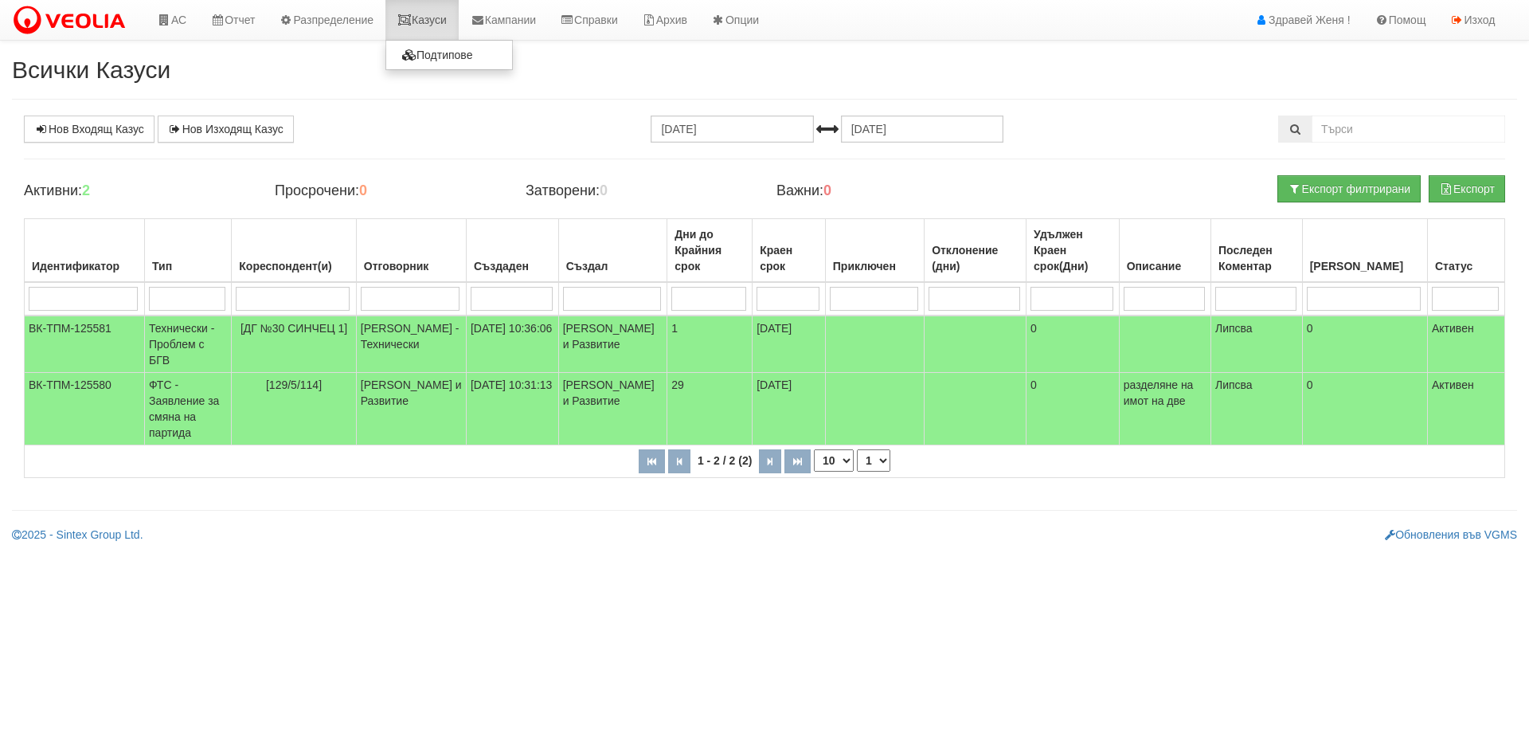
click at [444, 17] on link "Казуси" at bounding box center [422, 20] width 73 height 40
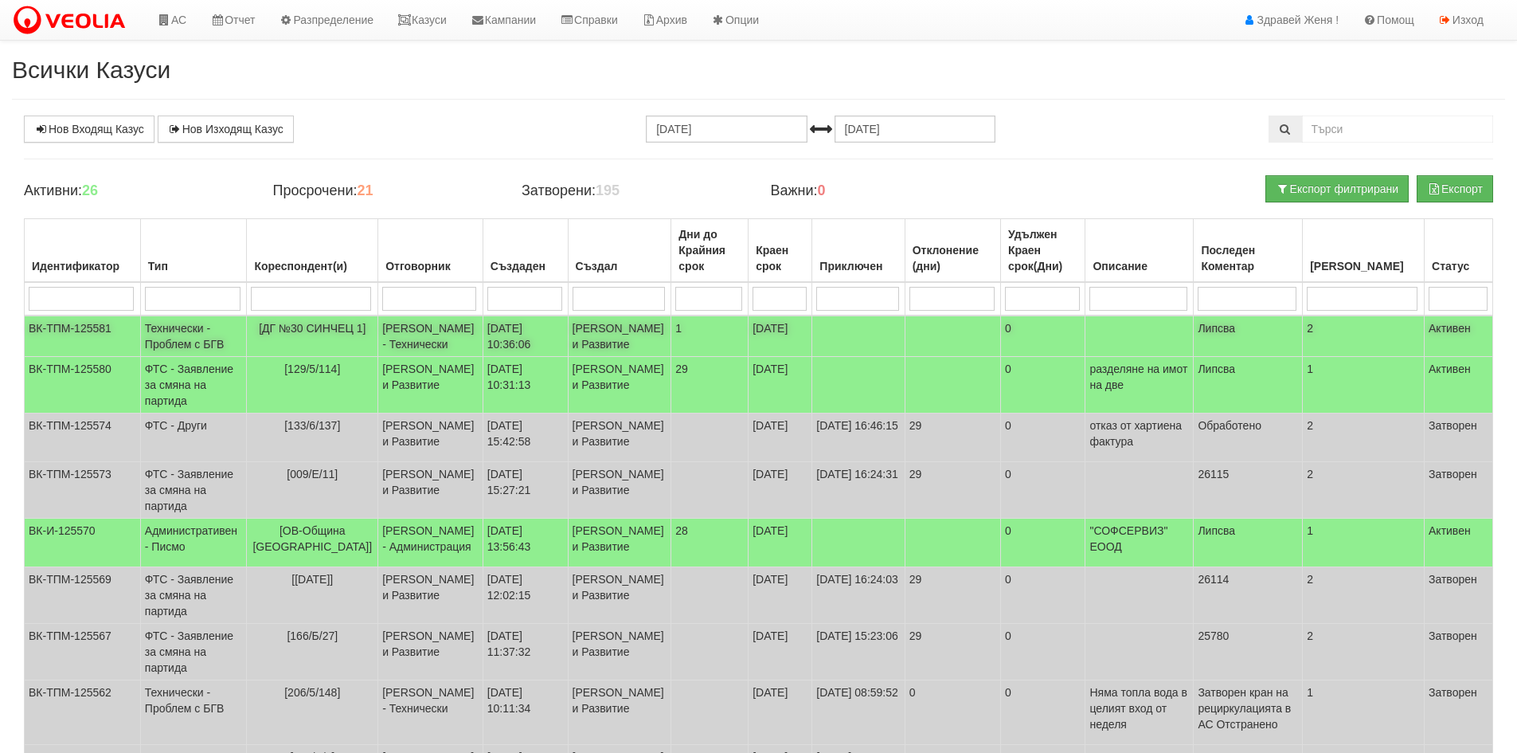
click at [211, 335] on td "Технически - Проблем с БГВ" at bounding box center [193, 335] width 107 height 41
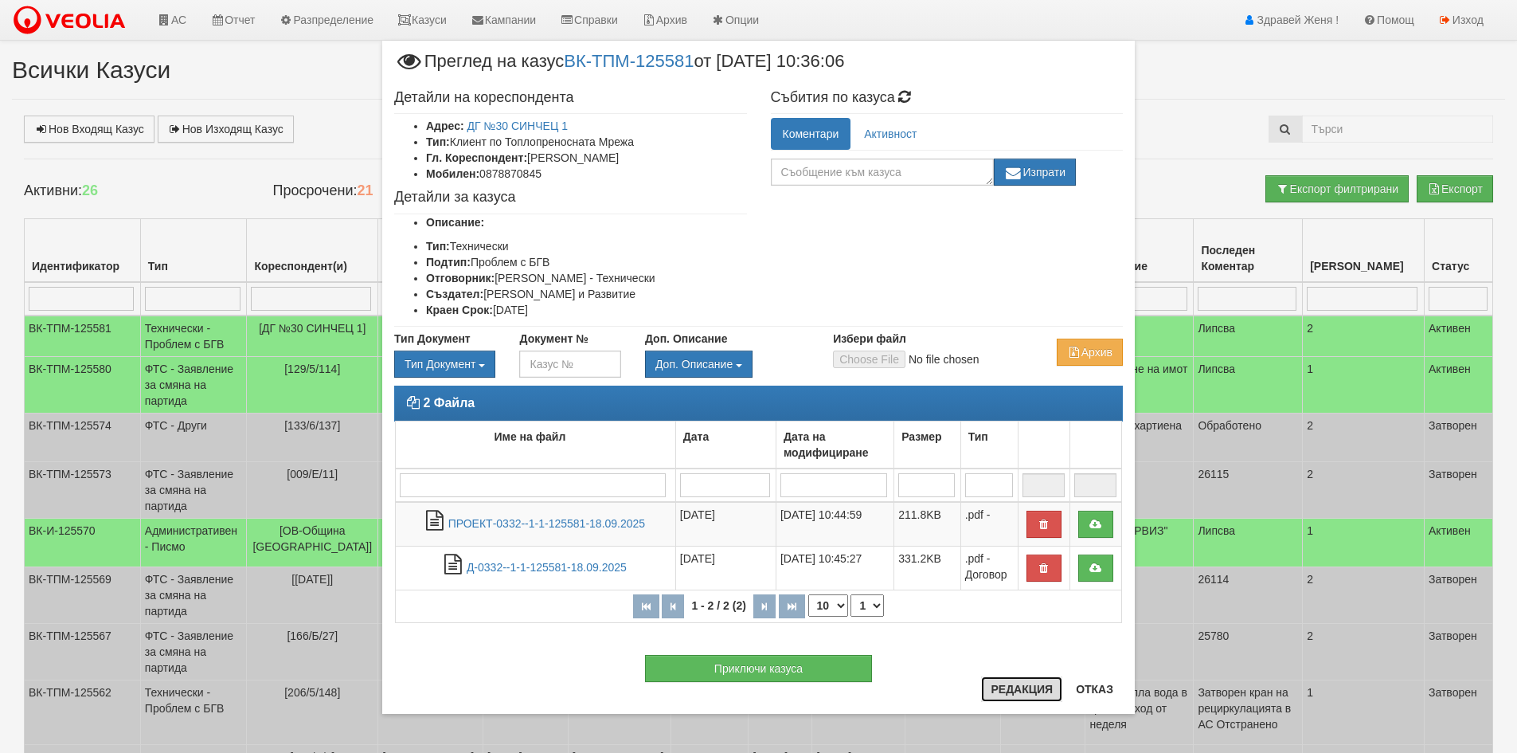
click at [1019, 689] on button "Редакция" at bounding box center [1021, 688] width 81 height 25
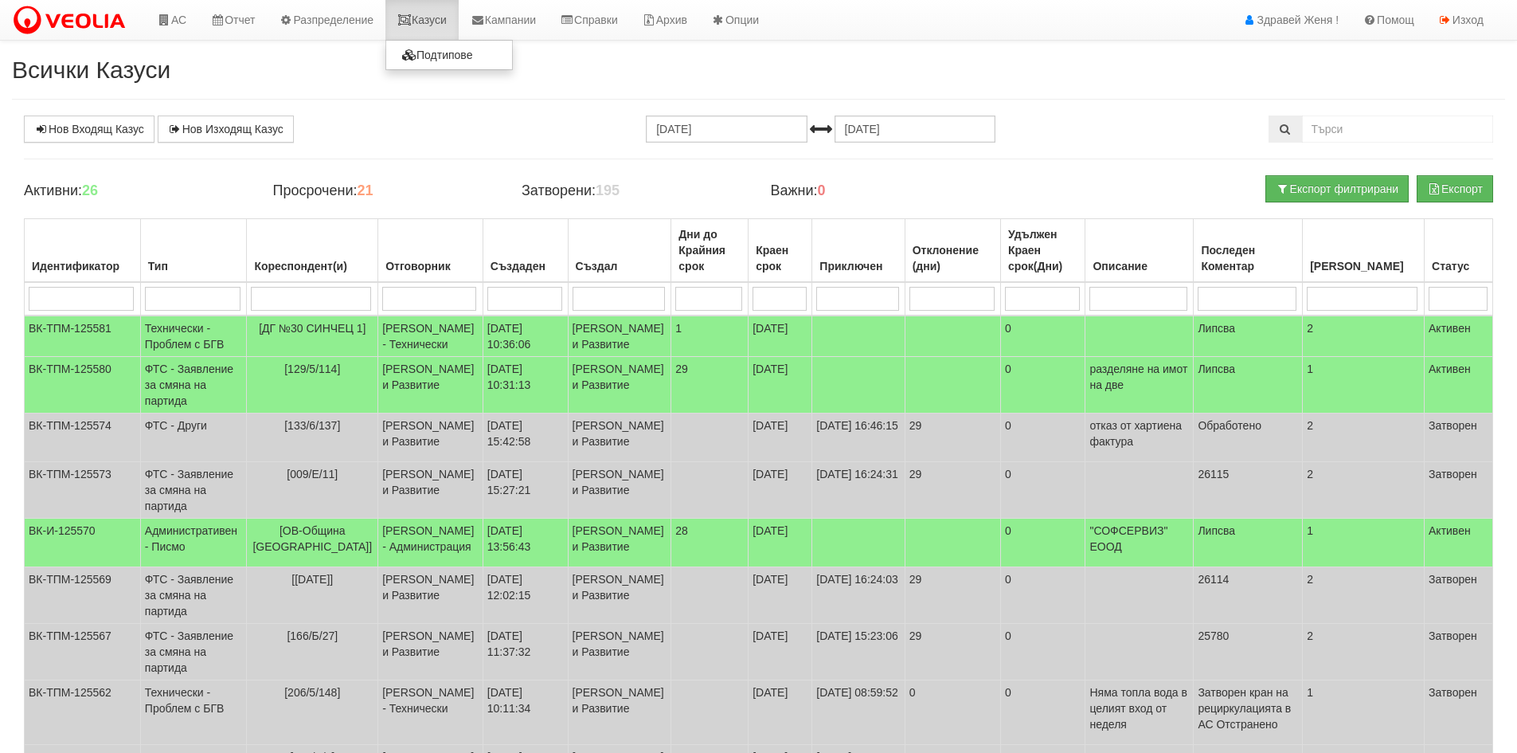
drag, startPoint x: 444, startPoint y: 22, endPoint x: 454, endPoint y: 24, distance: 9.7
click at [444, 22] on link "Казуси" at bounding box center [422, 20] width 73 height 40
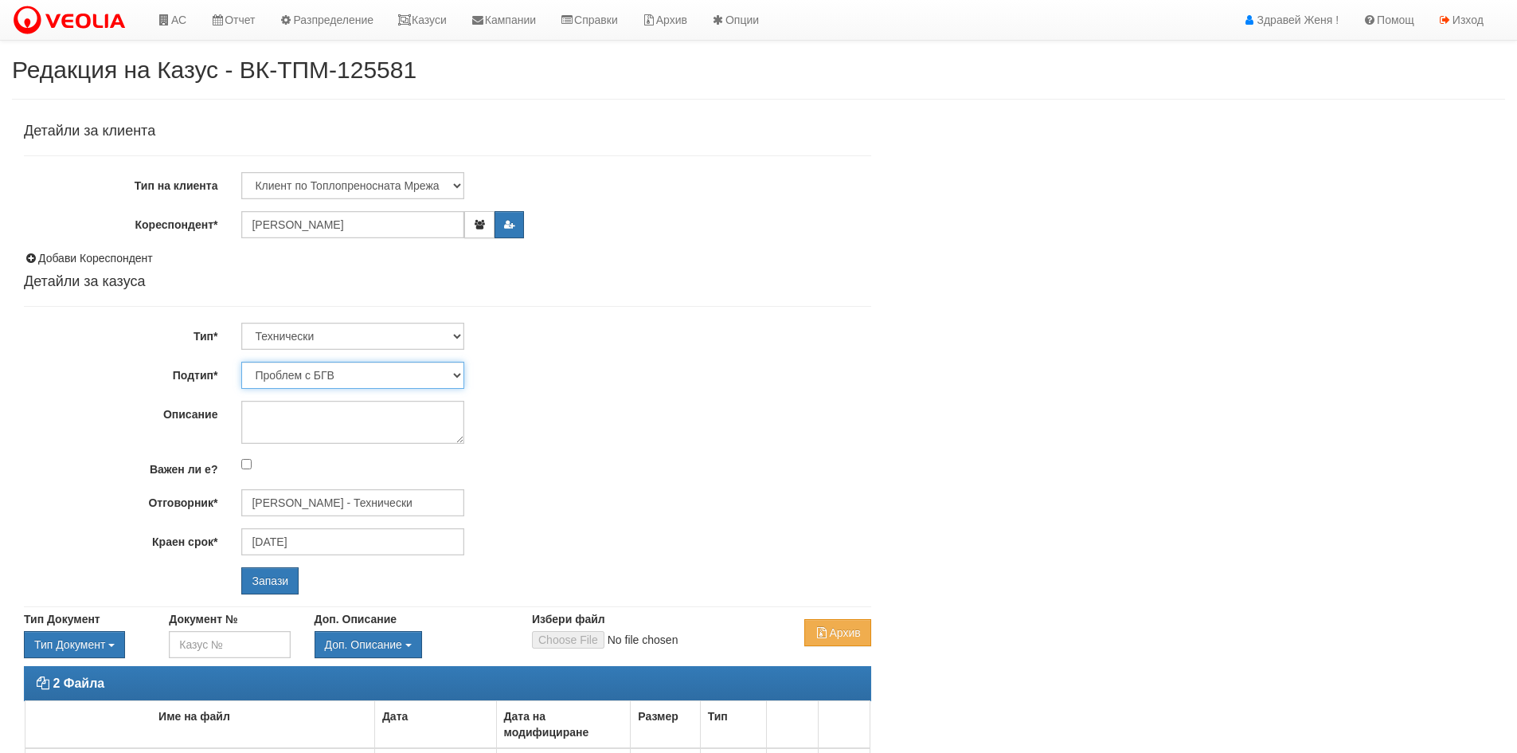
drag, startPoint x: 456, startPoint y: 376, endPoint x: 447, endPoint y: 382, distance: 11.5
click at [457, 376] on select "Проблем с БГВ Теч ВОИ Теч БГВ Теч в АС Теч от водомер Проблем в АС Интервенция …" at bounding box center [352, 375] width 223 height 27
select select "Съгласуване на документ"
click at [241, 362] on select "Проблем с БГВ Теч ВОИ Теч БГВ Теч в АС Теч от водомер Проблем в АС Интервенция …" at bounding box center [352, 375] width 223 height 27
type input "[DATE]"
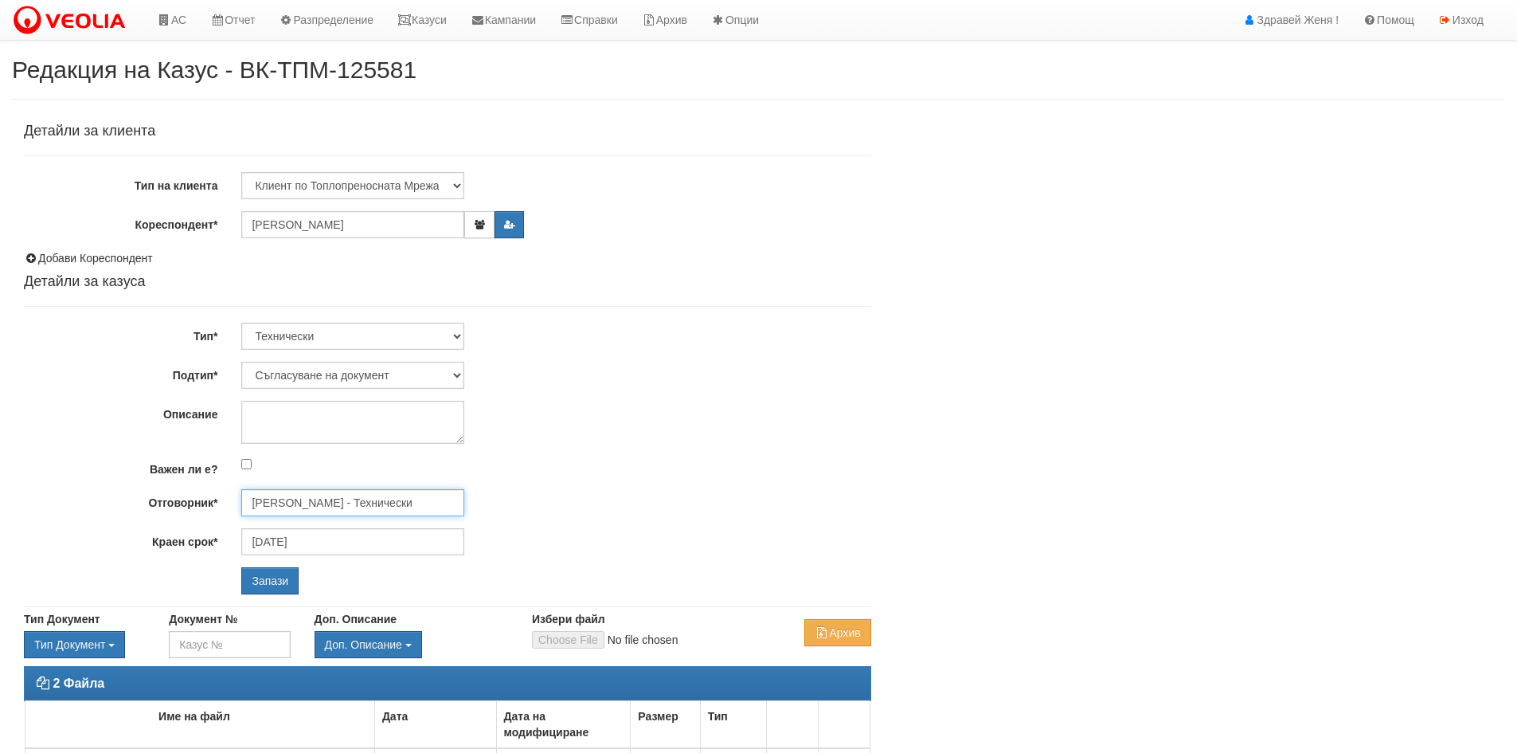
click at [288, 503] on input "[PERSON_NAME] - Технически" at bounding box center [352, 502] width 223 height 27
click at [298, 529] on div "[PERSON_NAME] - Експлоатация" at bounding box center [696, 528] width 907 height 20
type input "[PERSON_NAME] - Експлоатация"
click at [264, 586] on input "Запази" at bounding box center [269, 580] width 57 height 27
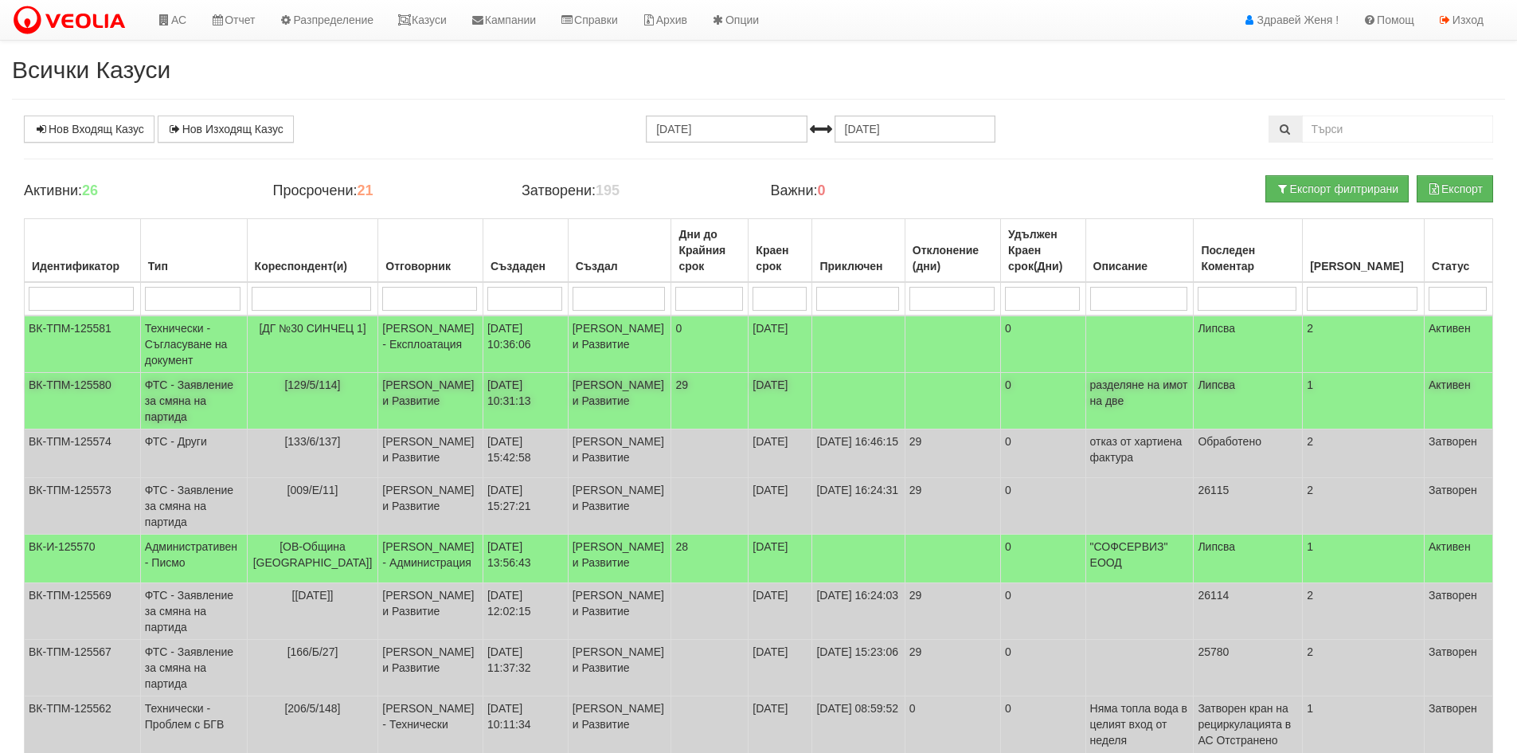
click at [498, 418] on td "[DATE] 10:31:13" at bounding box center [525, 401] width 85 height 57
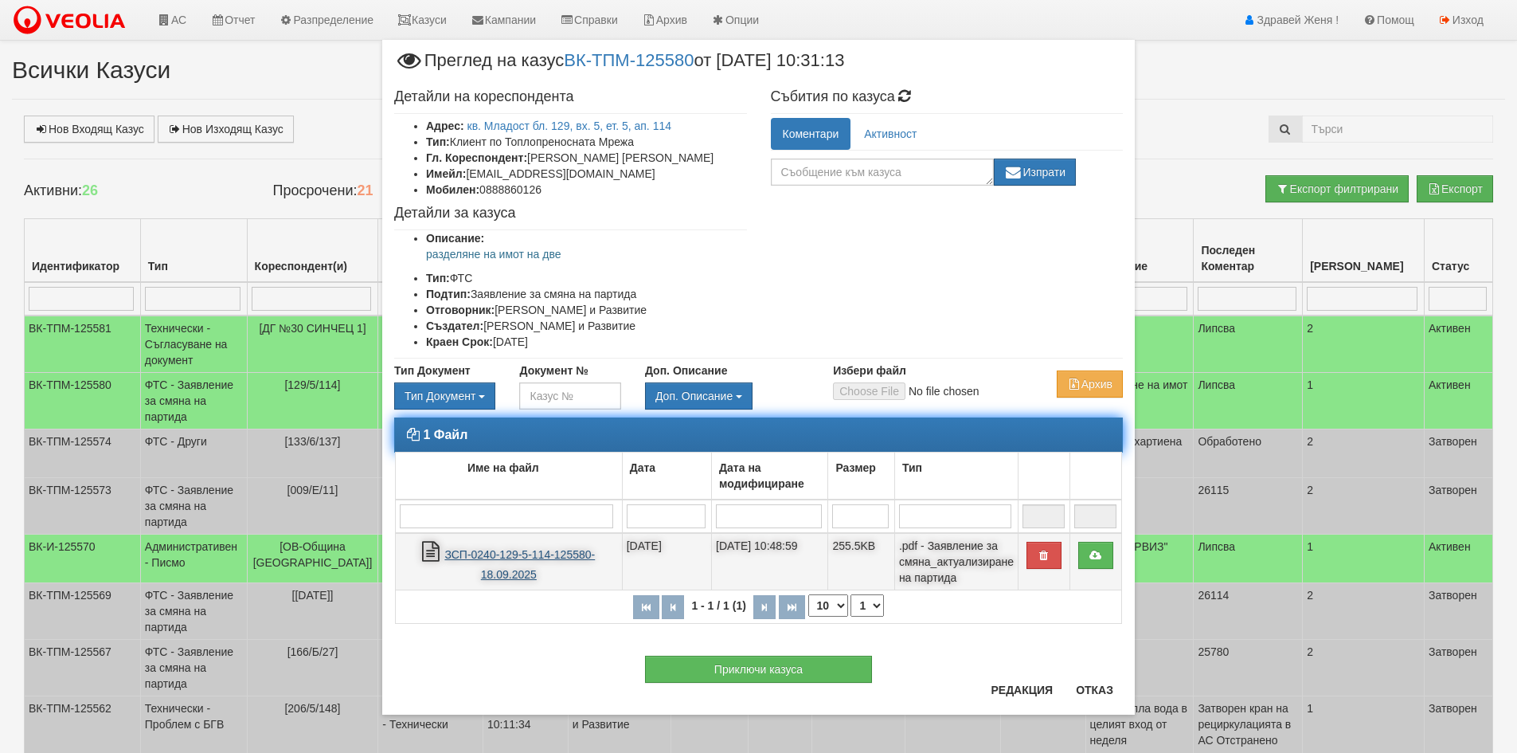
click at [494, 558] on link "ЗСП-0240-129-5-114-125580-18.09.2025" at bounding box center [519, 564] width 151 height 33
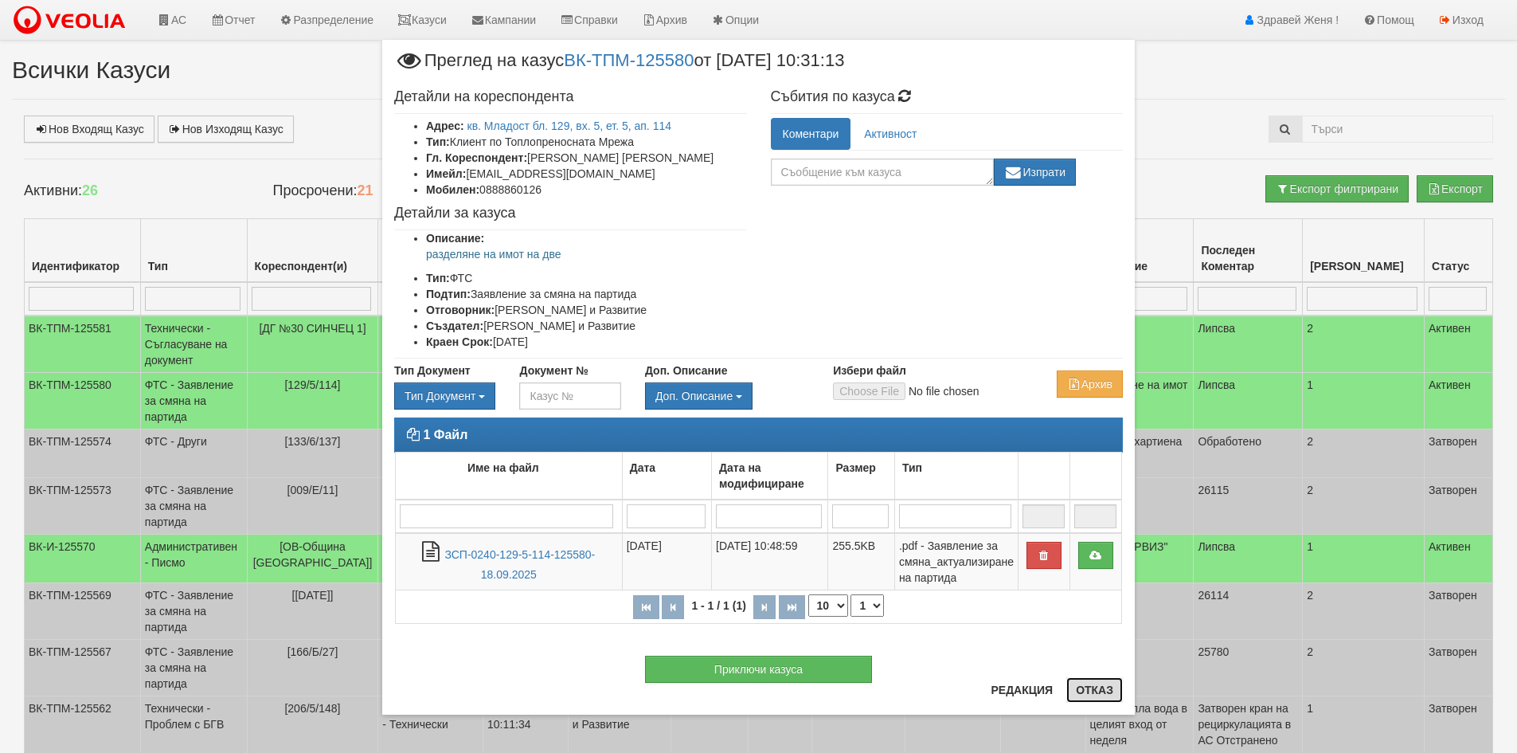
click at [1079, 691] on button "Отказ" at bounding box center [1095, 689] width 57 height 25
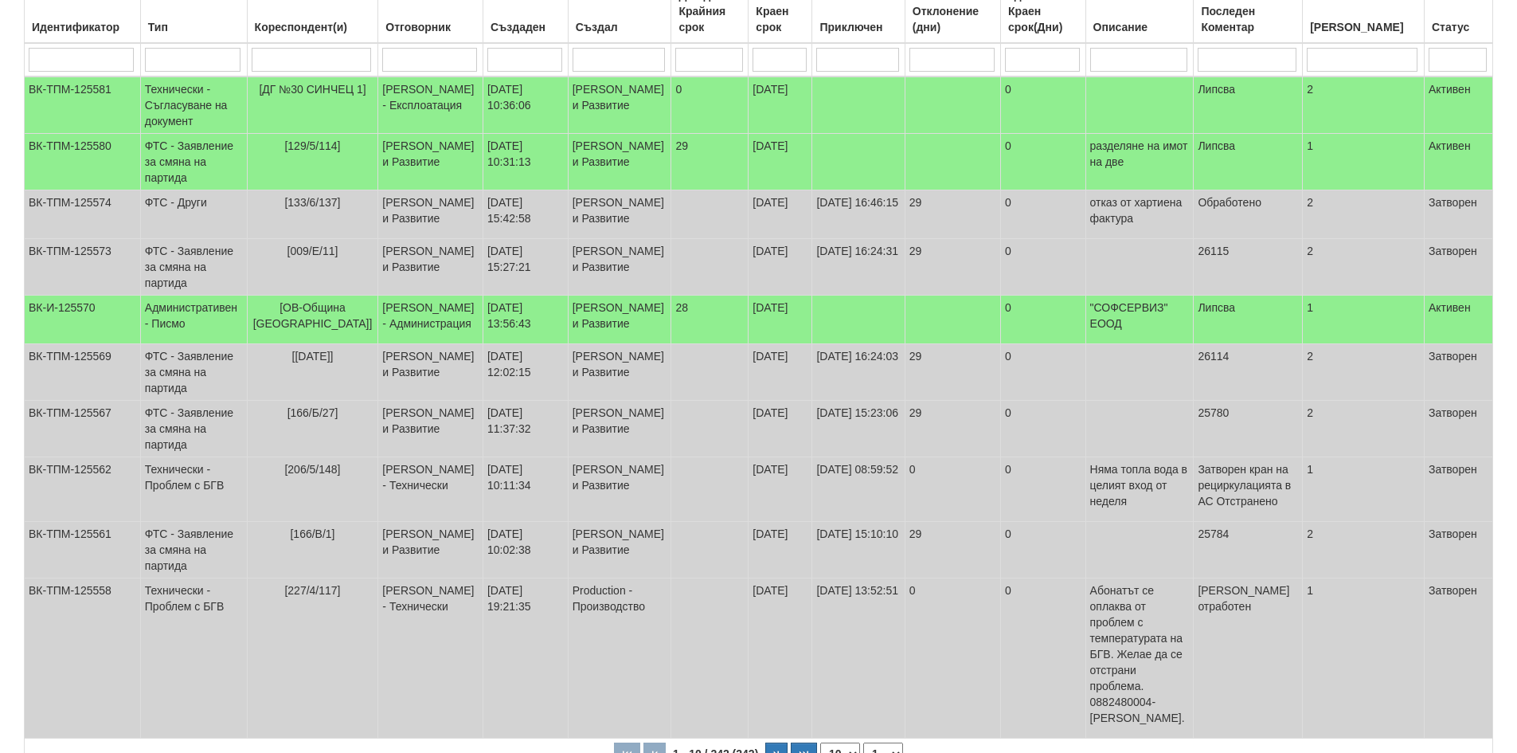
scroll to position [55, 0]
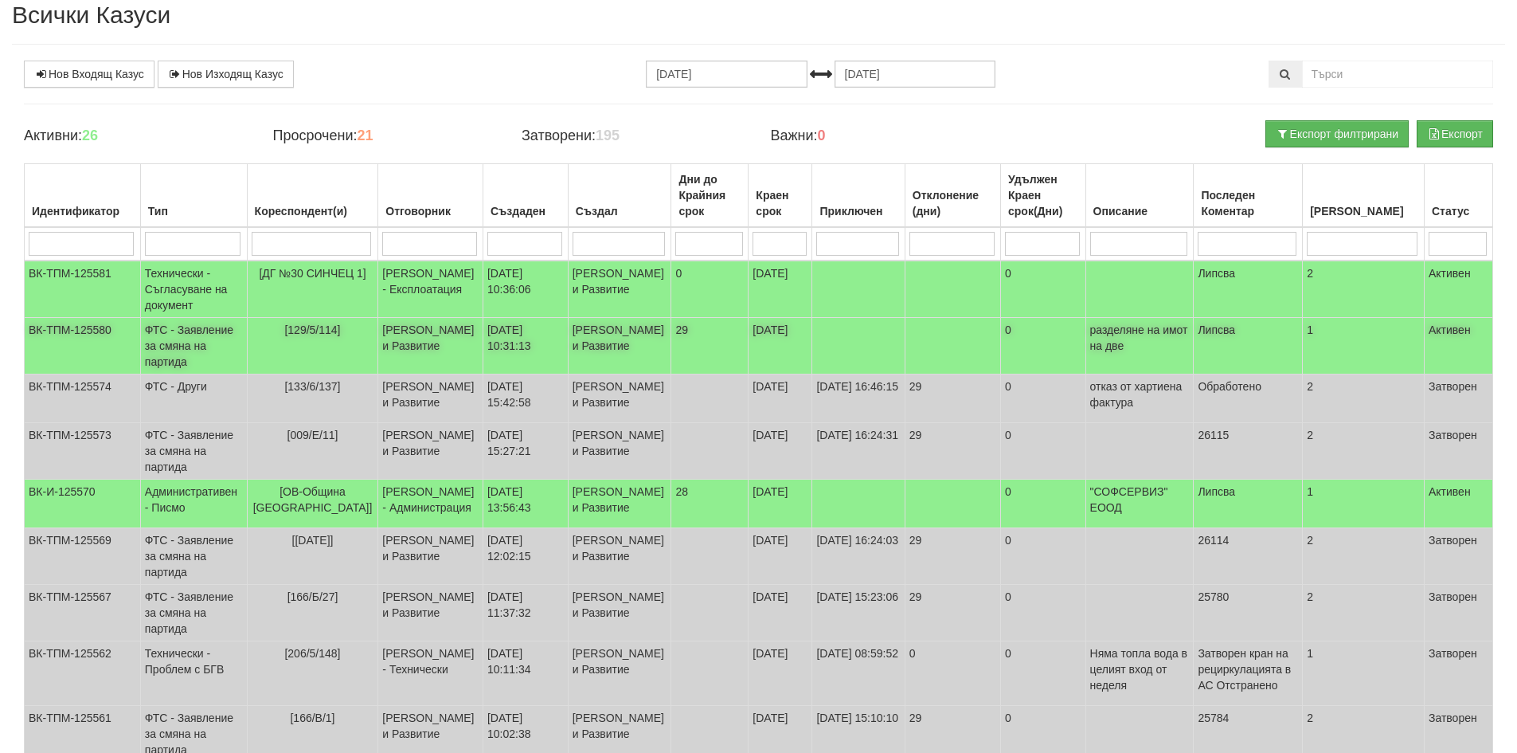
click at [221, 369] on td "ФТС - Заявление за смяна на партида" at bounding box center [193, 346] width 107 height 57
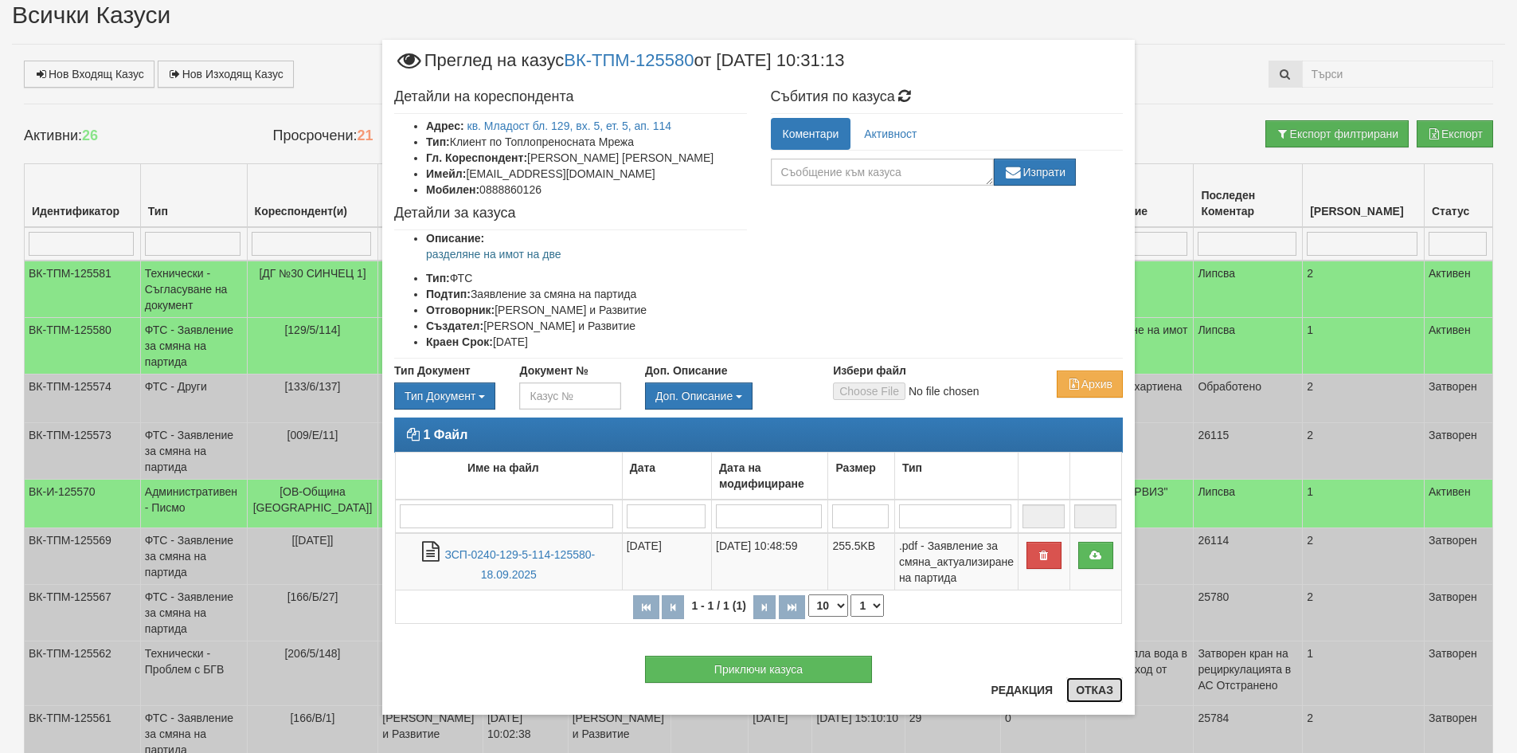
click at [1082, 688] on button "Отказ" at bounding box center [1095, 689] width 57 height 25
